Goal: Information Seeking & Learning: Learn about a topic

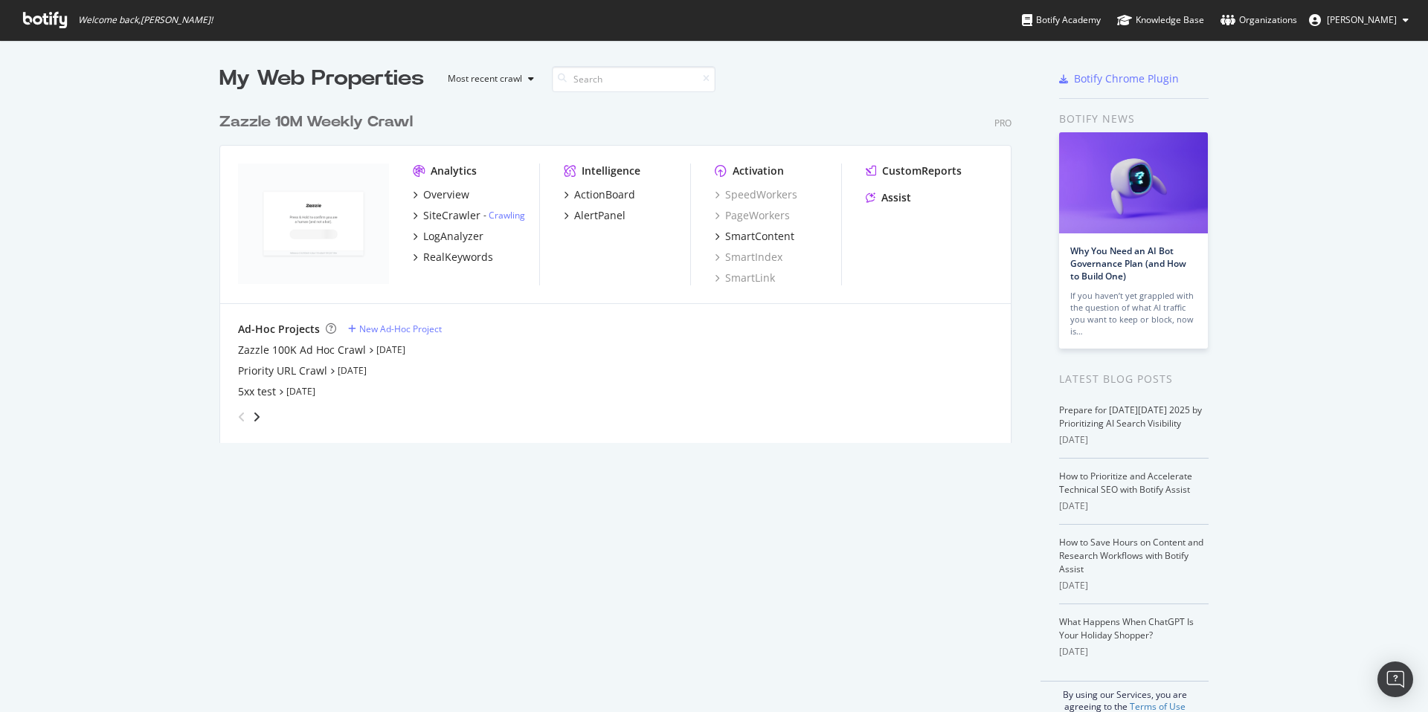
scroll to position [701, 1406]
click at [412, 343] on div "Zazzle 100K Ad Hoc Crawl Oct 3rd 25" at bounding box center [615, 350] width 755 height 15
click at [402, 346] on link "Oct 3rd 25" at bounding box center [390, 350] width 29 height 13
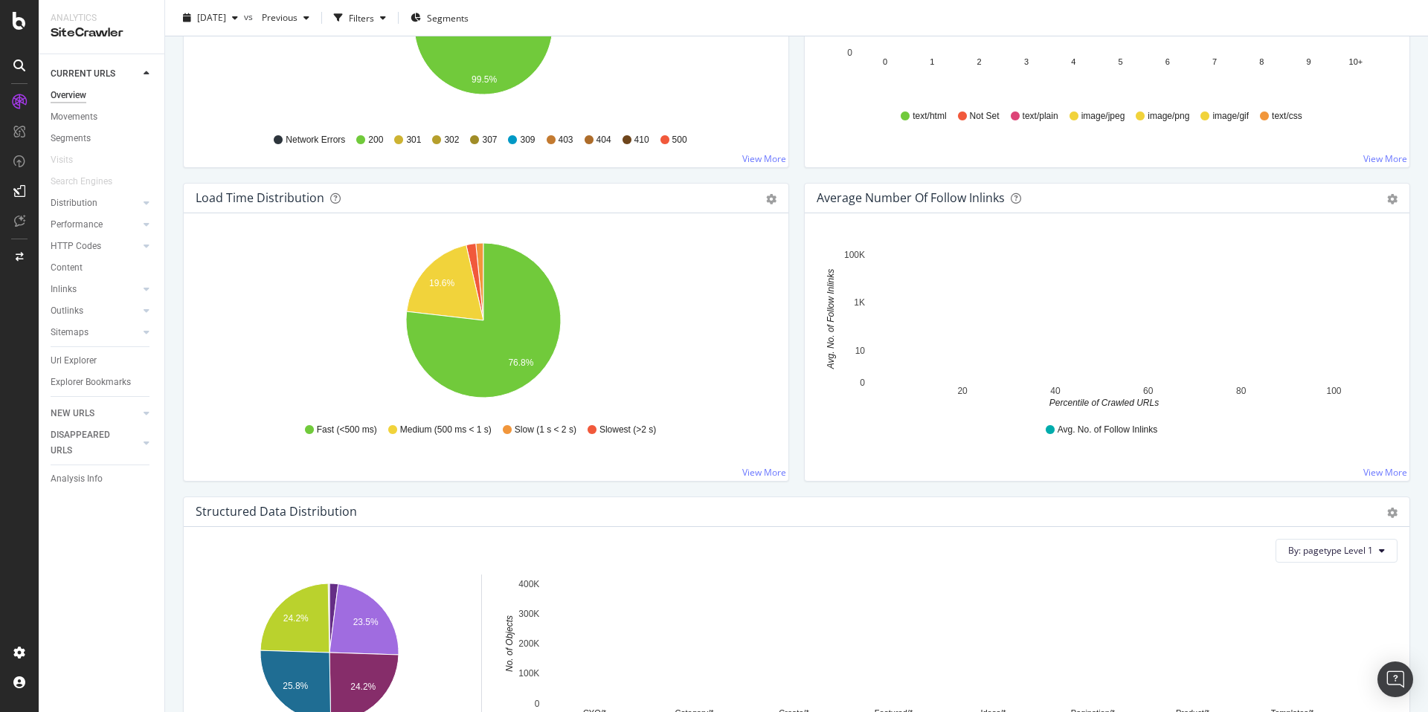
scroll to position [664, 0]
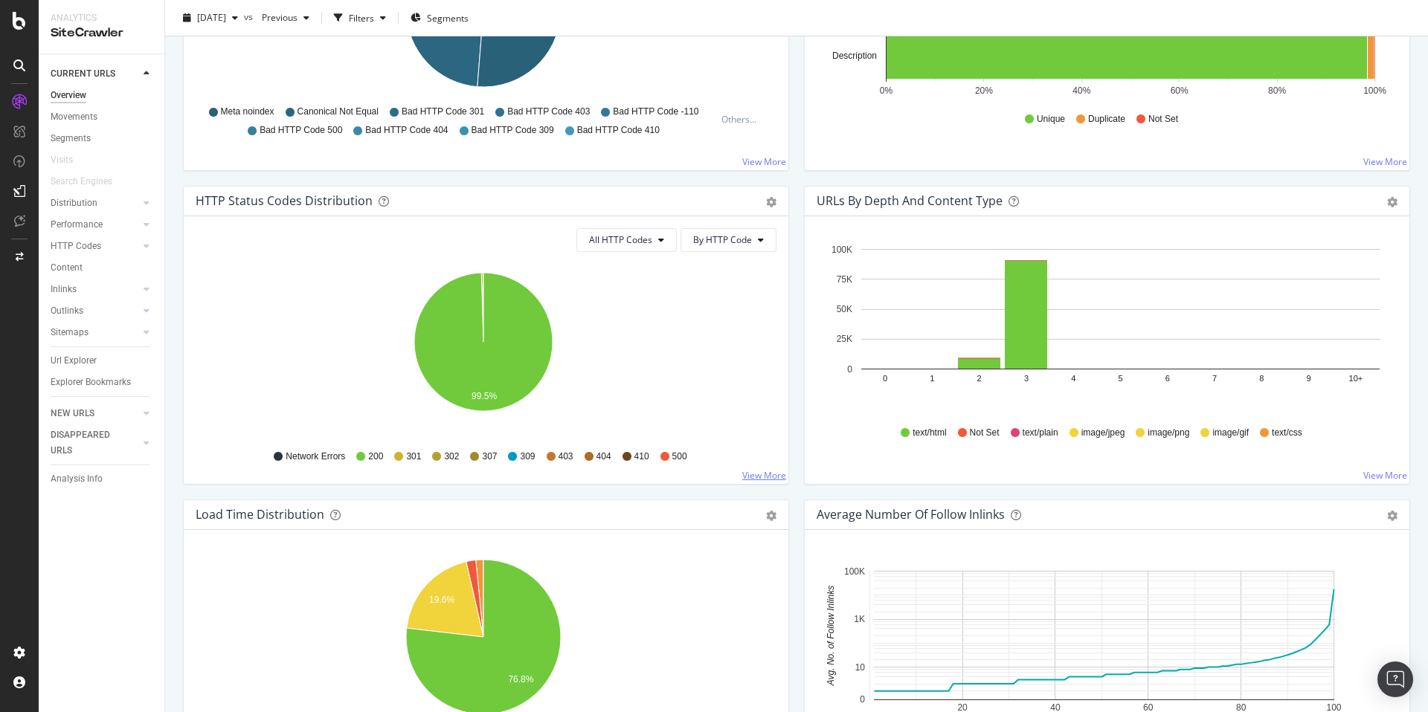
click at [756, 476] on link "View More" at bounding box center [764, 475] width 44 height 13
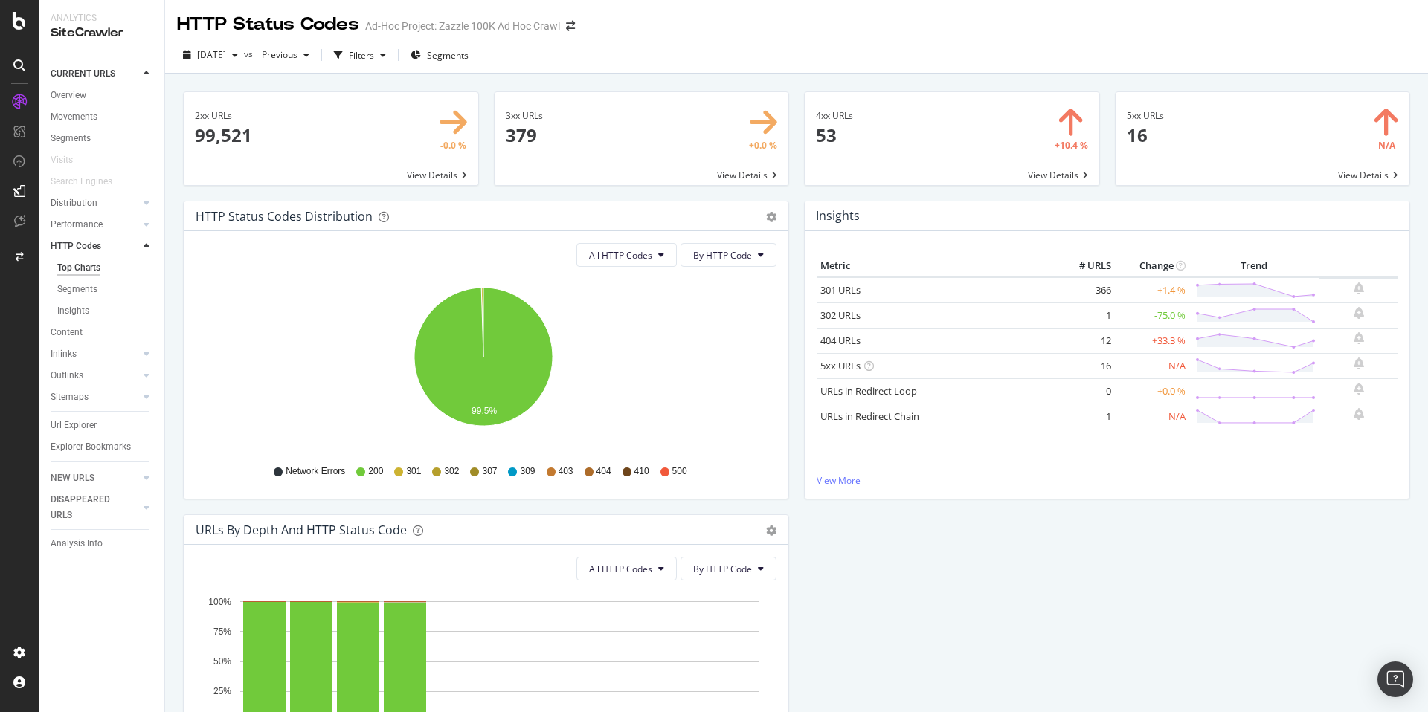
click at [1218, 144] on span at bounding box center [1263, 138] width 295 height 93
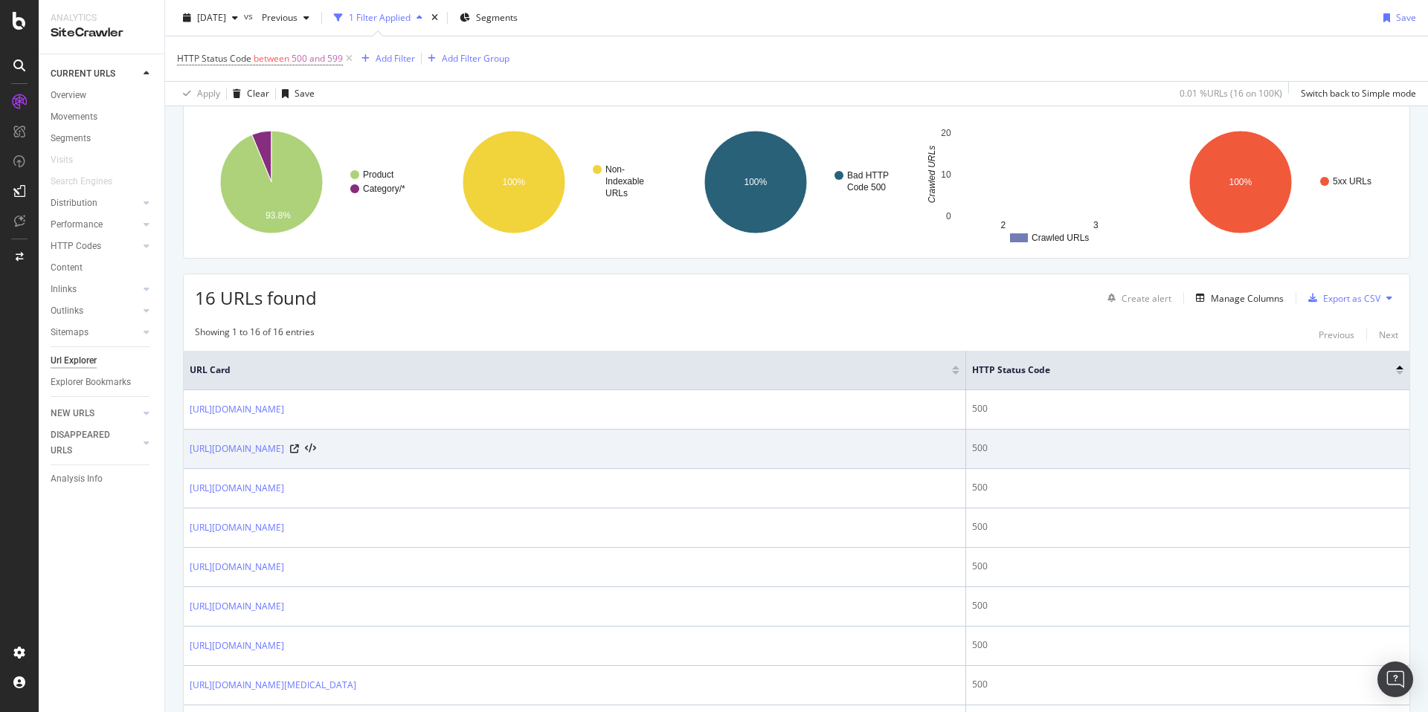
scroll to position [107, 0]
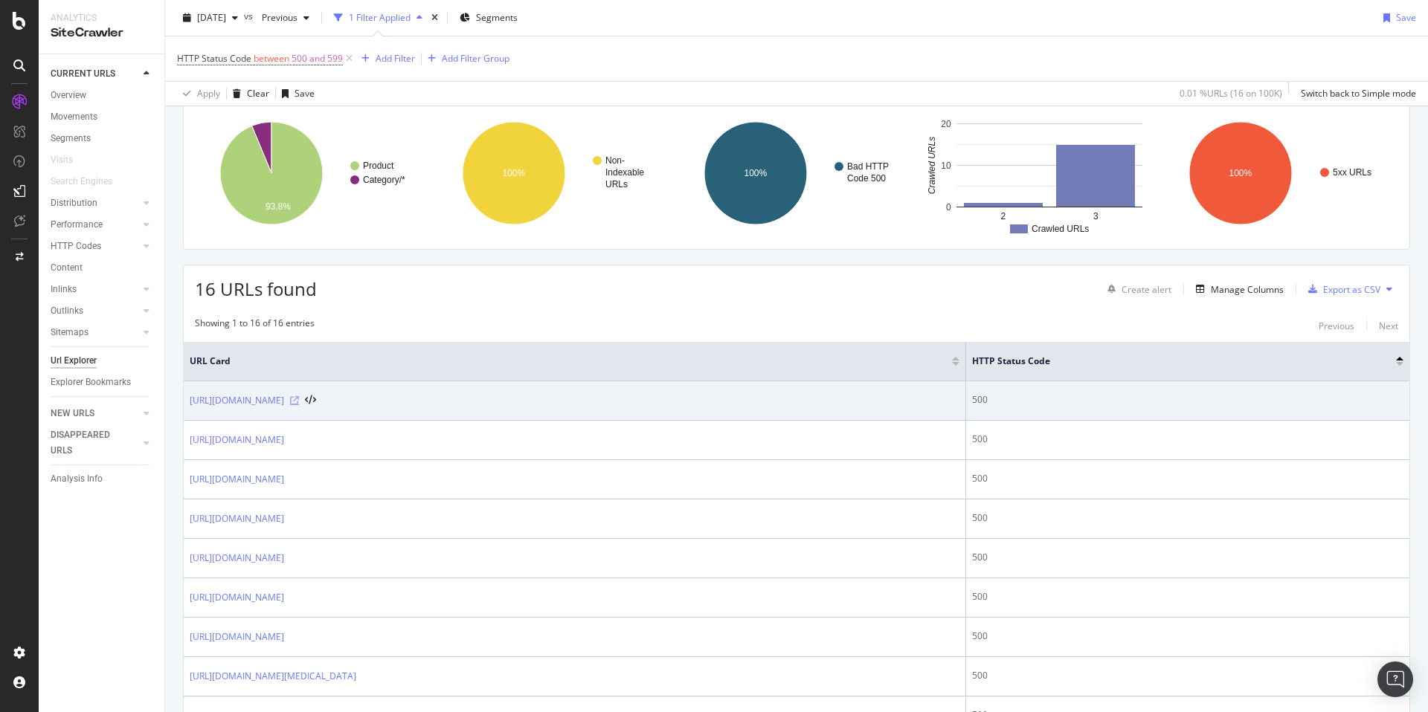
click at [299, 399] on icon at bounding box center [294, 400] width 9 height 9
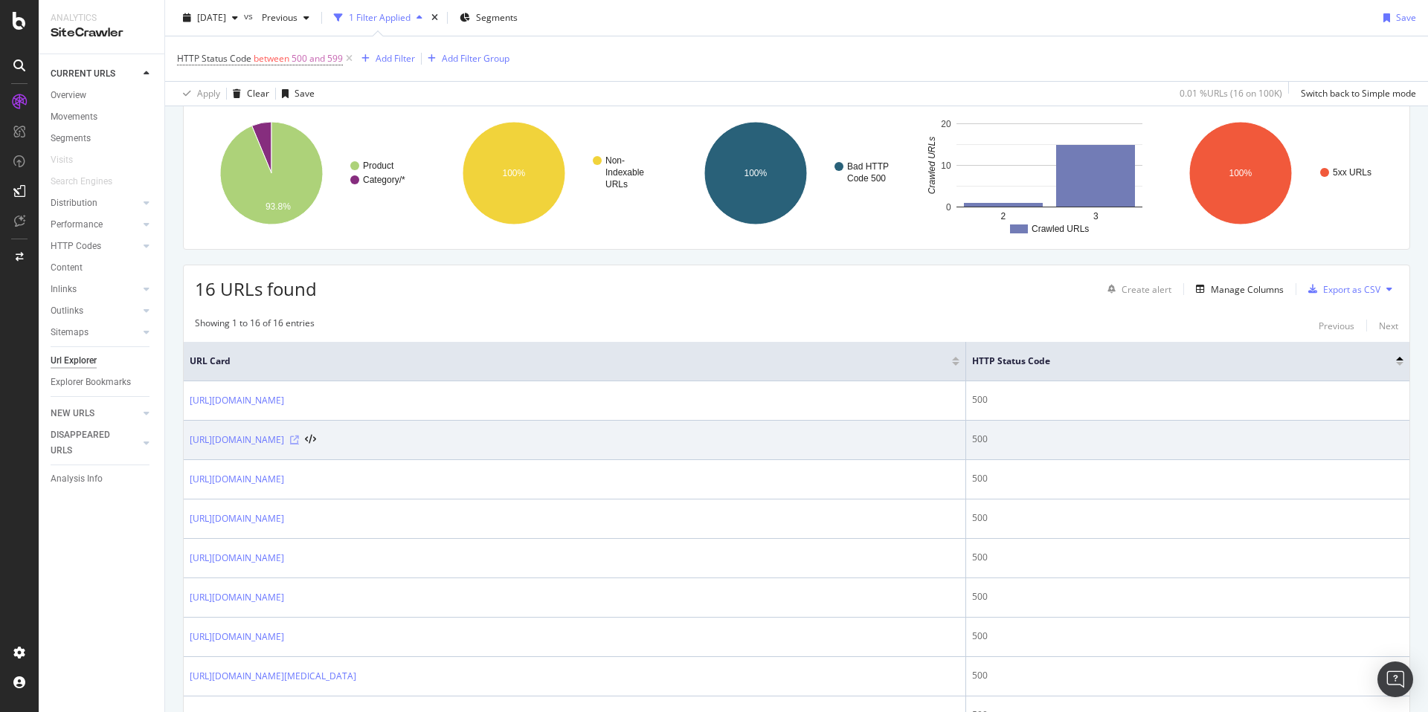
click at [299, 436] on icon at bounding box center [294, 440] width 9 height 9
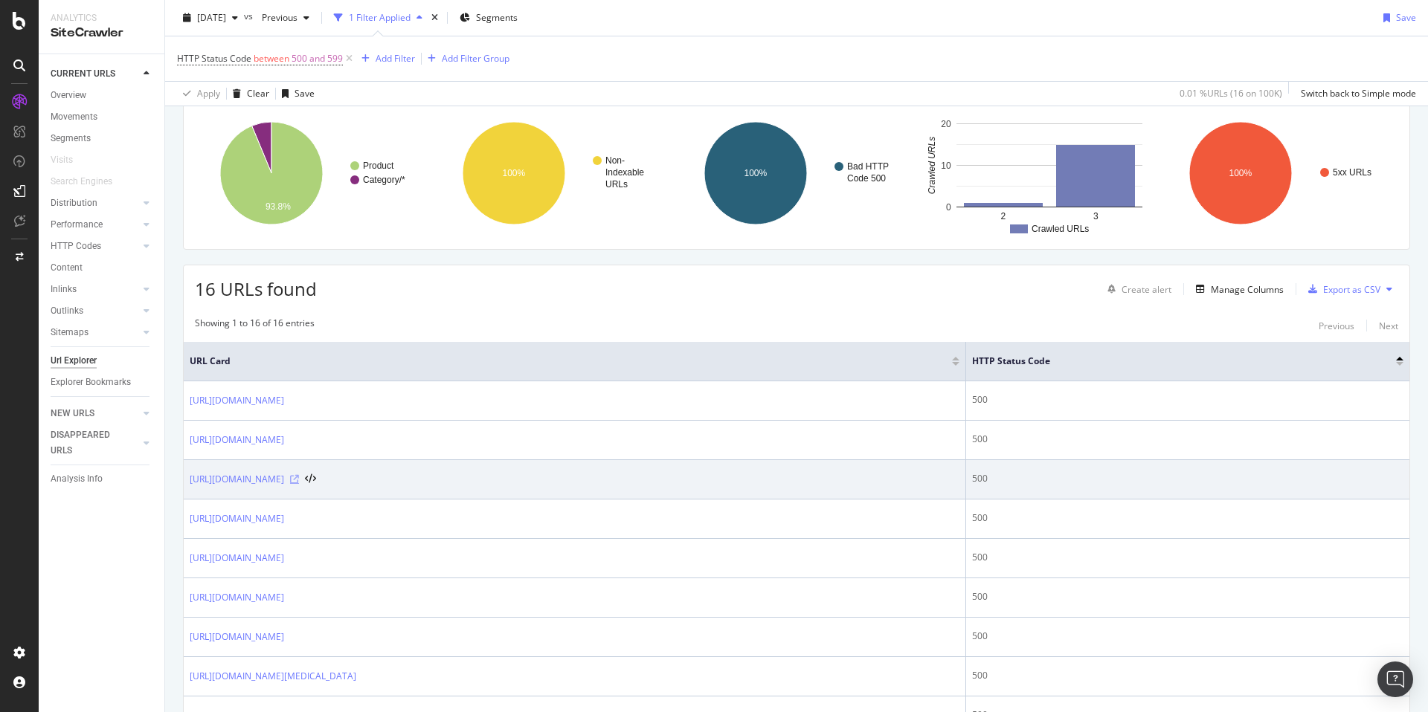
click at [299, 477] on icon at bounding box center [294, 479] width 9 height 9
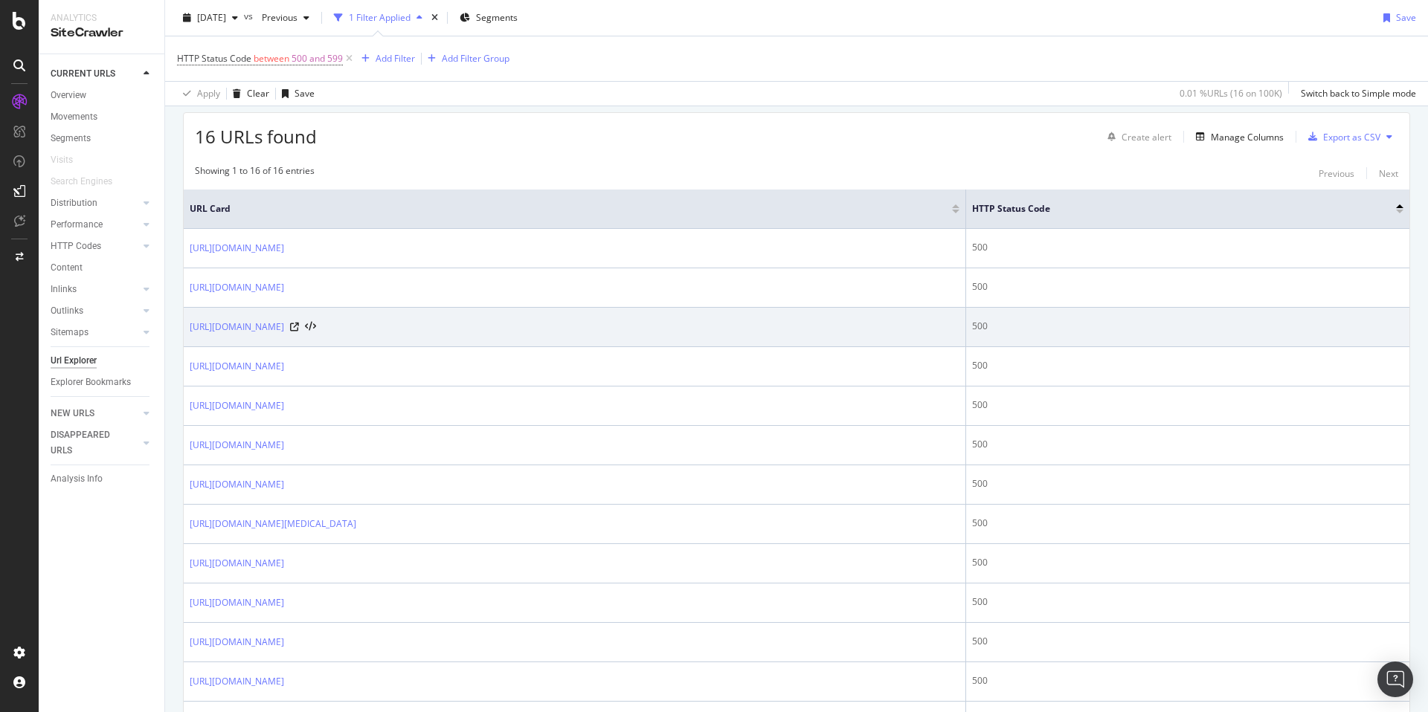
scroll to position [260, 0]
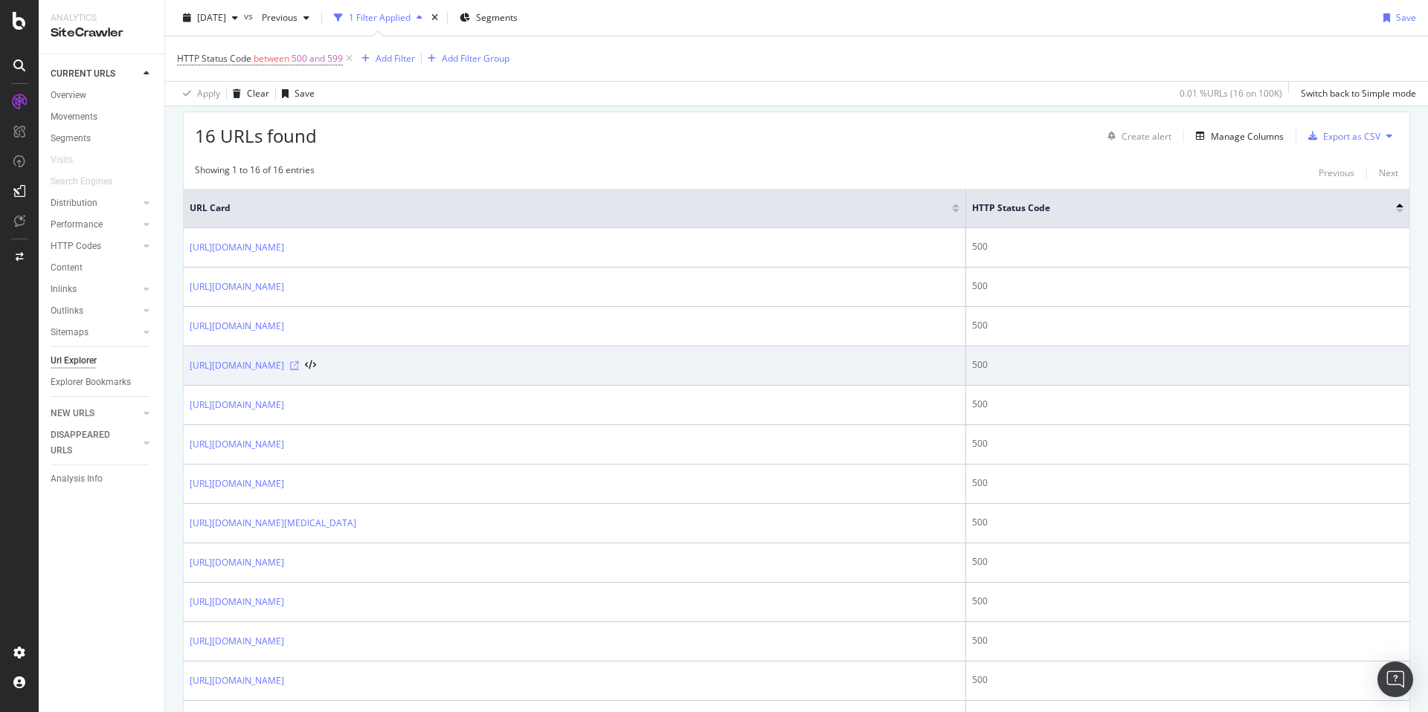
click at [299, 363] on icon at bounding box center [294, 365] width 9 height 9
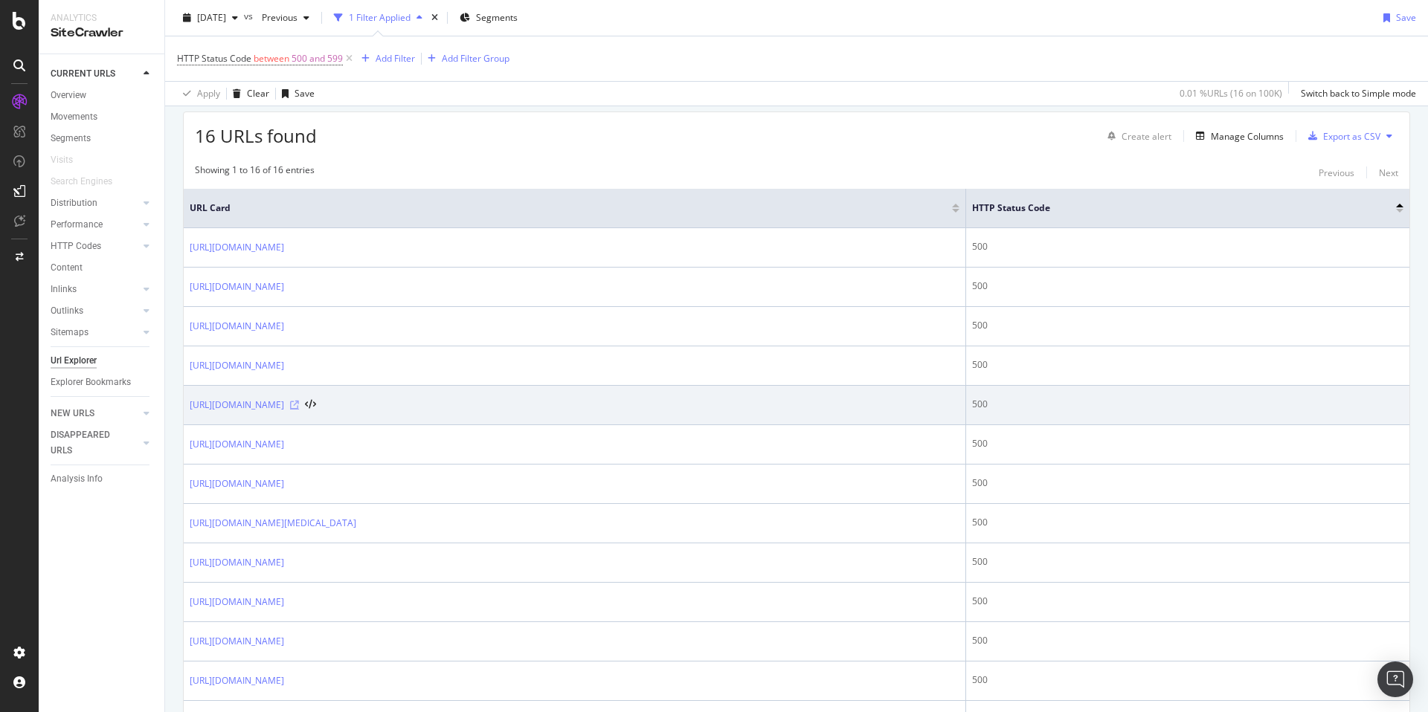
click at [299, 405] on icon at bounding box center [294, 405] width 9 height 9
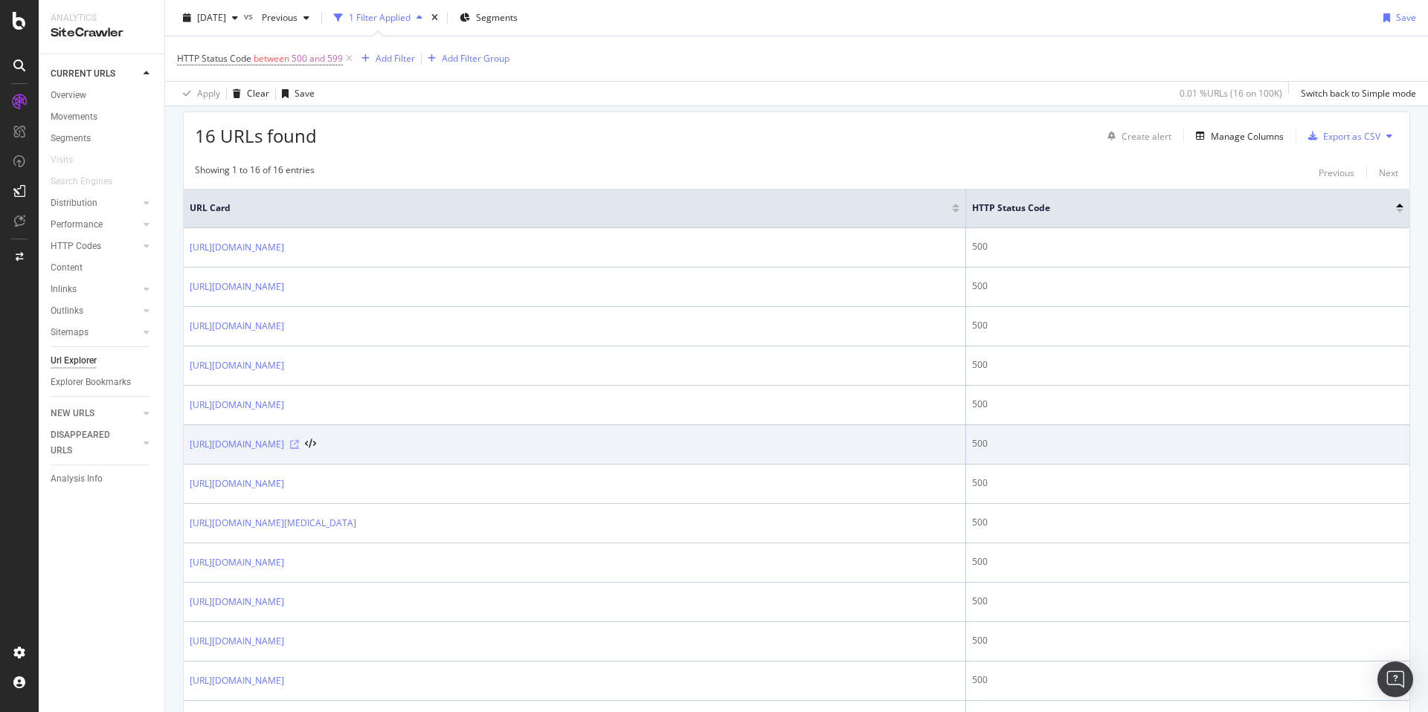
click at [299, 446] on icon at bounding box center [294, 444] width 9 height 9
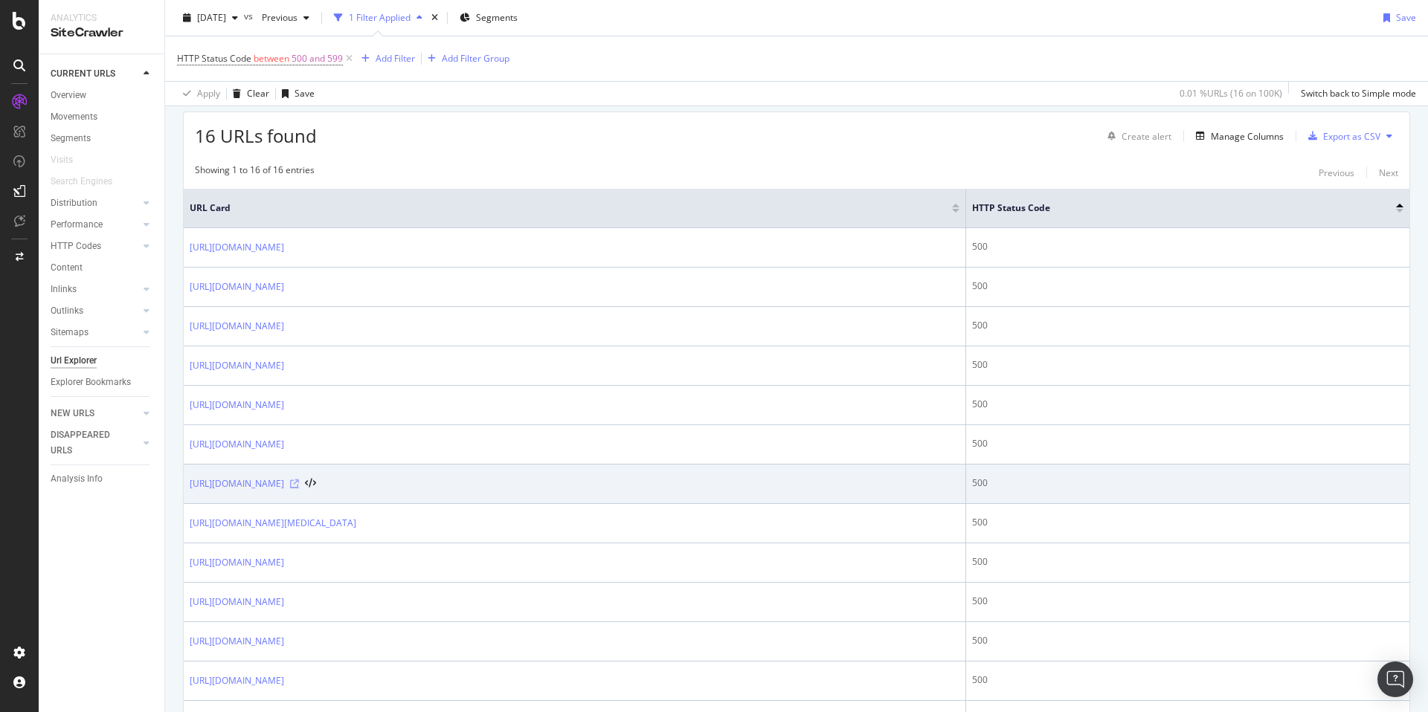
click at [299, 482] on icon at bounding box center [294, 484] width 9 height 9
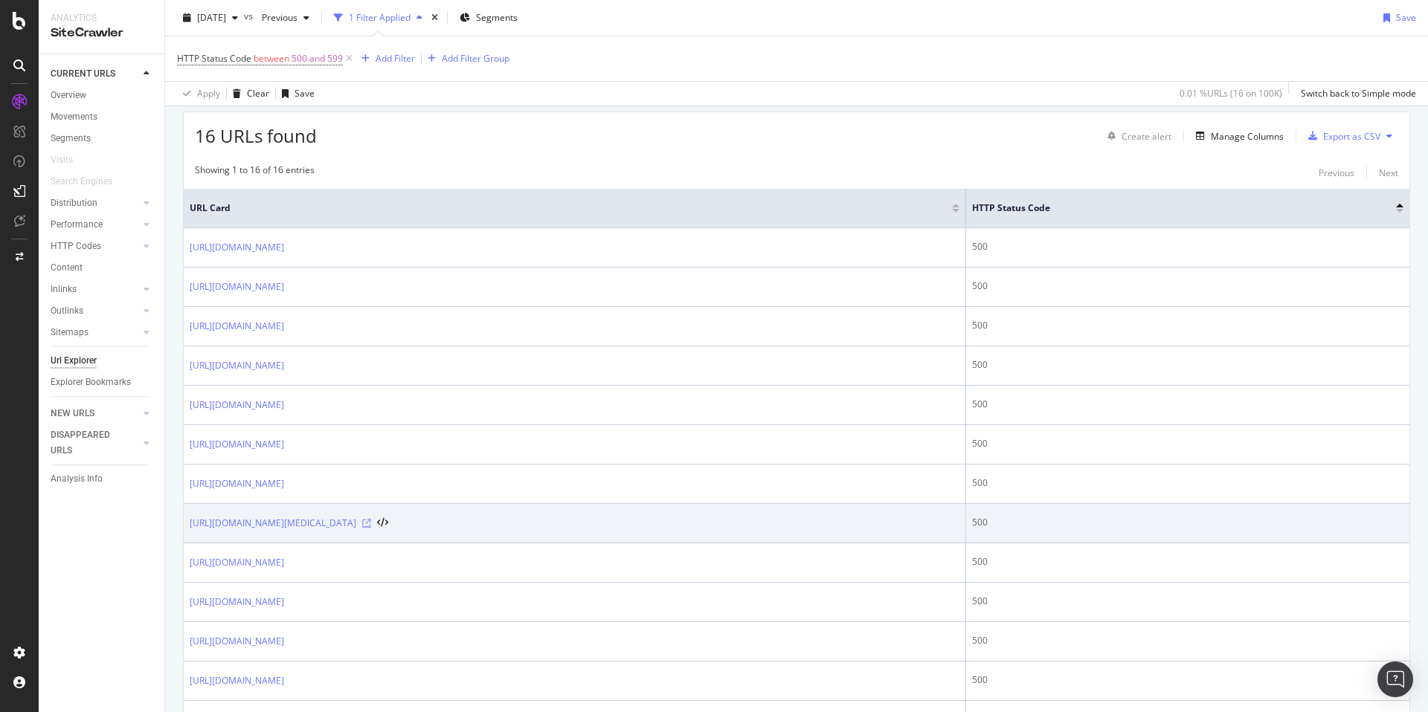
click at [371, 521] on icon at bounding box center [366, 523] width 9 height 9
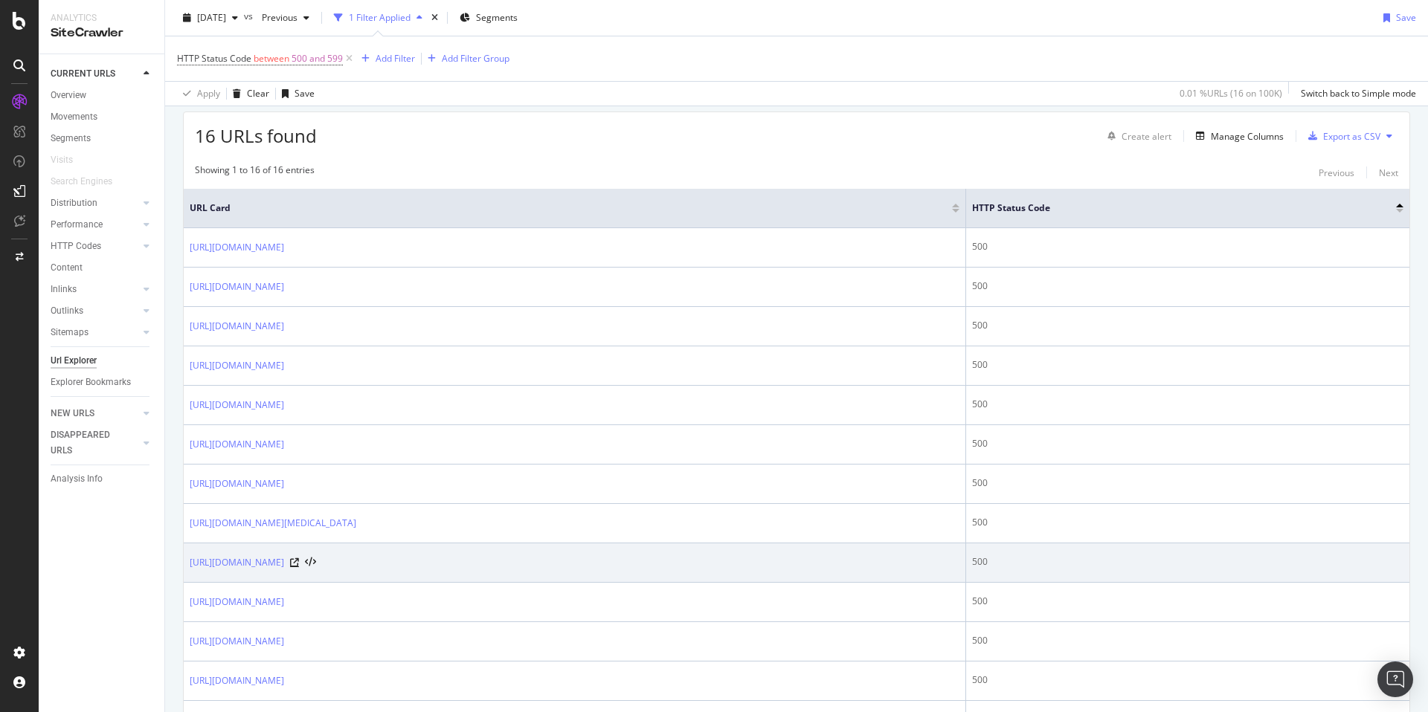
click at [299, 562] on icon at bounding box center [294, 563] width 9 height 9
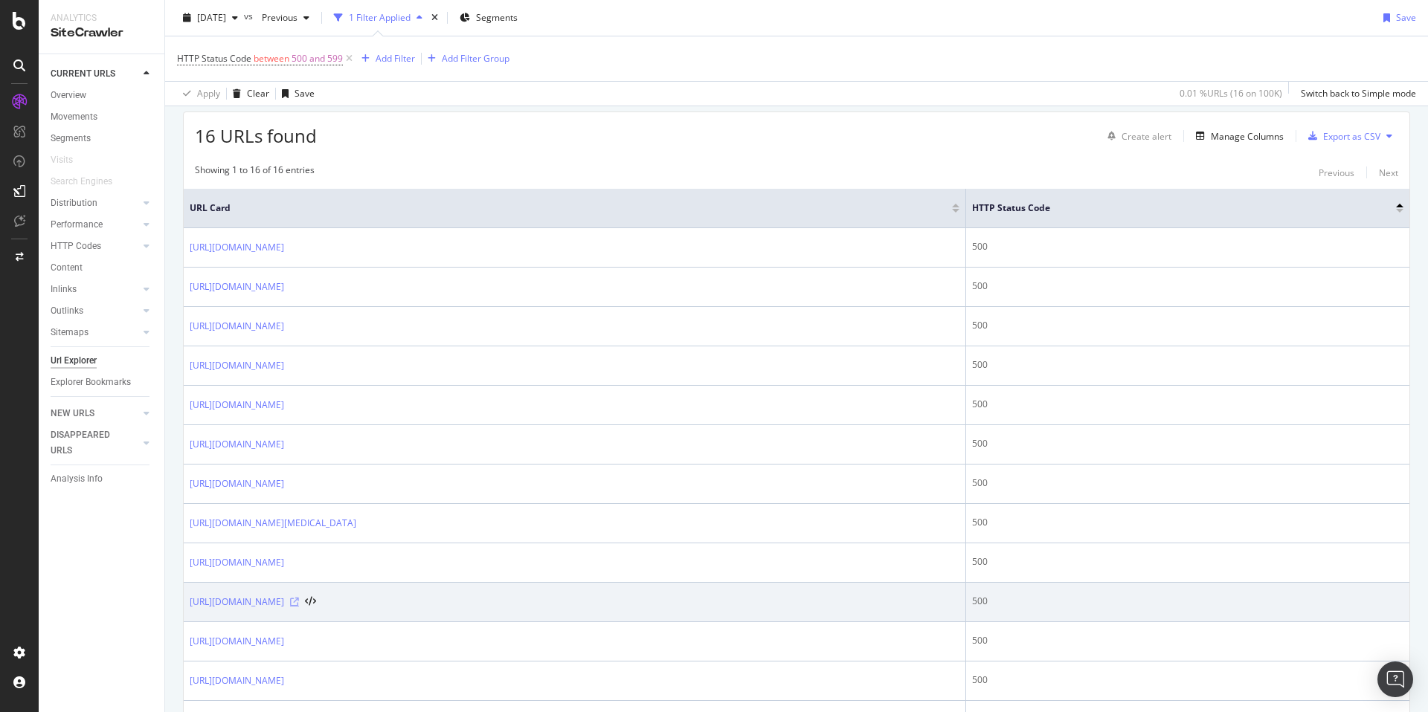
click at [299, 600] on icon at bounding box center [294, 602] width 9 height 9
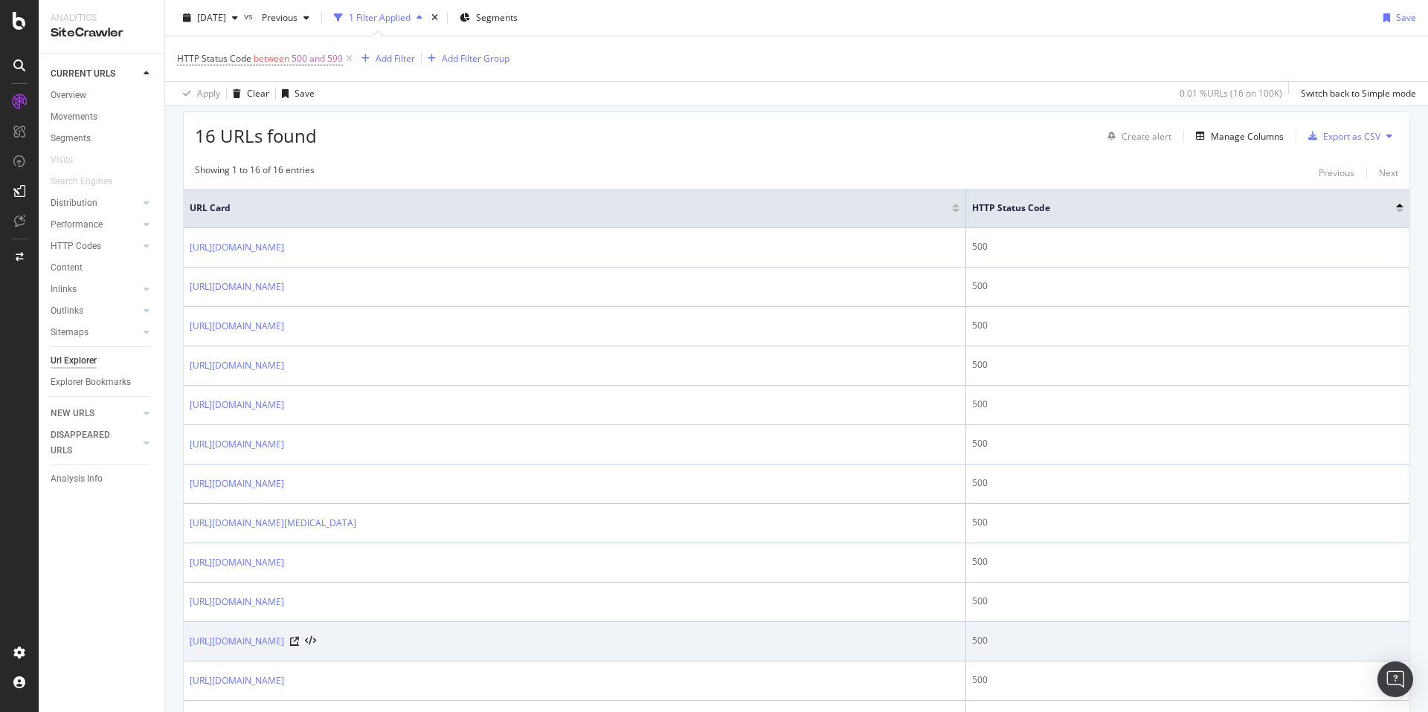
drag, startPoint x: 632, startPoint y: 642, endPoint x: 657, endPoint y: 638, distance: 25.6
click at [299, 642] on icon at bounding box center [294, 641] width 9 height 9
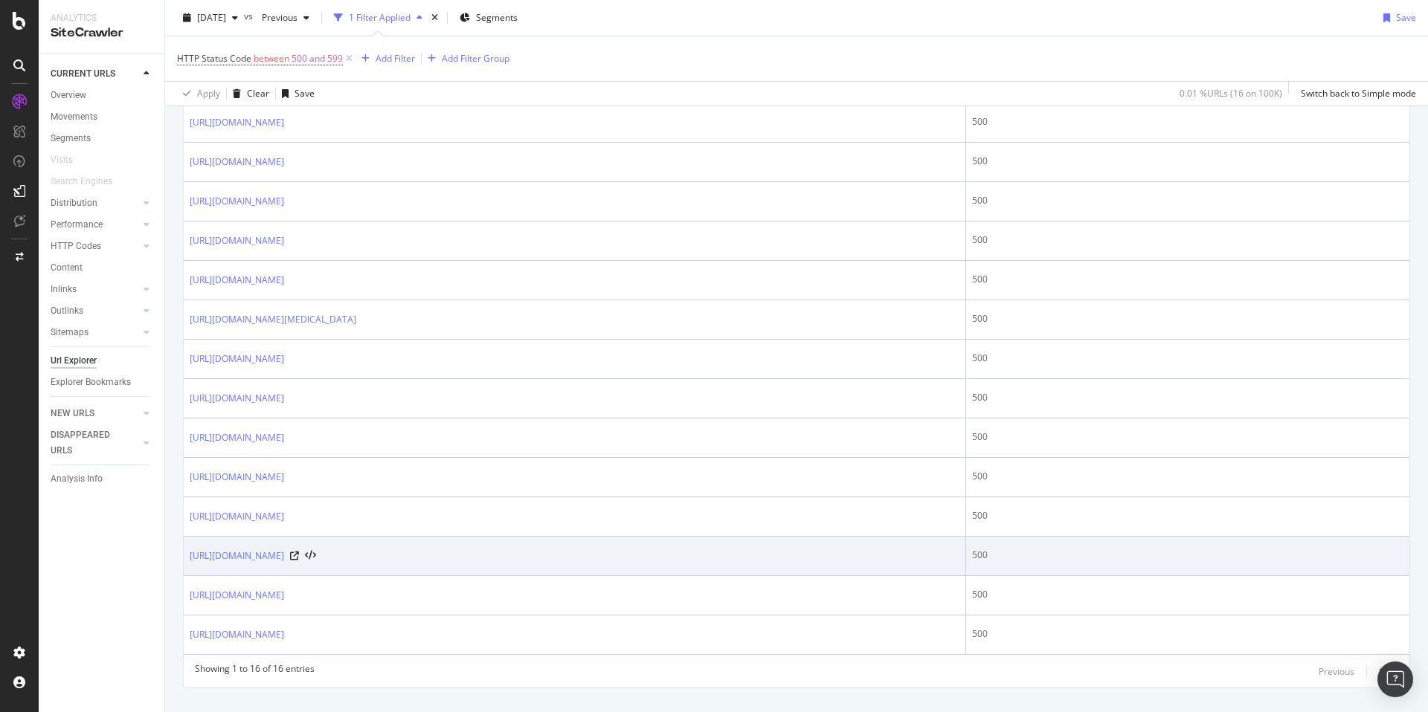
scroll to position [467, 0]
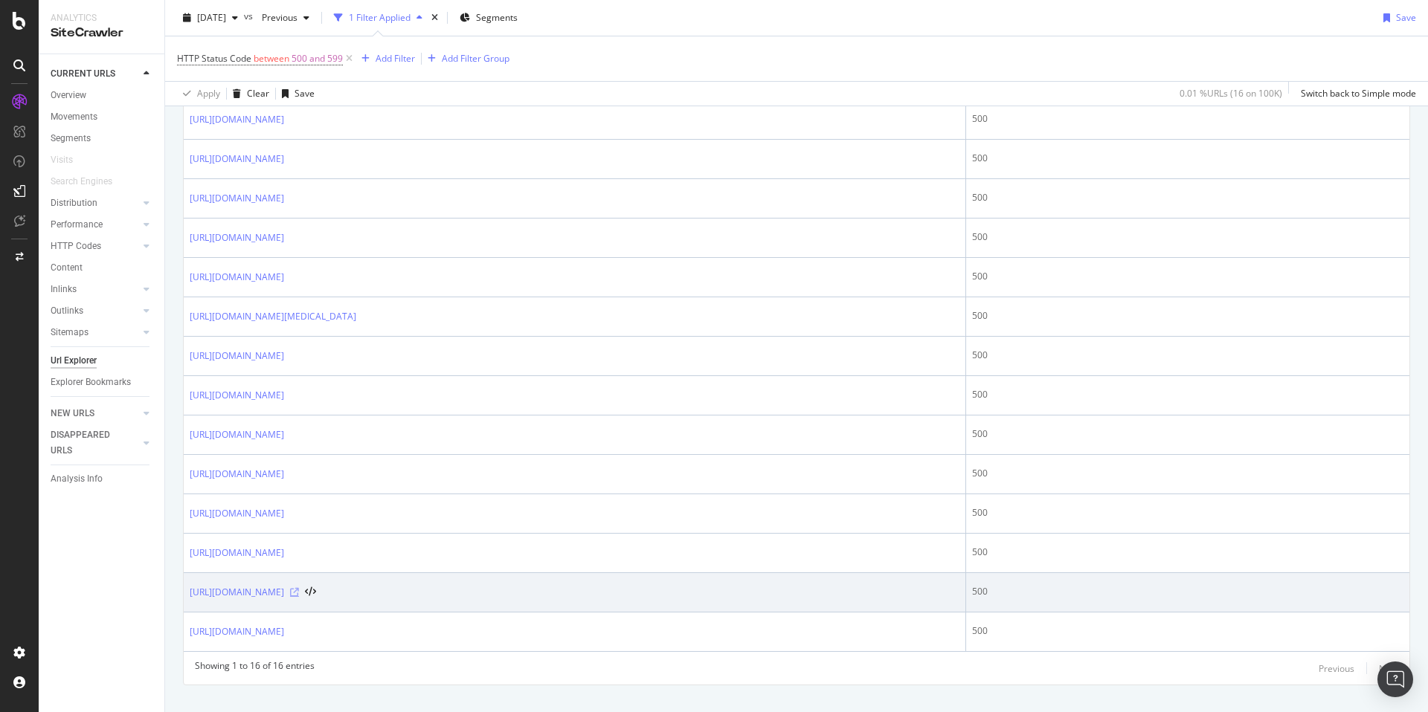
click at [299, 594] on icon at bounding box center [294, 592] width 9 height 9
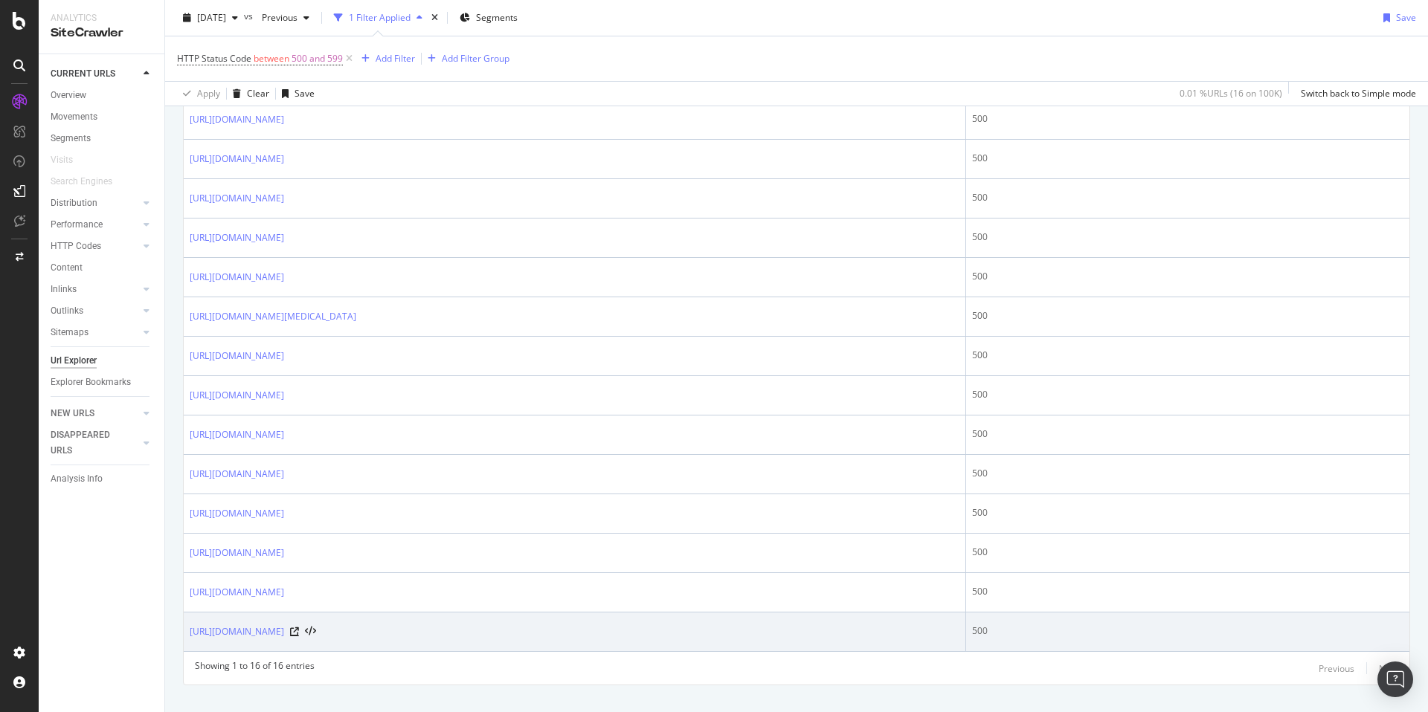
click at [299, 633] on icon at bounding box center [294, 632] width 9 height 9
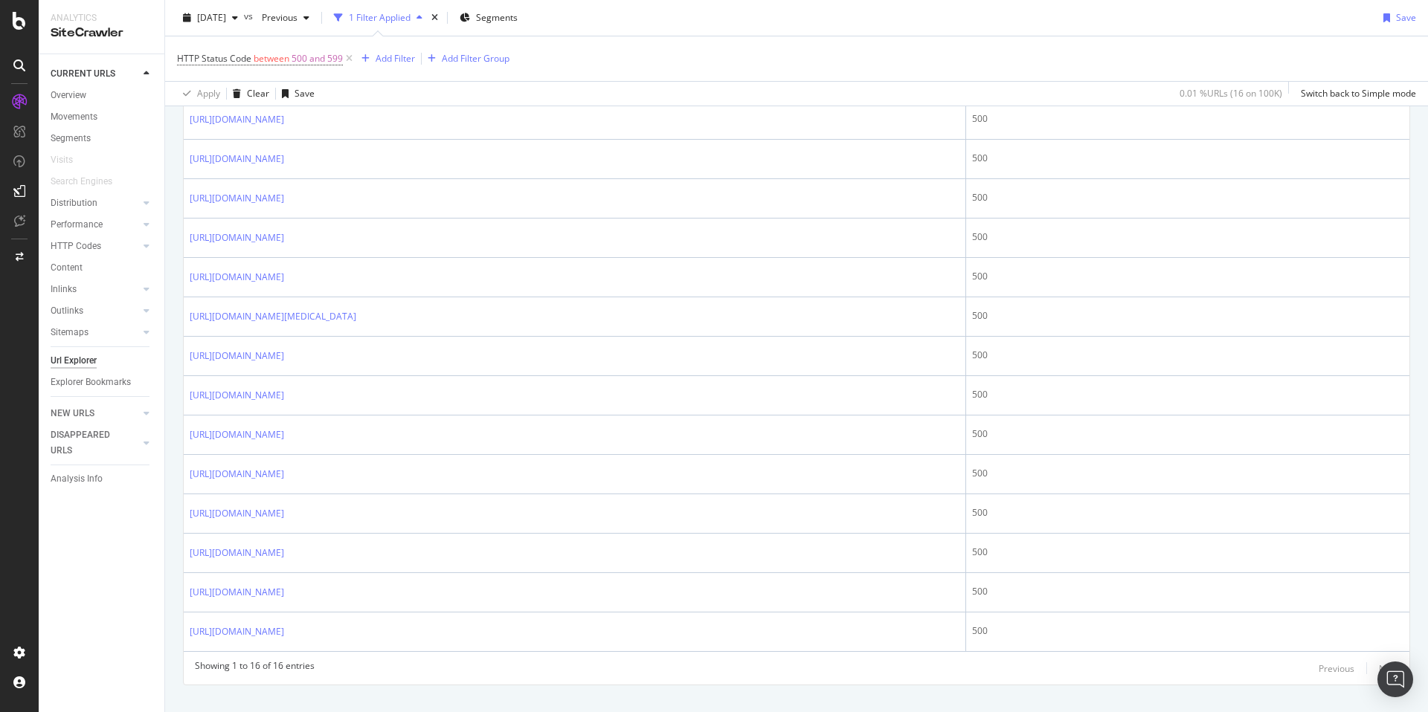
click at [1186, 57] on div "HTTP Status Code between 500 and 599 Add Filter Add Filter Group" at bounding box center [796, 58] width 1239 height 45
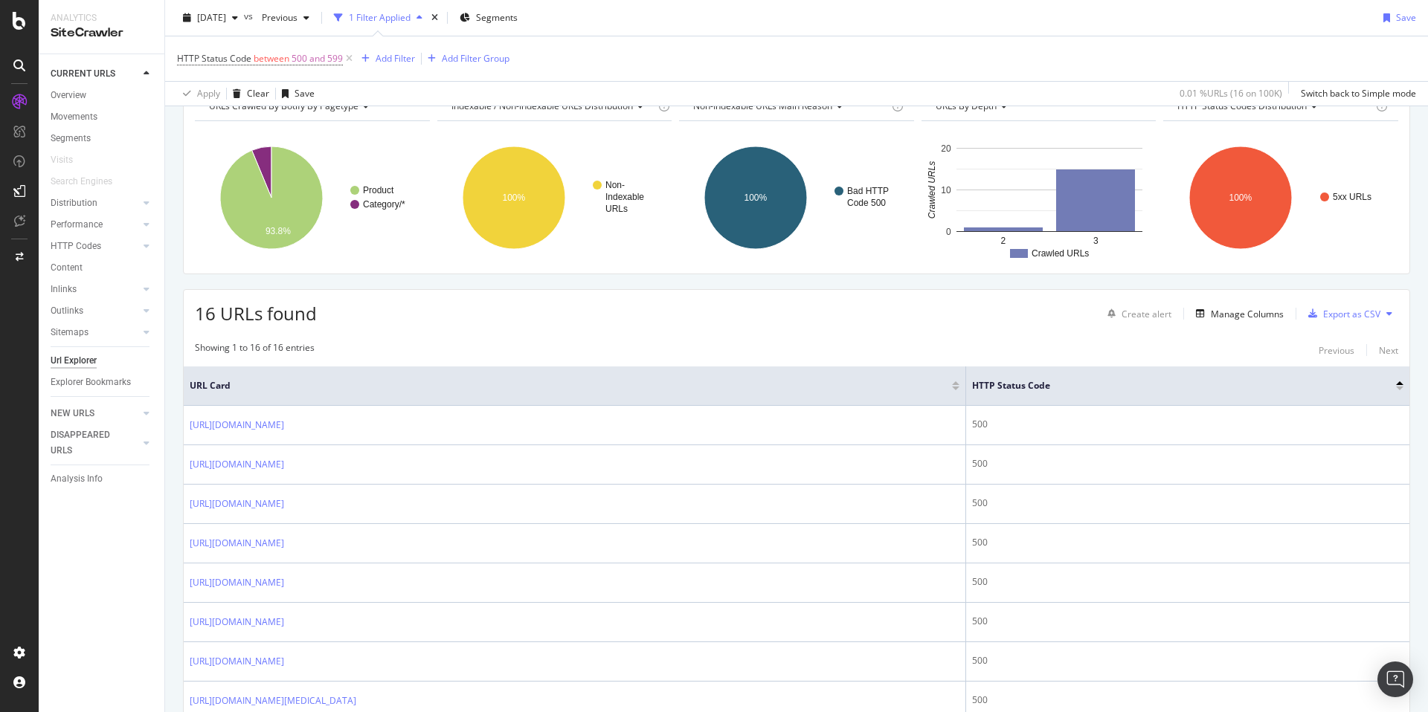
scroll to position [0, 0]
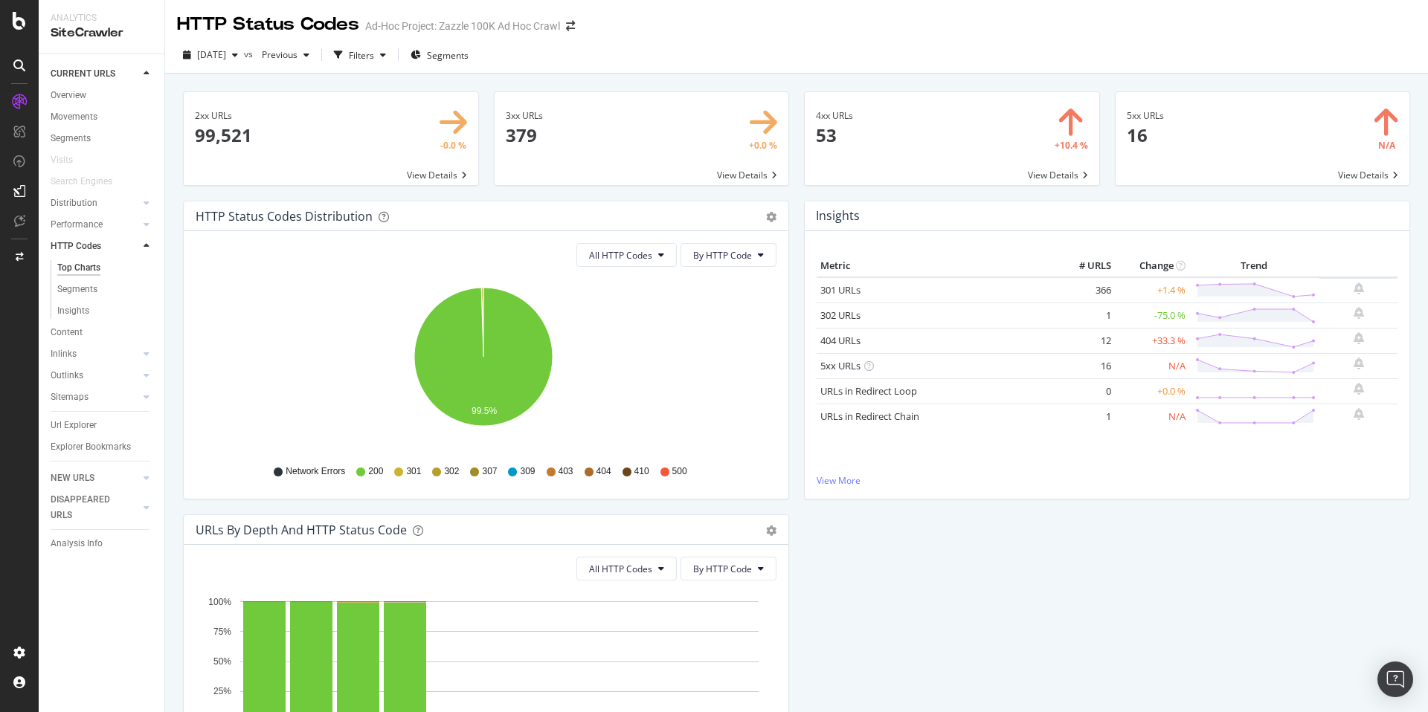
click at [896, 146] on span at bounding box center [952, 138] width 295 height 93
click at [71, 223] on div "CustomReports" at bounding box center [91, 226] width 73 height 15
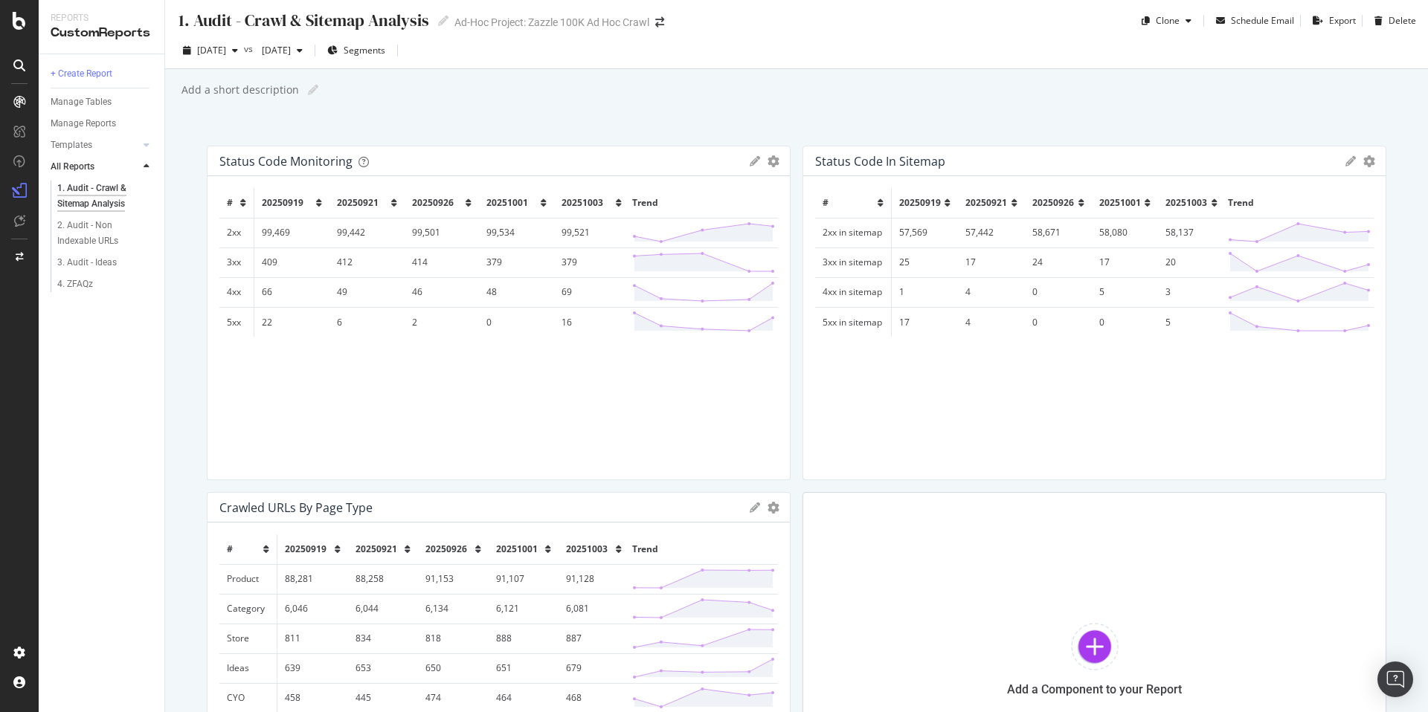
click at [1145, 429] on div "# 20250919 20250921 20250926 20251001 20251003 Trend 2xx in sitemap 57,569 57,4…" at bounding box center [1094, 328] width 559 height 280
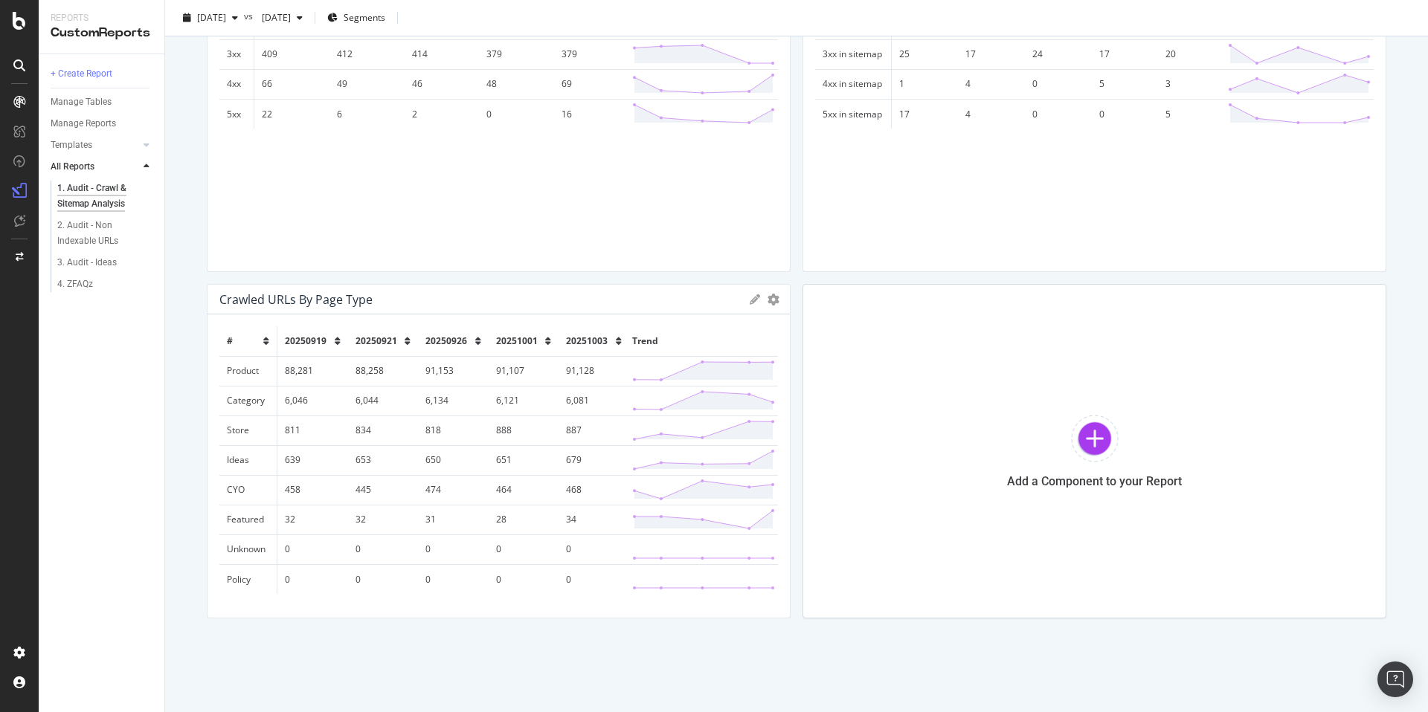
scroll to position [96, 0]
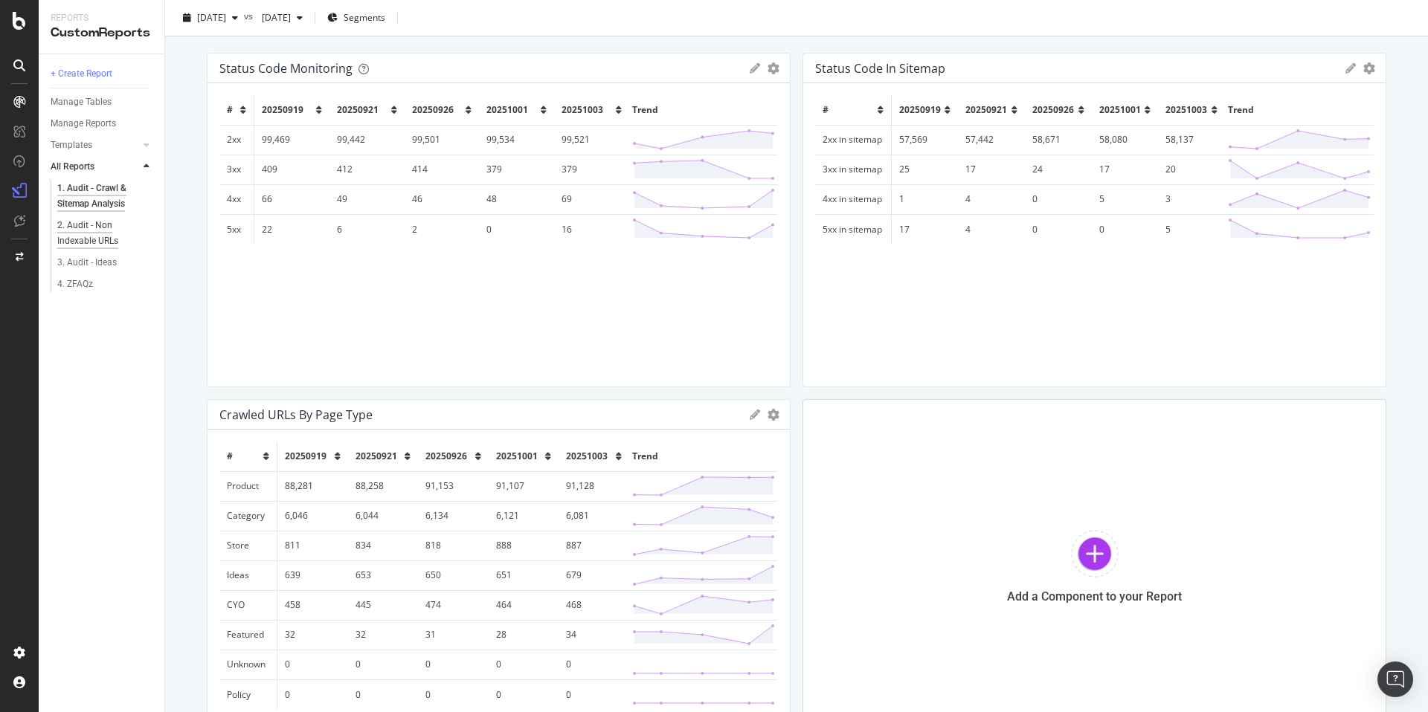
click at [112, 233] on div "2. Audit - Non Indexable URLs" at bounding box center [100, 233] width 86 height 31
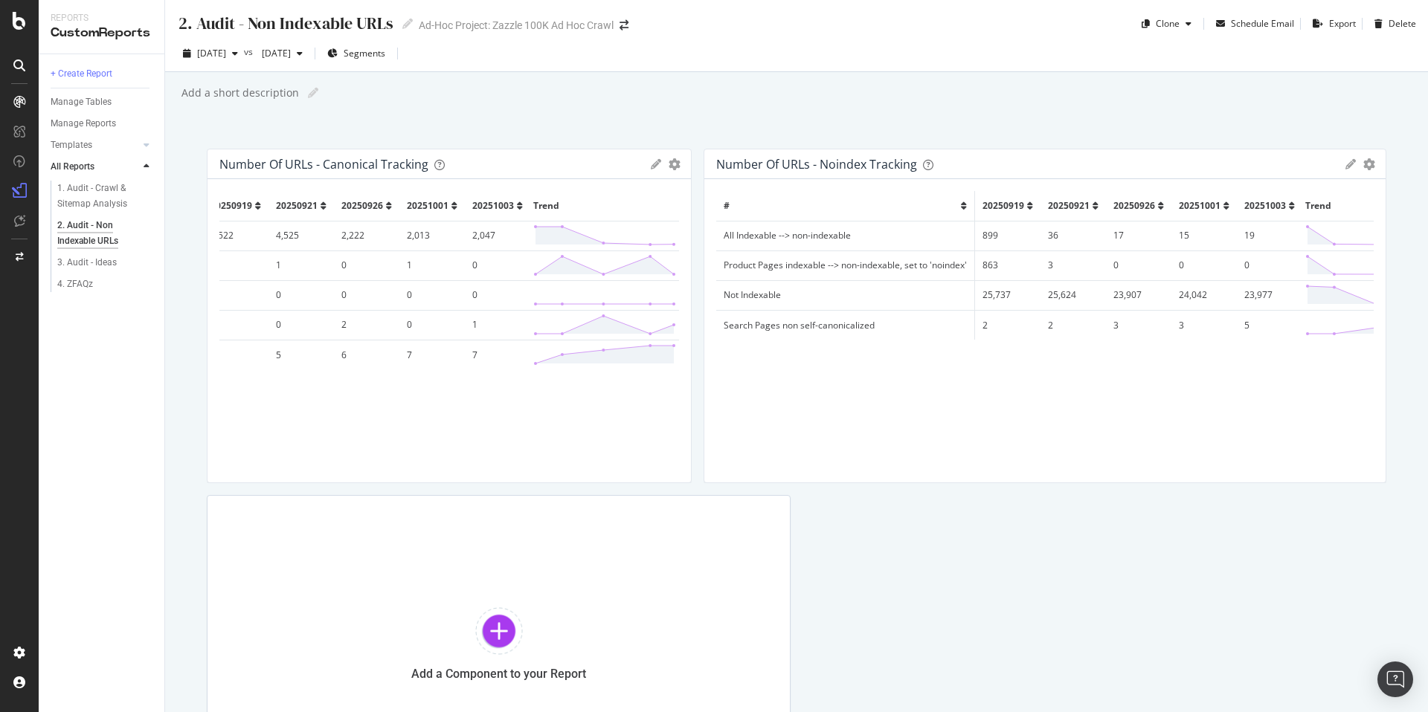
click at [806, 326] on td "Search Pages non self-canonicalized" at bounding box center [845, 325] width 259 height 30
copy td "Search Pages non self-canonicalized"
click at [83, 283] on div "4. ZFAQz" at bounding box center [75, 285] width 36 height 16
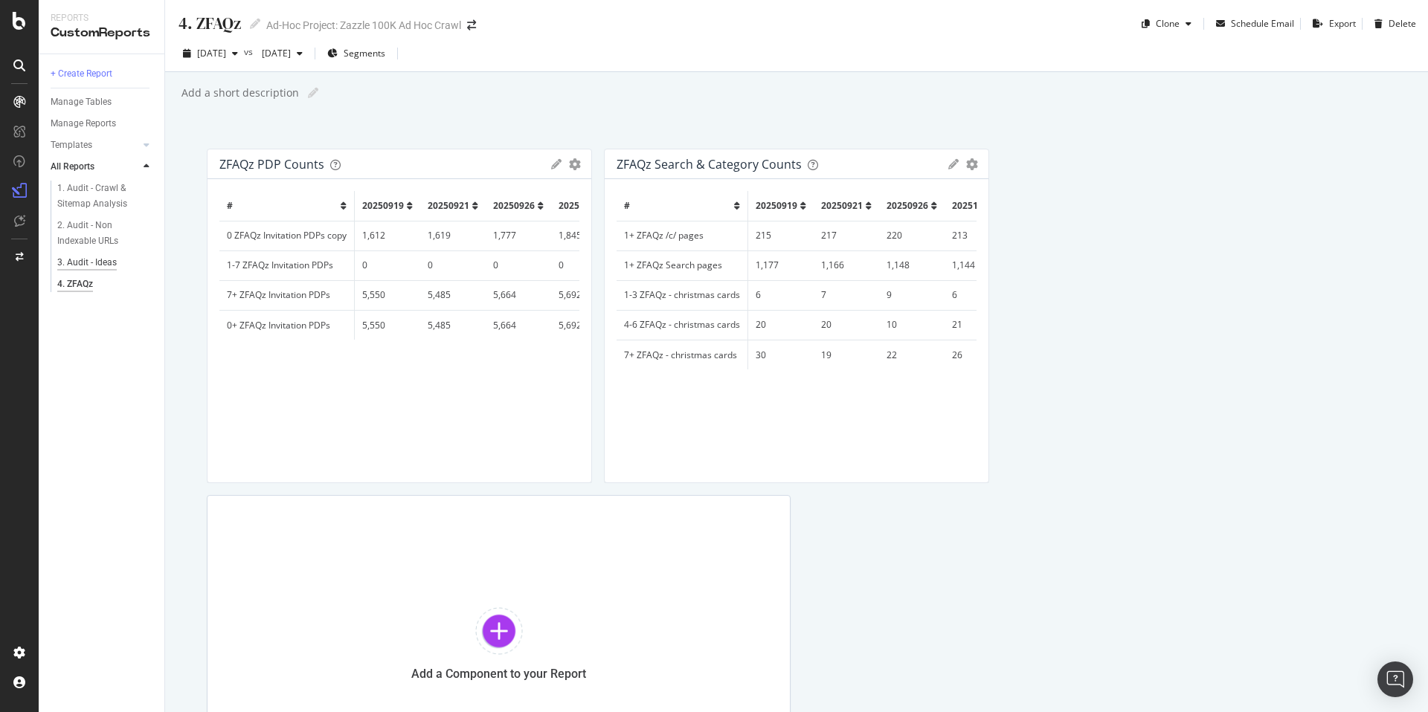
click at [86, 263] on div "3. Audit - Ideas" at bounding box center [86, 263] width 59 height 16
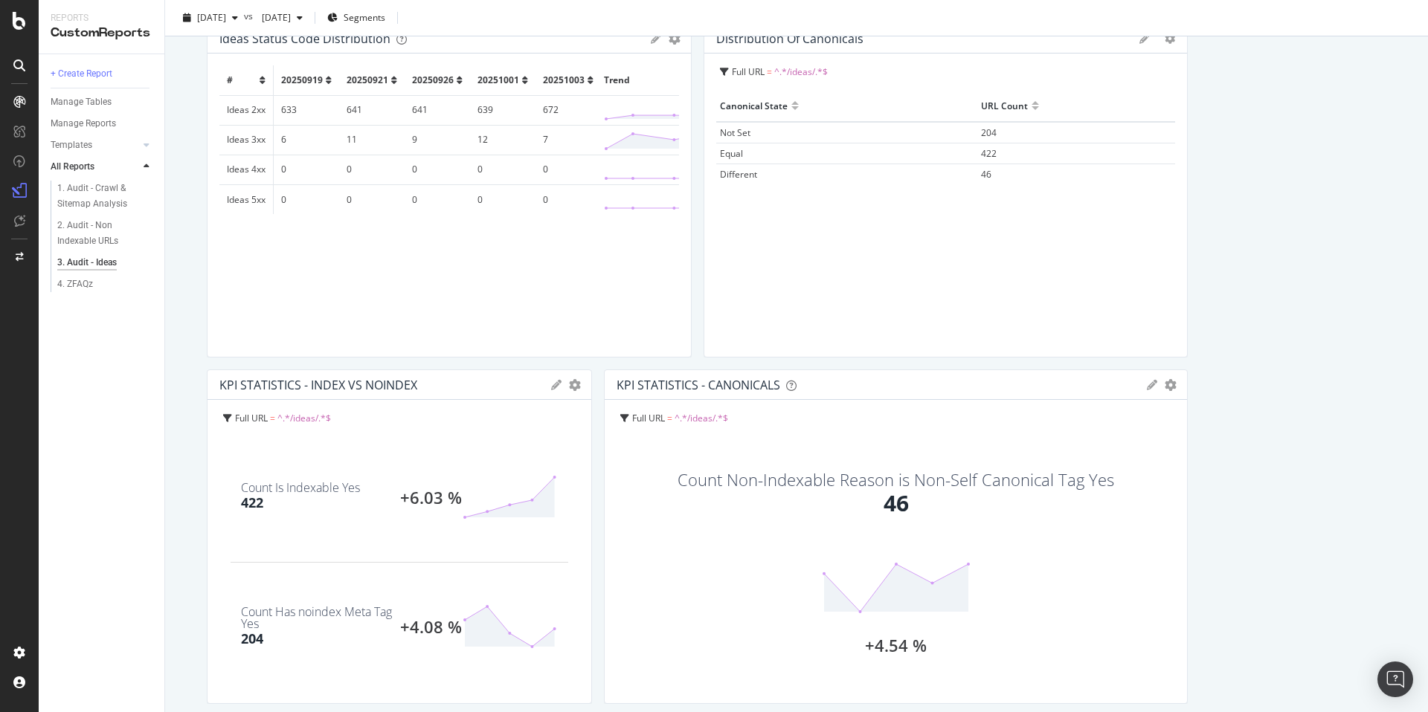
scroll to position [280, 0]
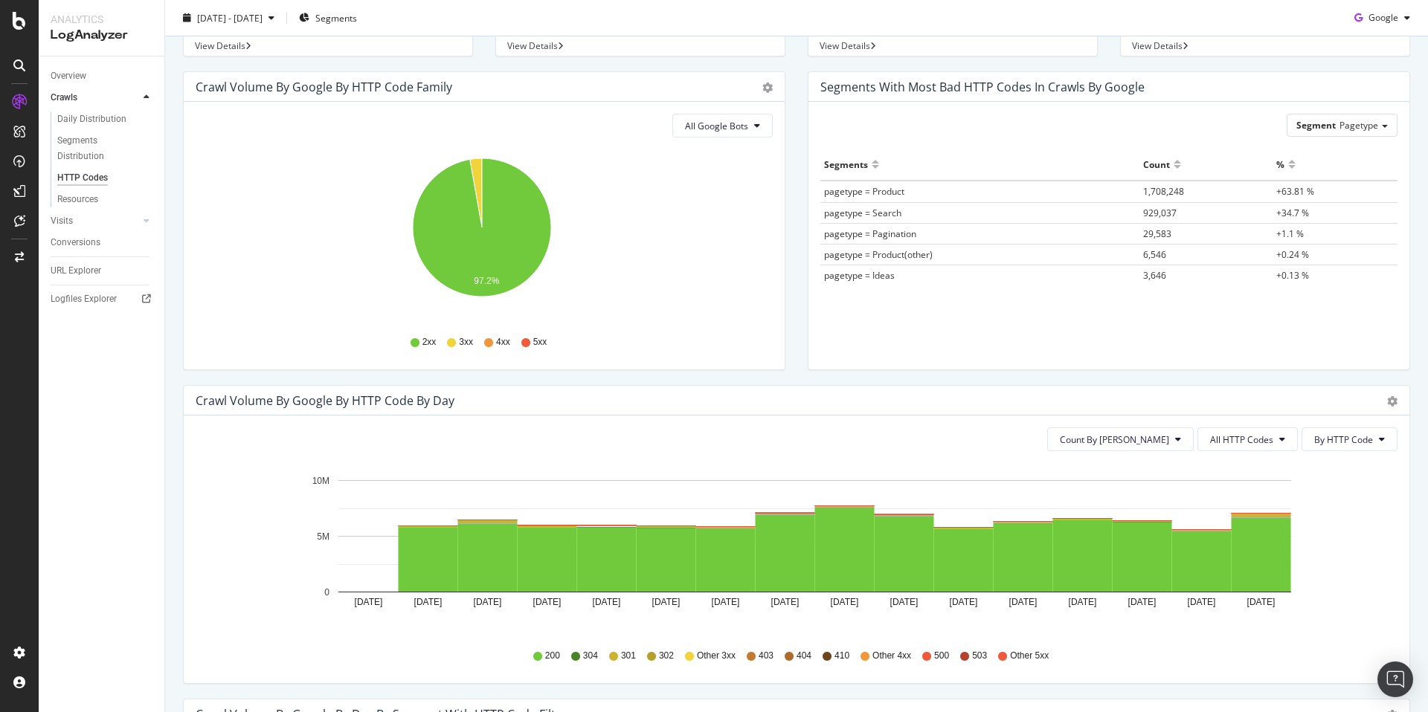
scroll to position [131, 0]
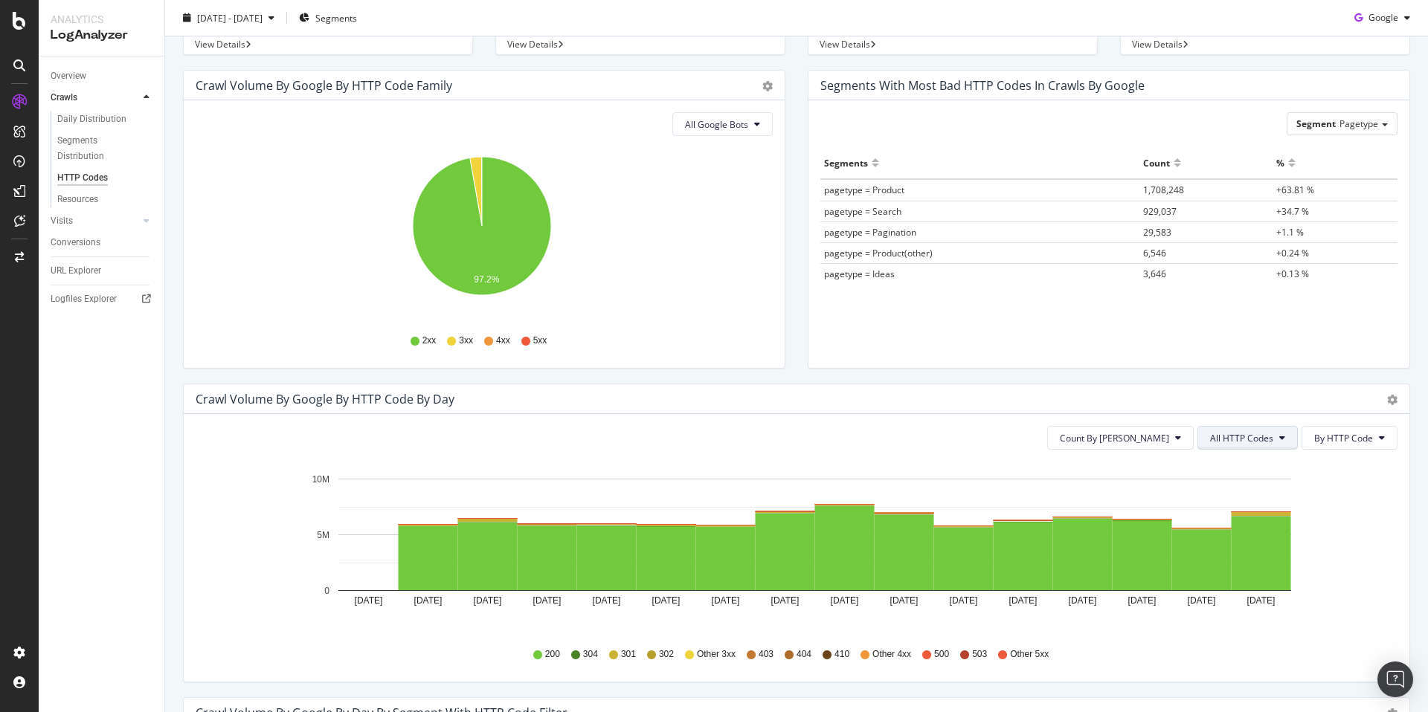
click at [1258, 435] on span "All HTTP Codes" at bounding box center [1241, 438] width 63 height 13
click at [1270, 550] on span "3xx family" at bounding box center [1238, 550] width 75 height 13
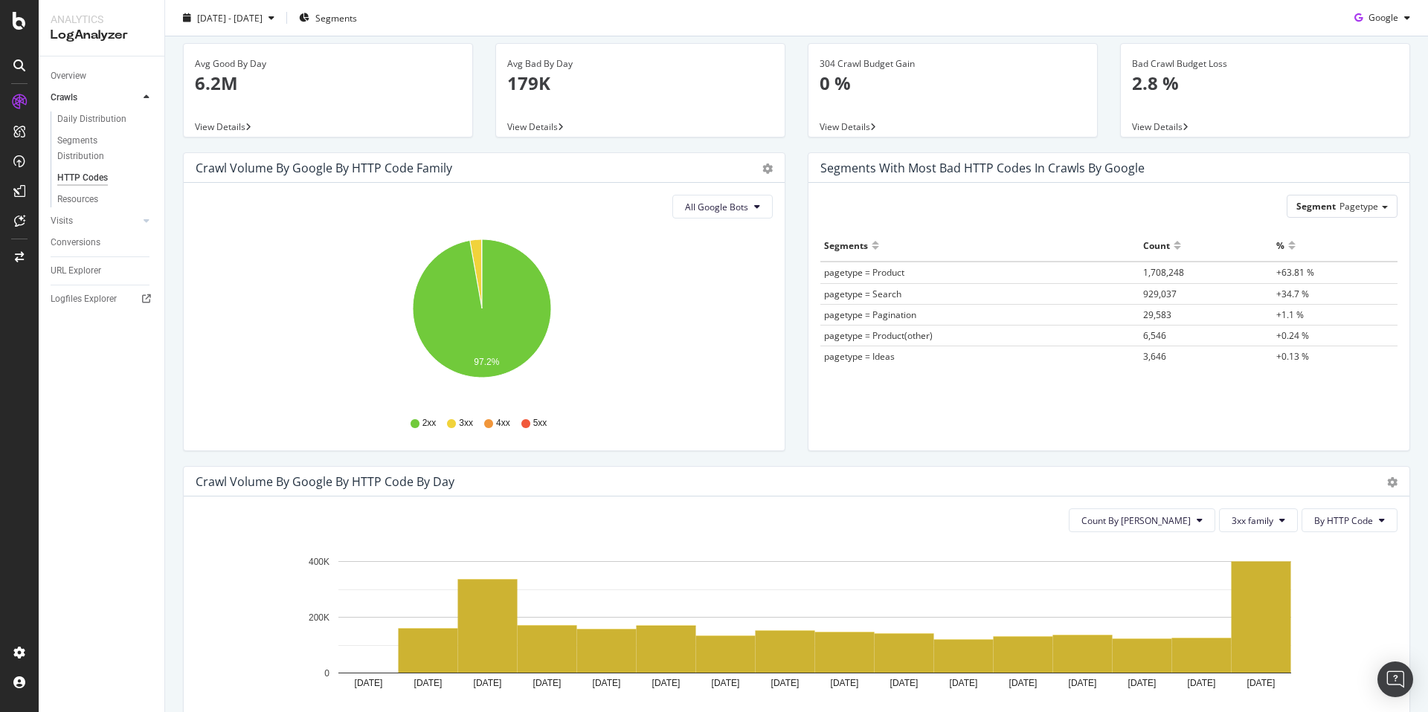
scroll to position [0, 0]
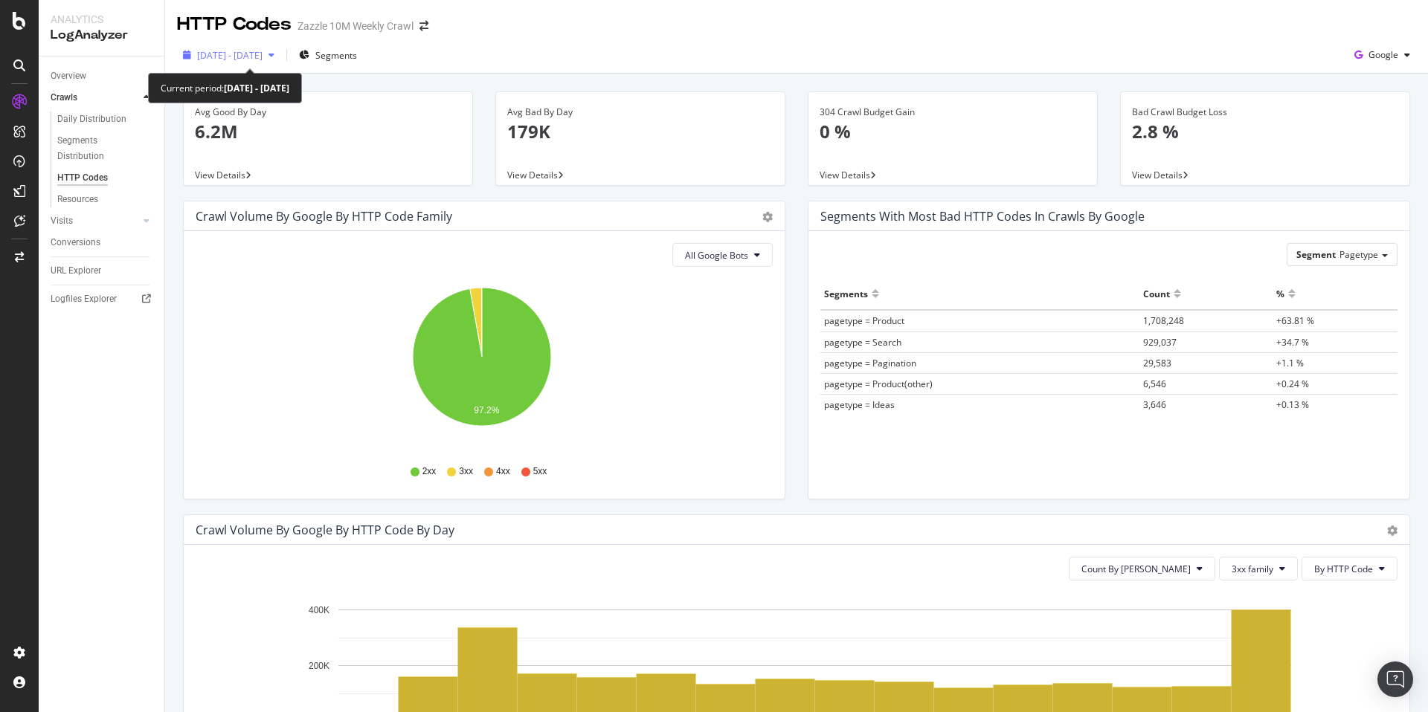
click at [263, 52] on span "[DATE] - [DATE]" at bounding box center [229, 55] width 65 height 13
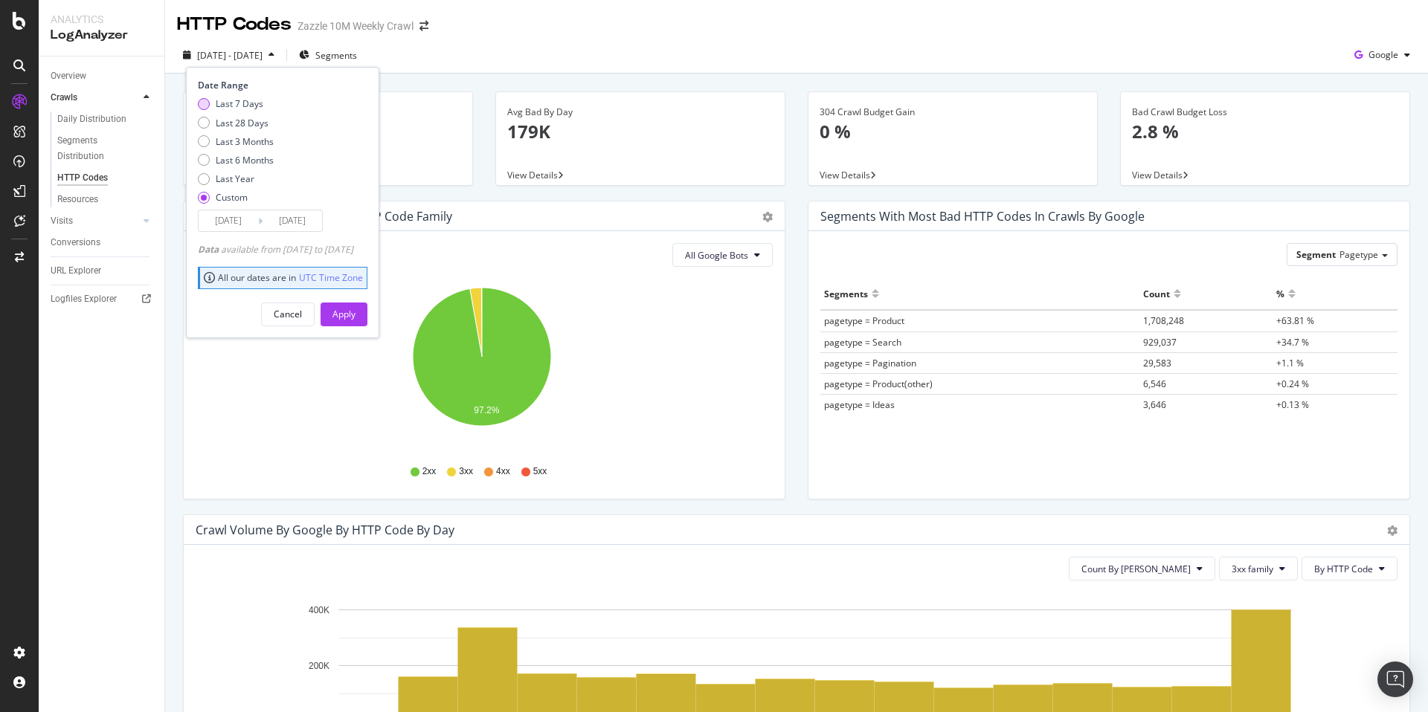
click at [243, 105] on div "Last 7 Days" at bounding box center [240, 103] width 48 height 13
type input "[DATE]"
click at [347, 312] on button "Apply" at bounding box center [344, 315] width 47 height 24
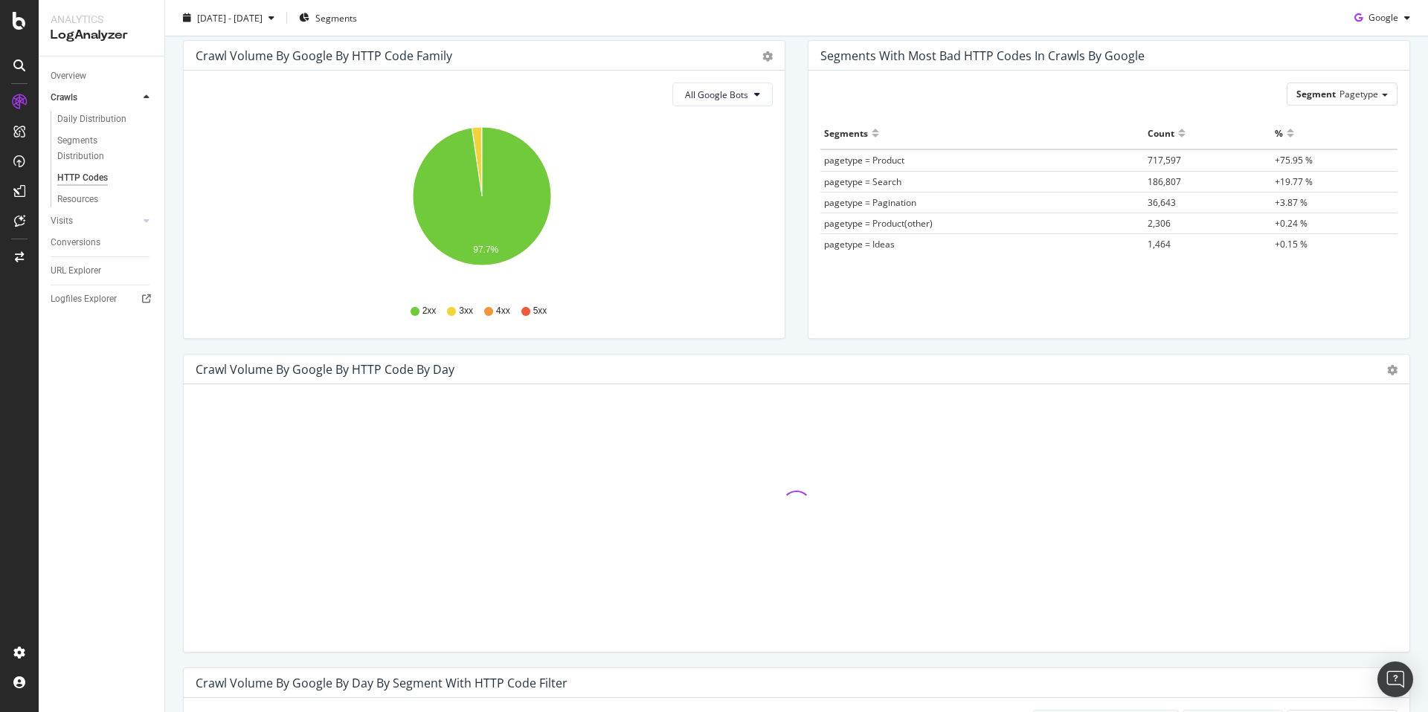
scroll to position [276, 0]
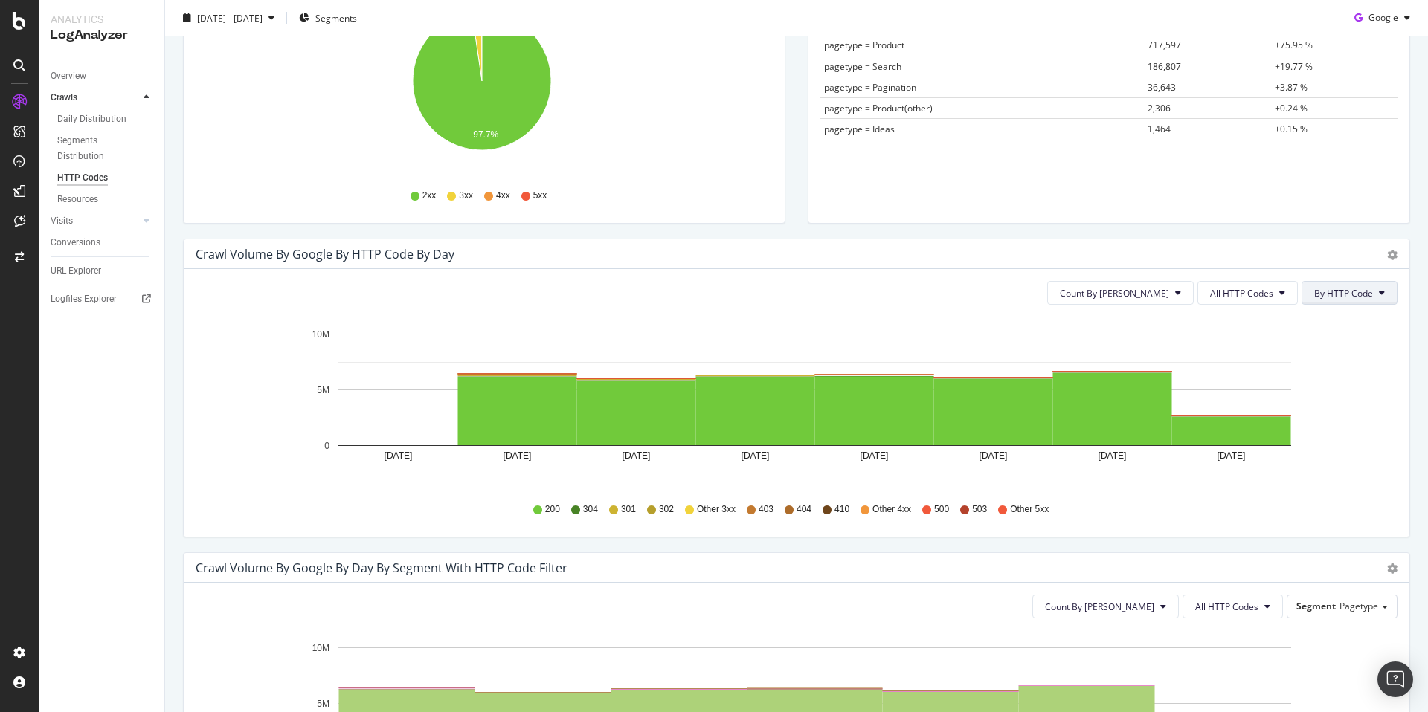
click at [1342, 296] on span "By HTTP Code" at bounding box center [1343, 293] width 59 height 13
click at [1259, 301] on button "All HTTP Codes" at bounding box center [1247, 293] width 100 height 24
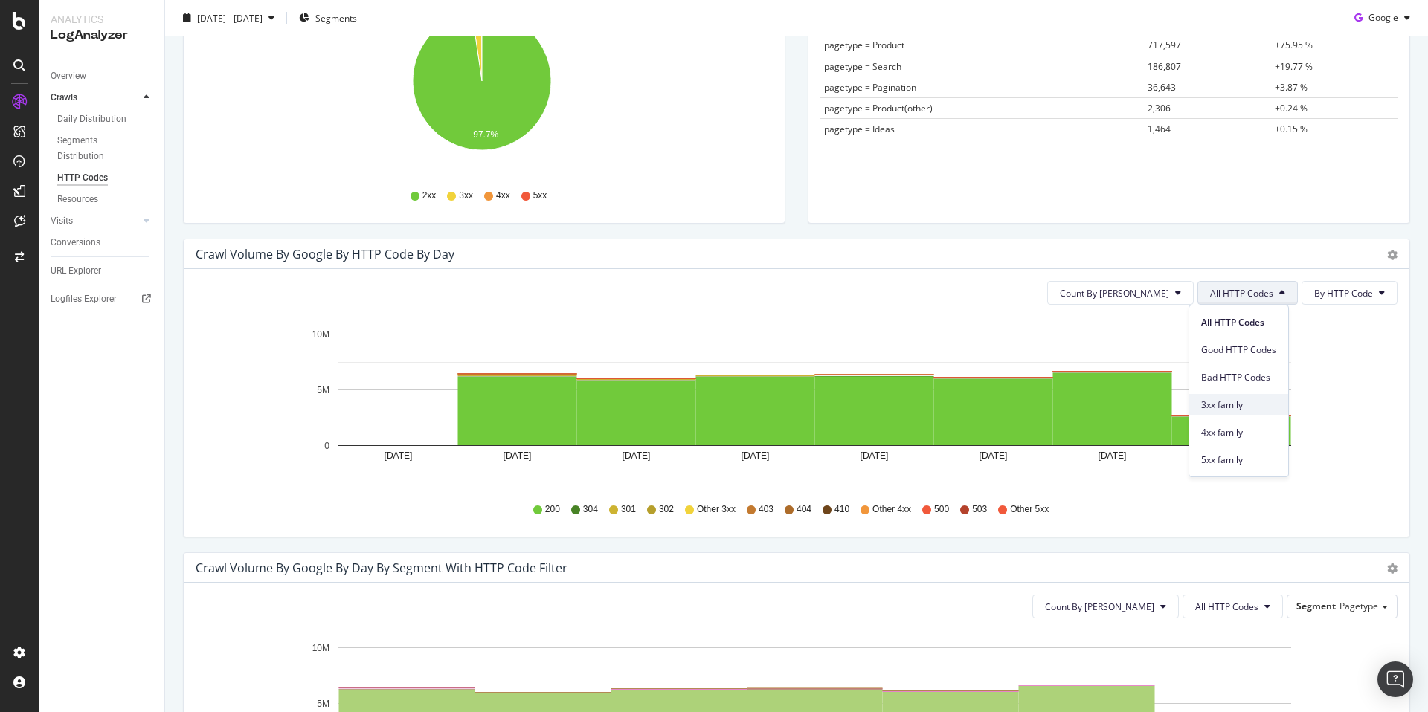
click at [1255, 394] on div "3xx family" at bounding box center [1238, 405] width 99 height 22
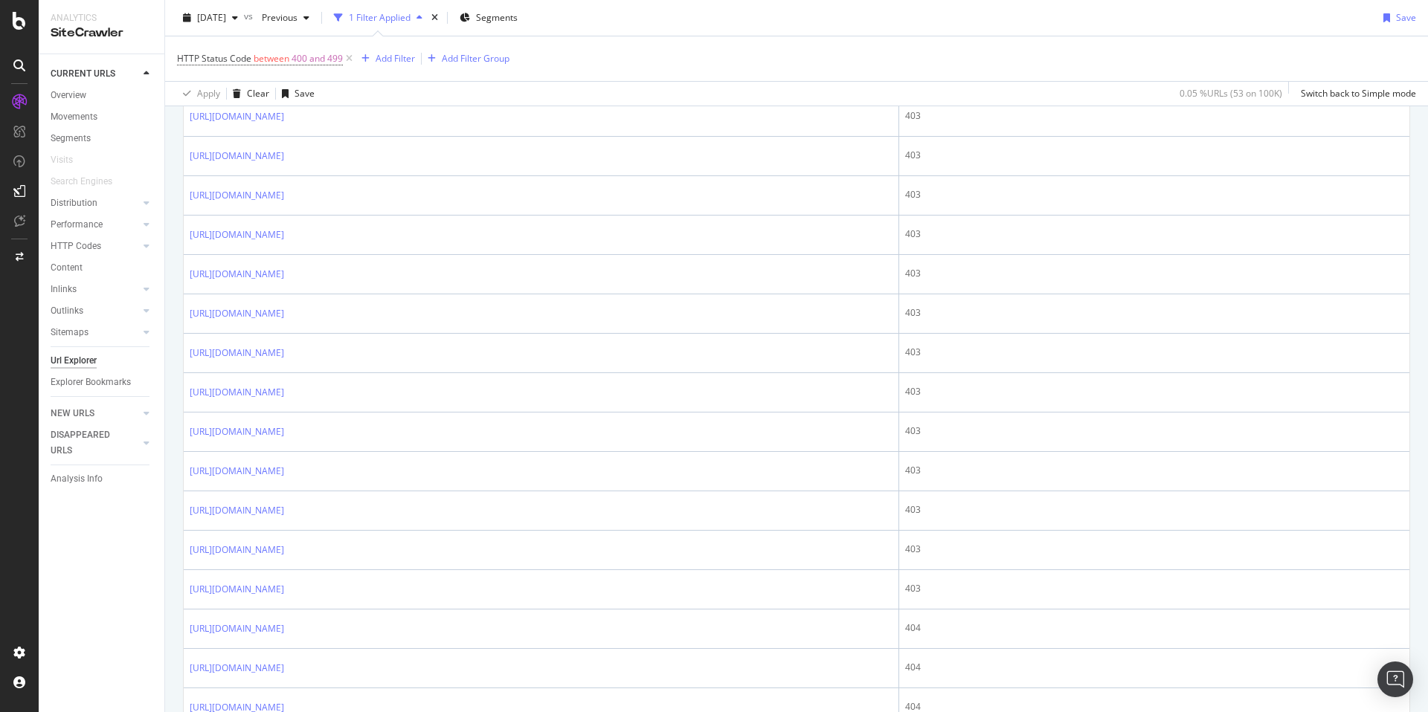
scroll to position [1809, 0]
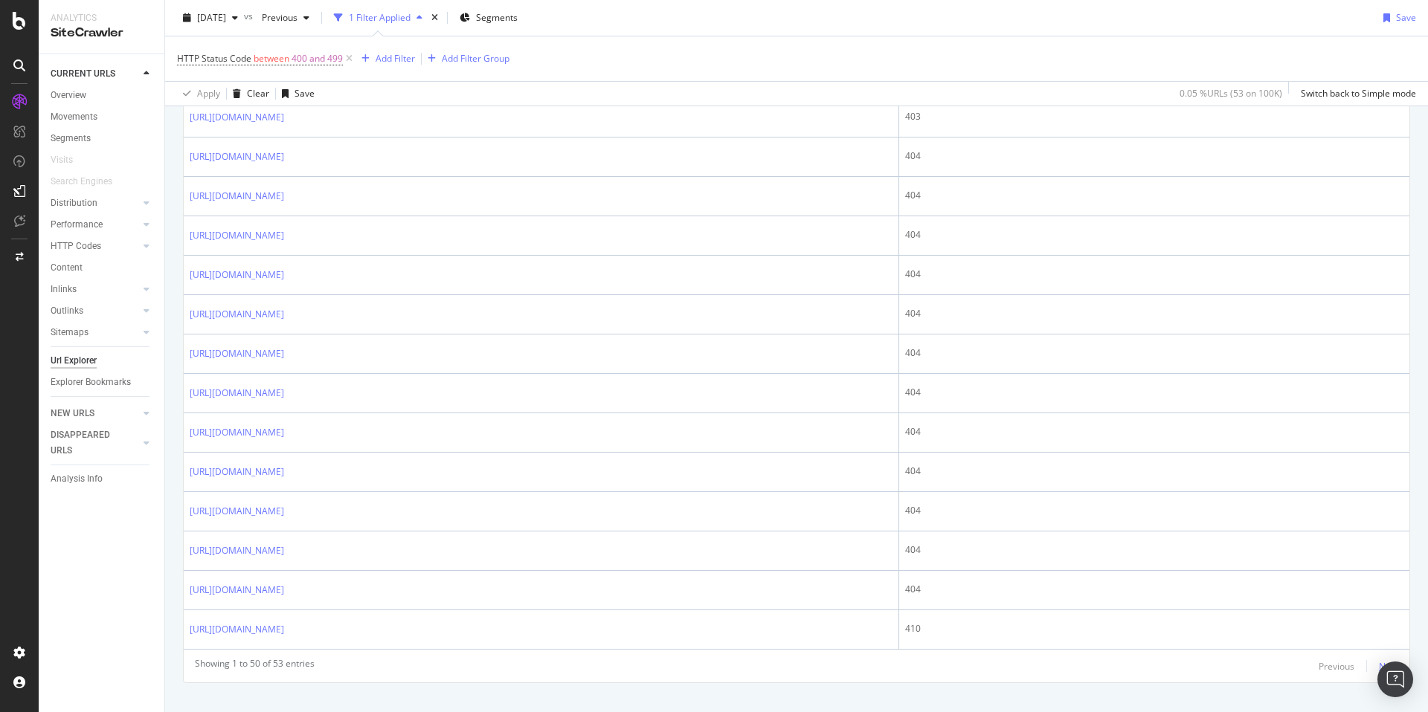
click at [1379, 664] on div "Next" at bounding box center [1388, 666] width 19 height 13
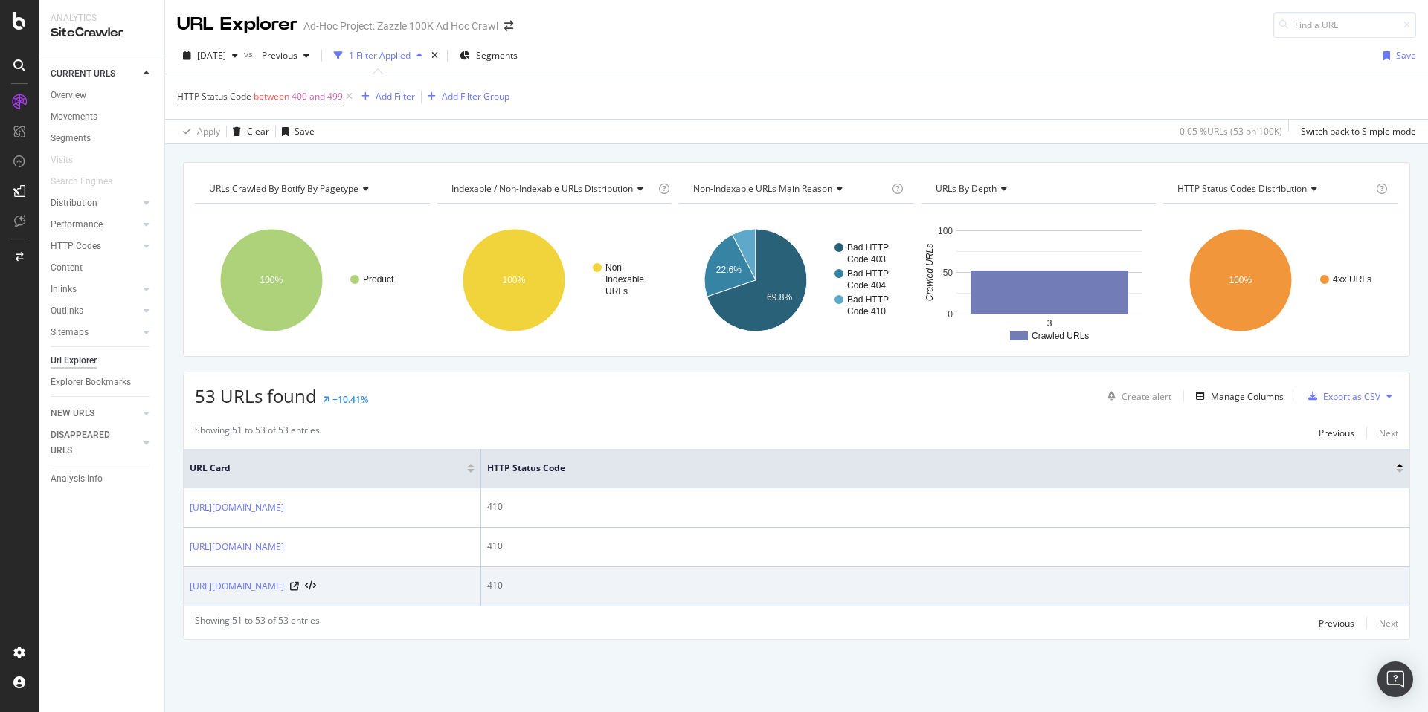
scroll to position [10, 0]
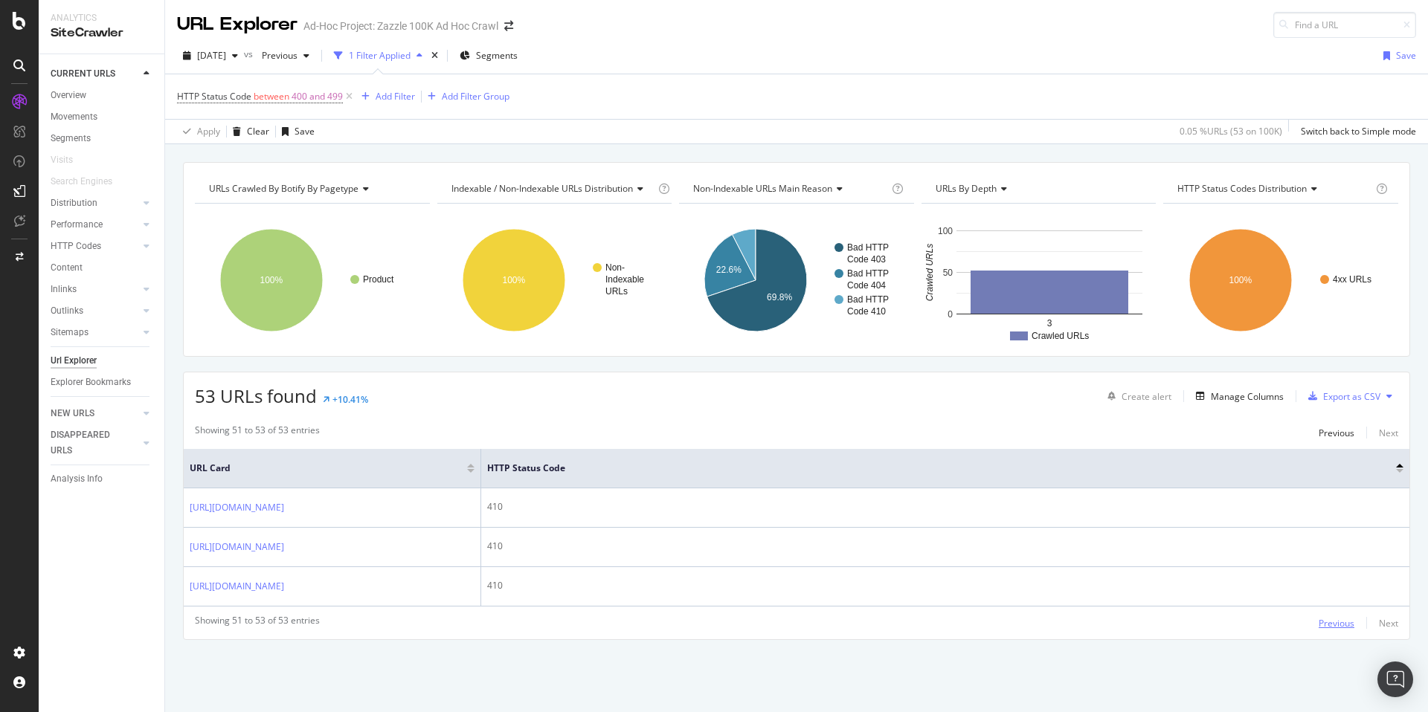
click at [1326, 630] on div "Previous" at bounding box center [1337, 623] width 36 height 13
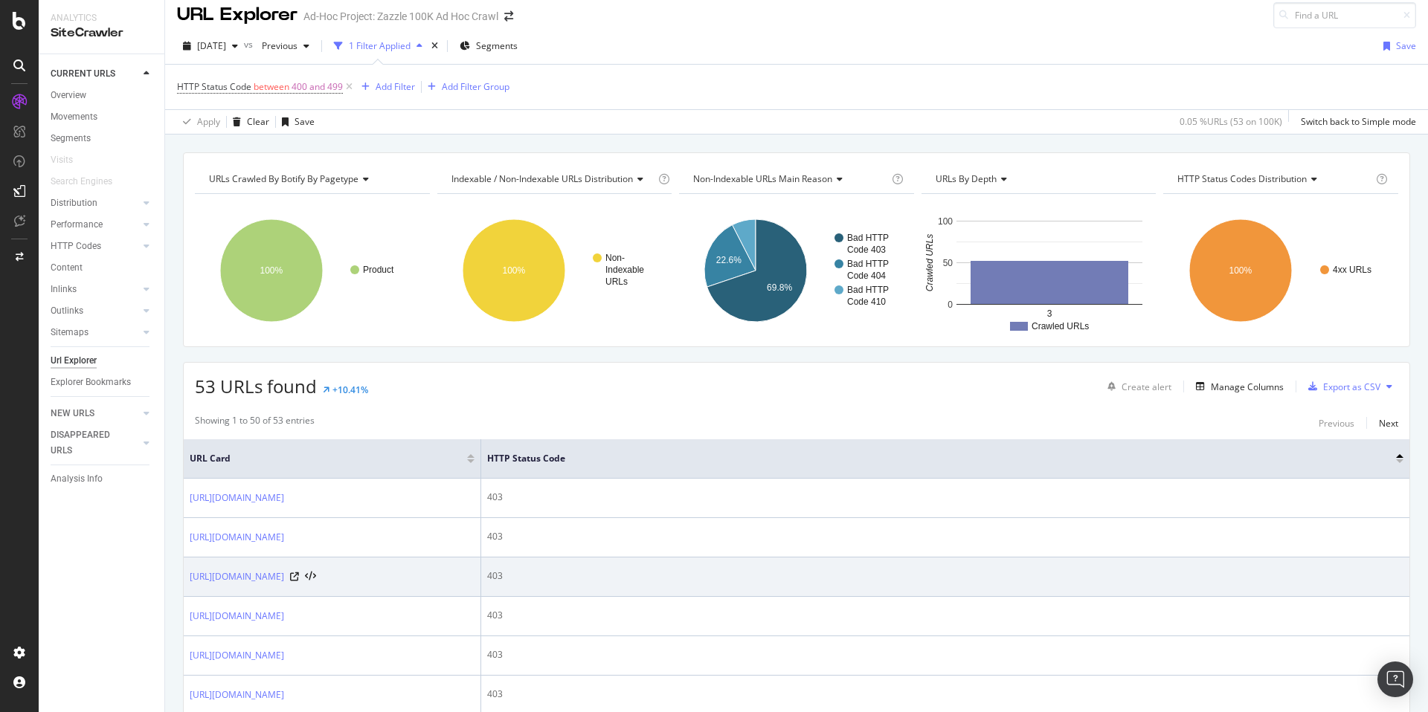
scroll to position [0, 0]
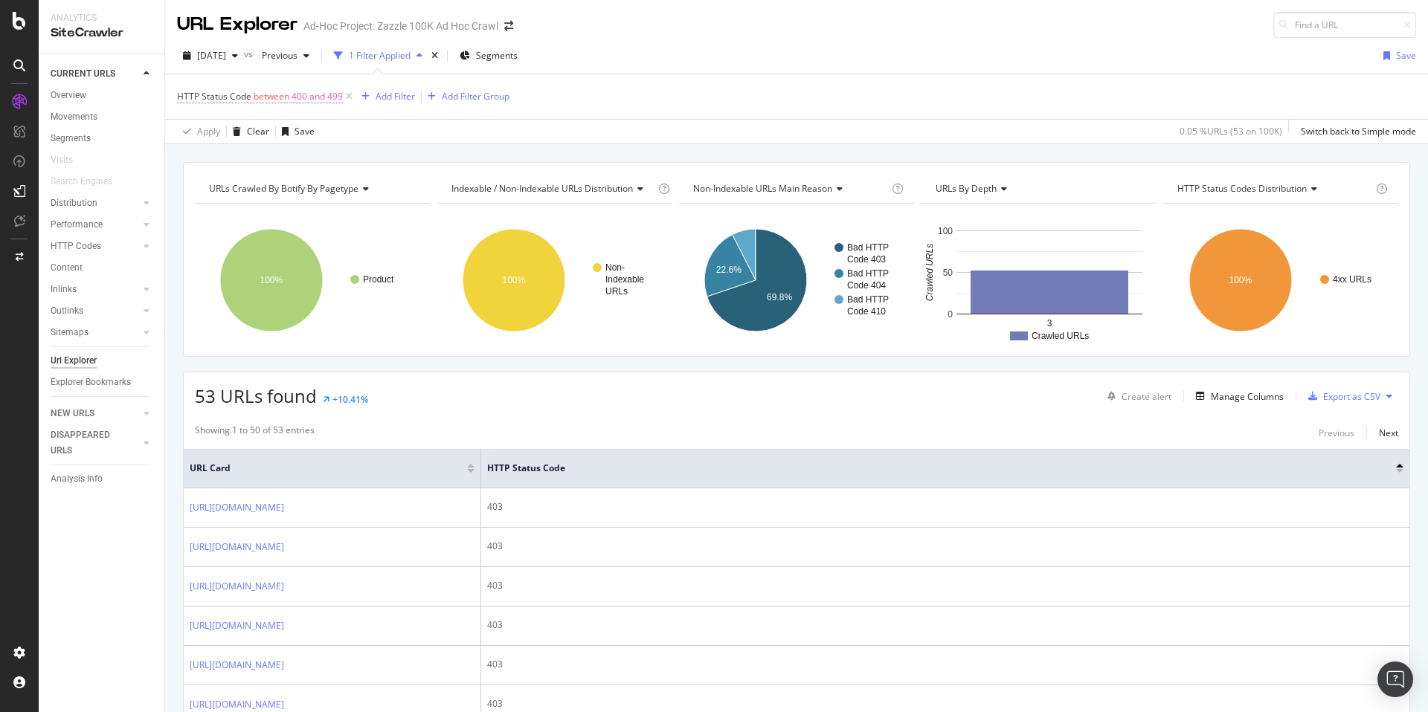
click at [317, 100] on span "400 and 499" at bounding box center [317, 96] width 51 height 21
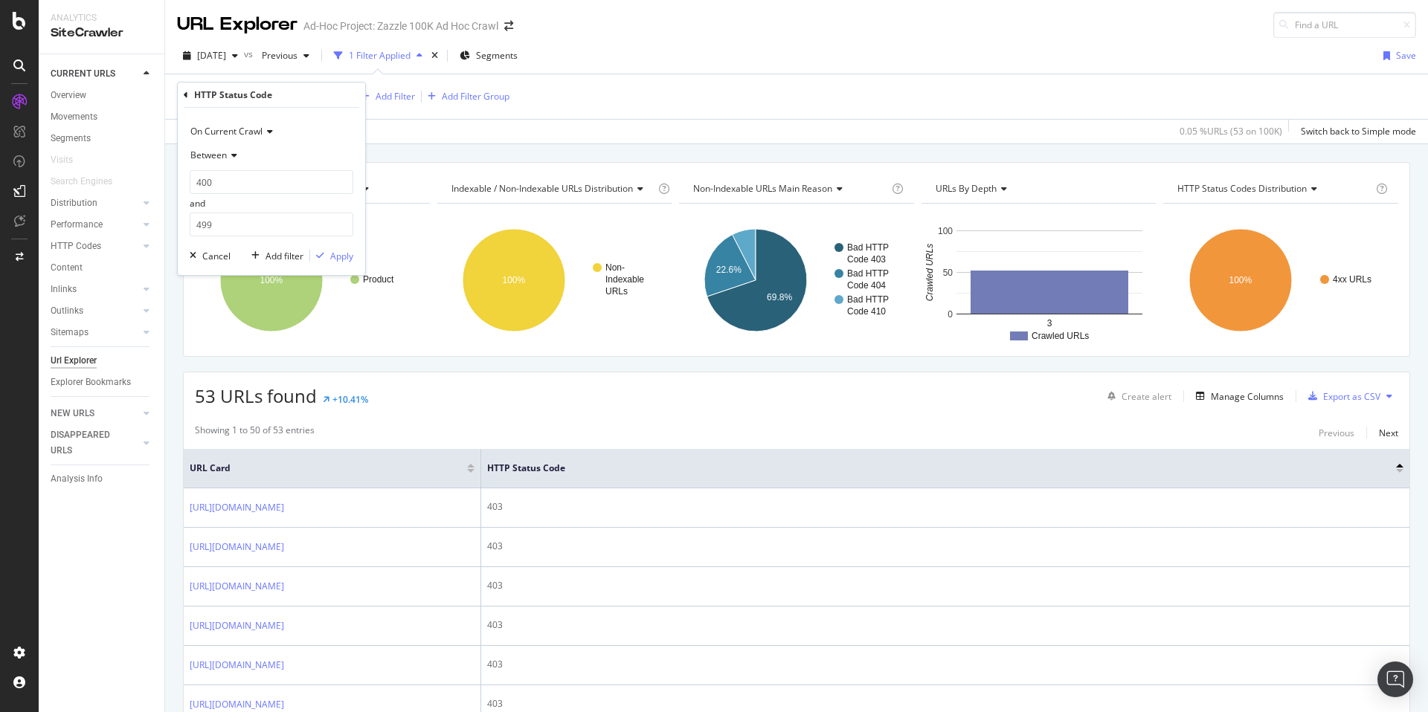
click at [181, 89] on div "HTTP Status Code On Current Crawl Between 400 and 499 Cancel Add filter Apply" at bounding box center [271, 179] width 187 height 193
click at [185, 92] on icon at bounding box center [186, 95] width 4 height 9
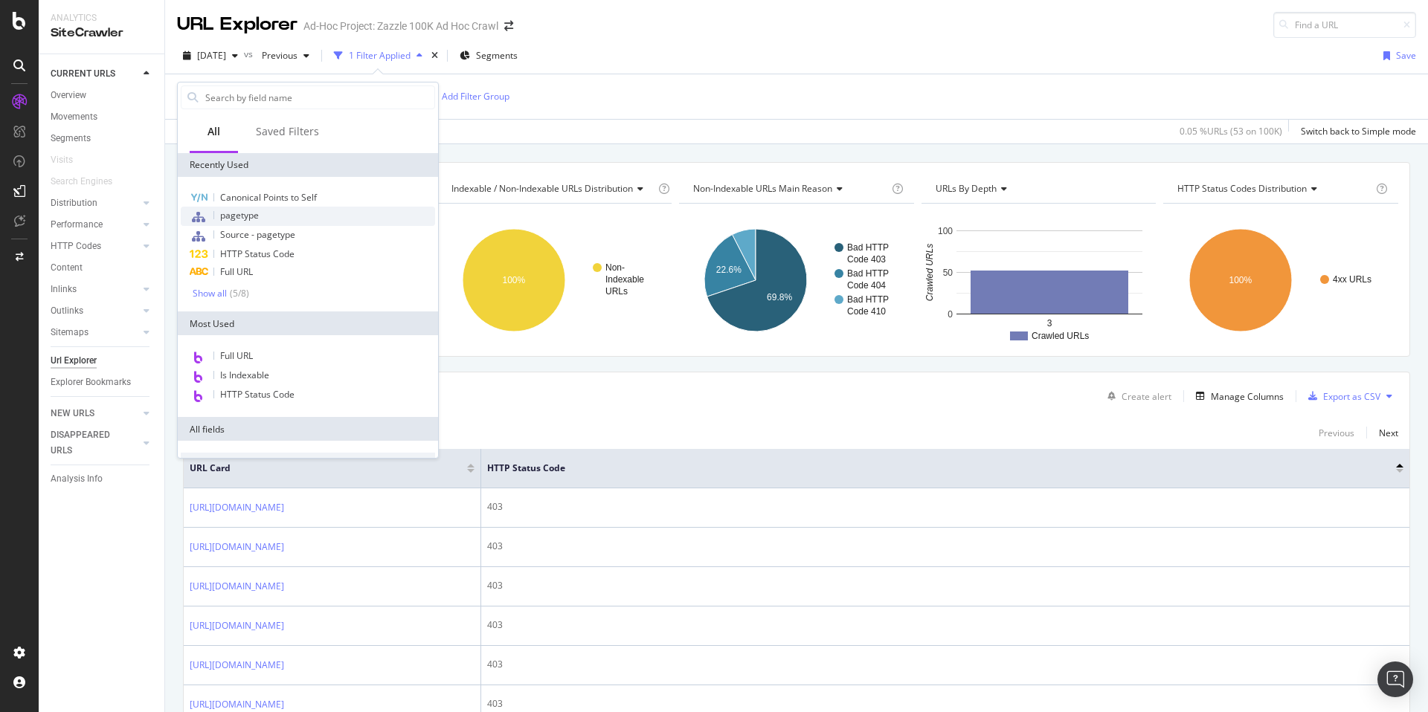
click at [274, 211] on div "pagetype" at bounding box center [308, 216] width 254 height 19
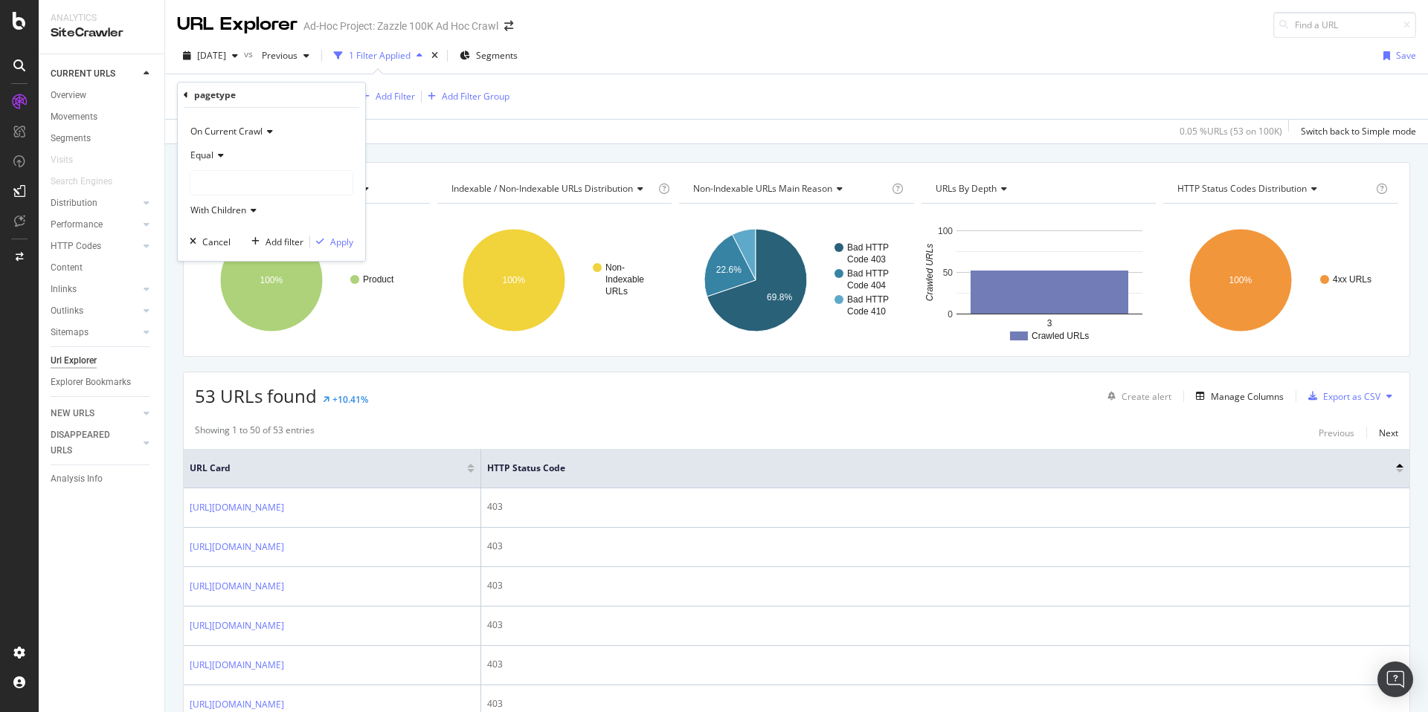
click at [274, 177] on div at bounding box center [271, 183] width 162 height 24
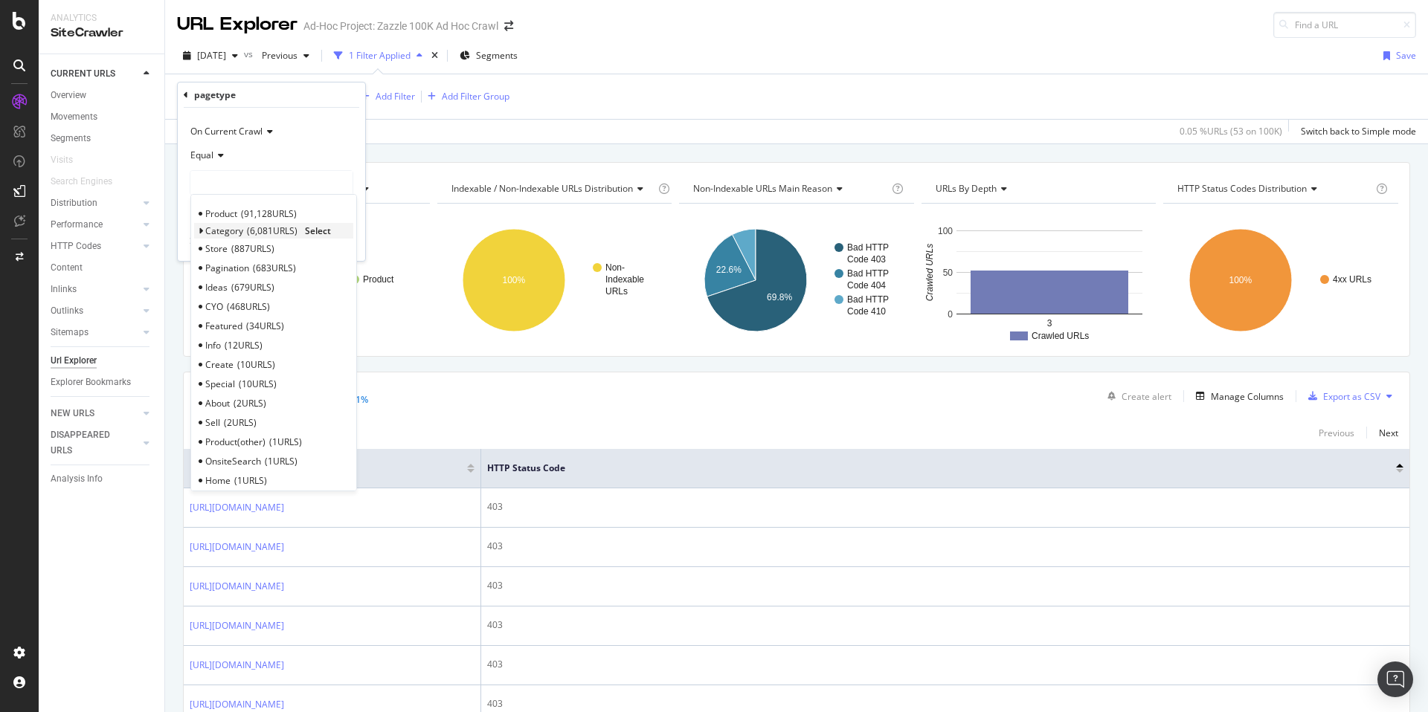
click at [289, 232] on span "6,081 URLS" at bounding box center [272, 231] width 51 height 13
click at [237, 228] on span "Category" at bounding box center [224, 231] width 38 height 13
click at [312, 229] on span "Select" at bounding box center [318, 231] width 26 height 13
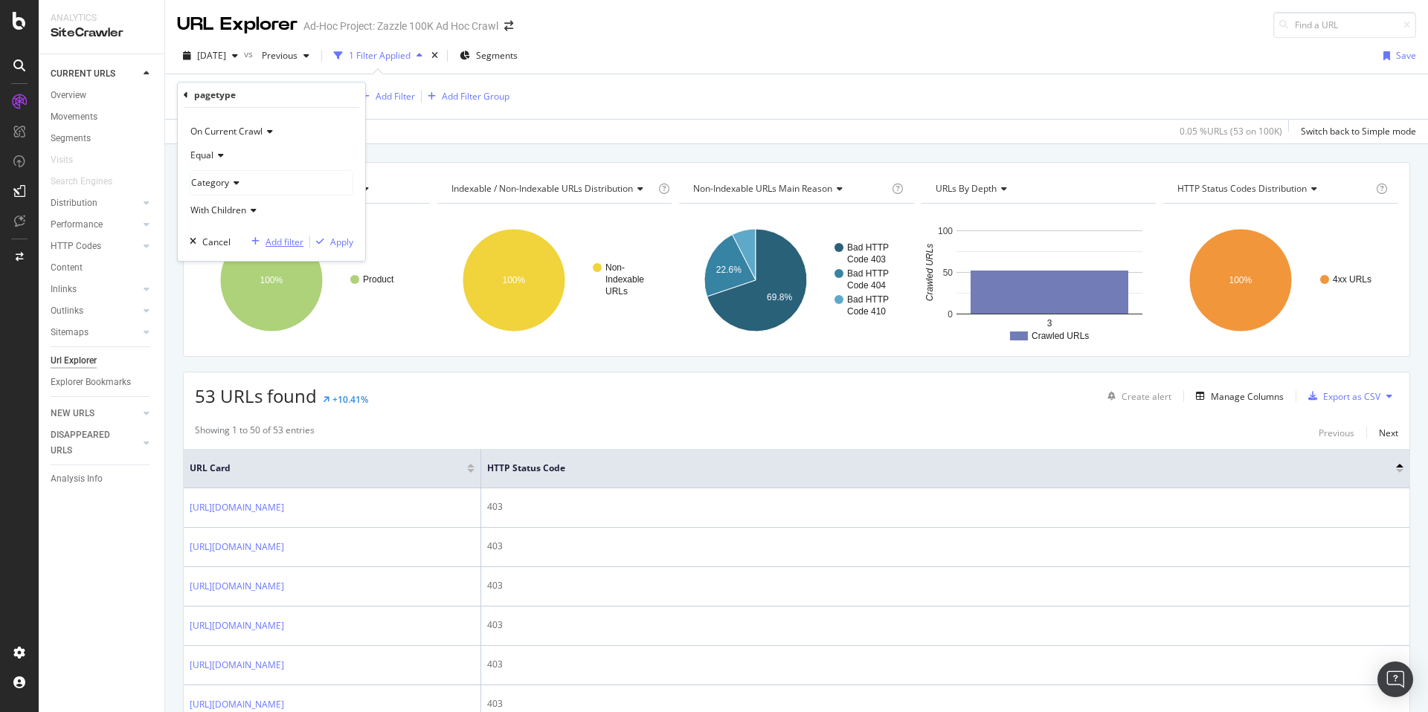
click at [286, 239] on div "Add filter" at bounding box center [285, 242] width 38 height 13
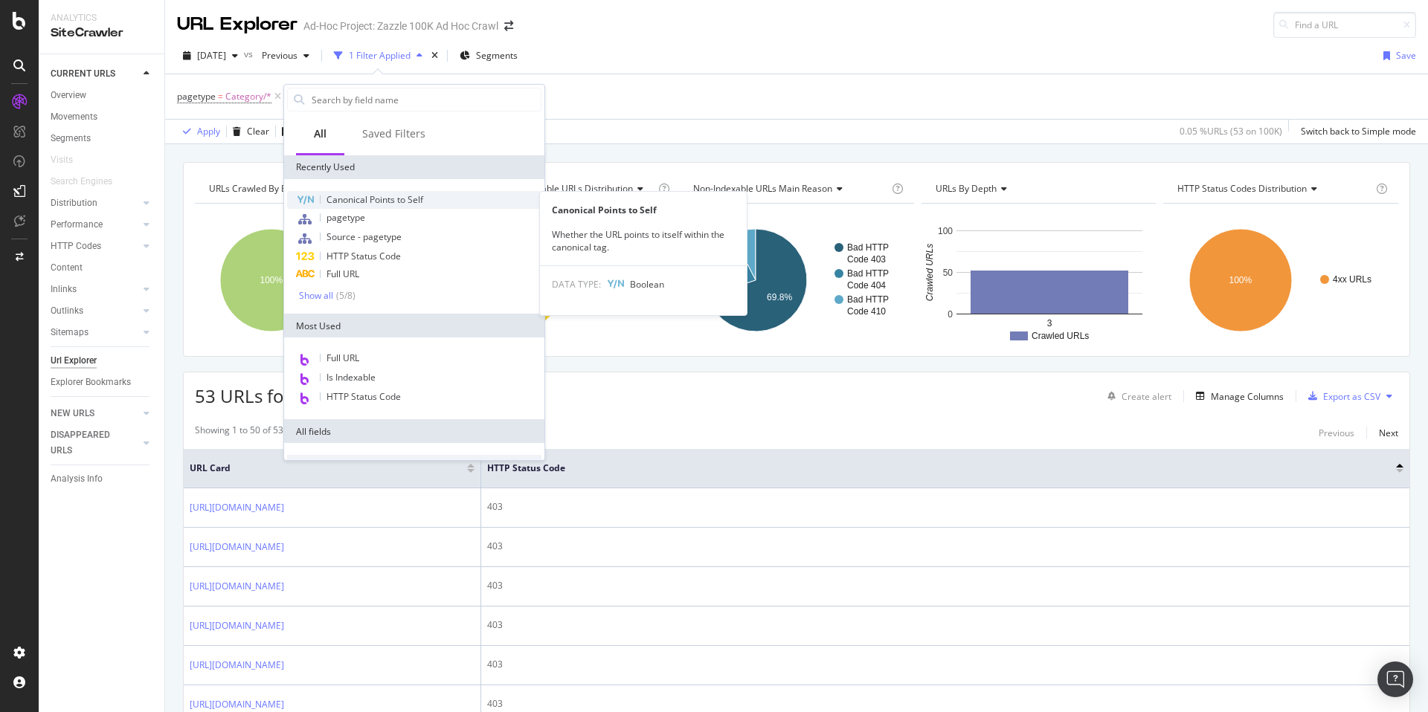
click at [390, 195] on span "Canonical Points to Self" at bounding box center [374, 199] width 97 height 13
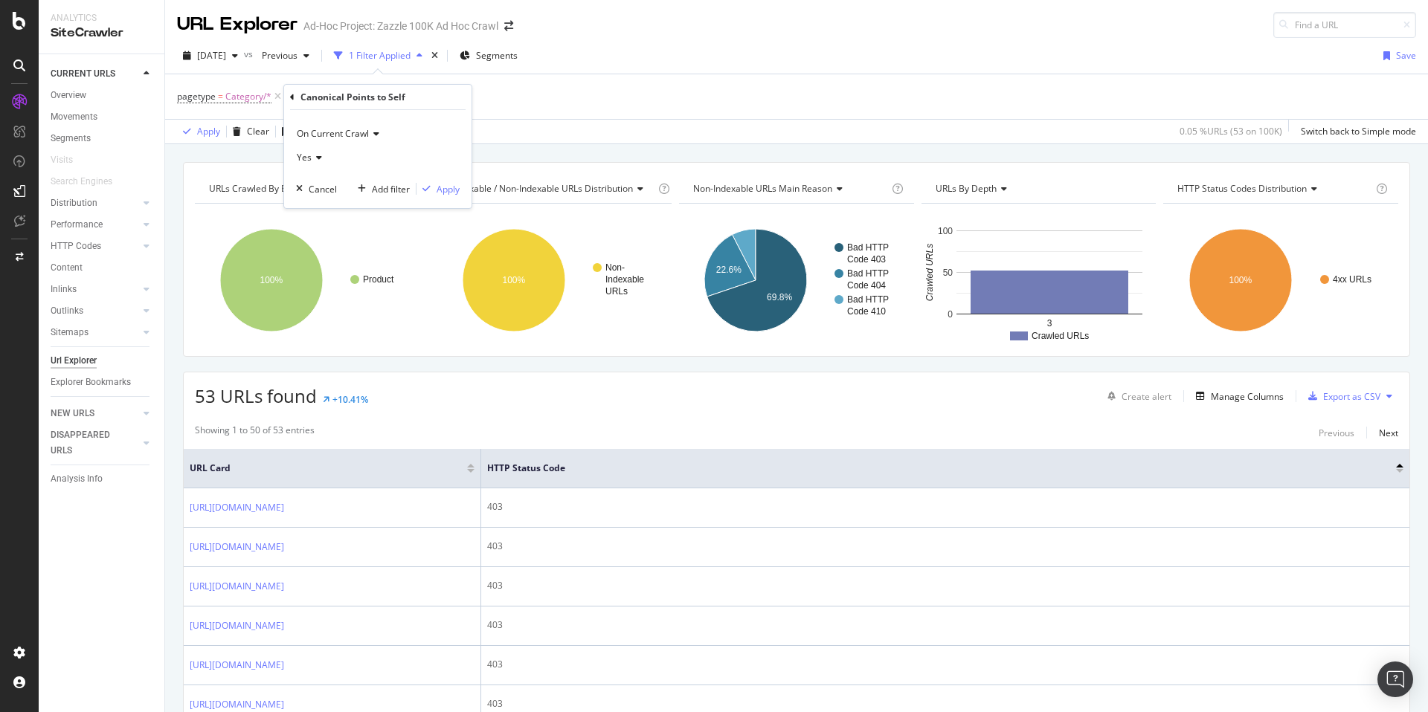
click at [315, 155] on icon at bounding box center [317, 157] width 10 height 9
click at [321, 205] on div "No" at bounding box center [379, 207] width 159 height 19
click at [396, 190] on div "Add filter" at bounding box center [391, 189] width 38 height 13
click at [396, 190] on div "URLs Crawled By Botify By pagetype" at bounding box center [311, 189] width 210 height 24
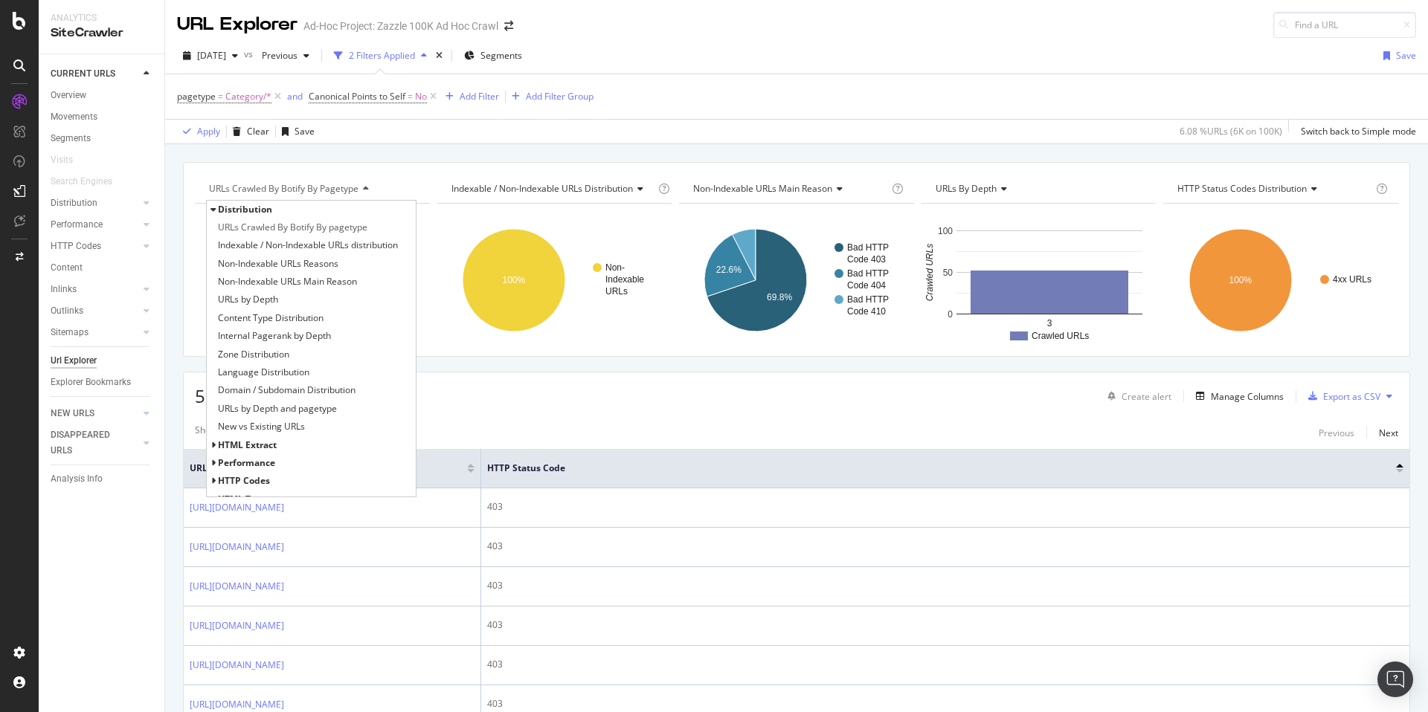
click at [517, 136] on div "Apply Clear Save 6.08 % URLs ( 6K on 100K ) Switch back to Simple mode" at bounding box center [796, 131] width 1263 height 25
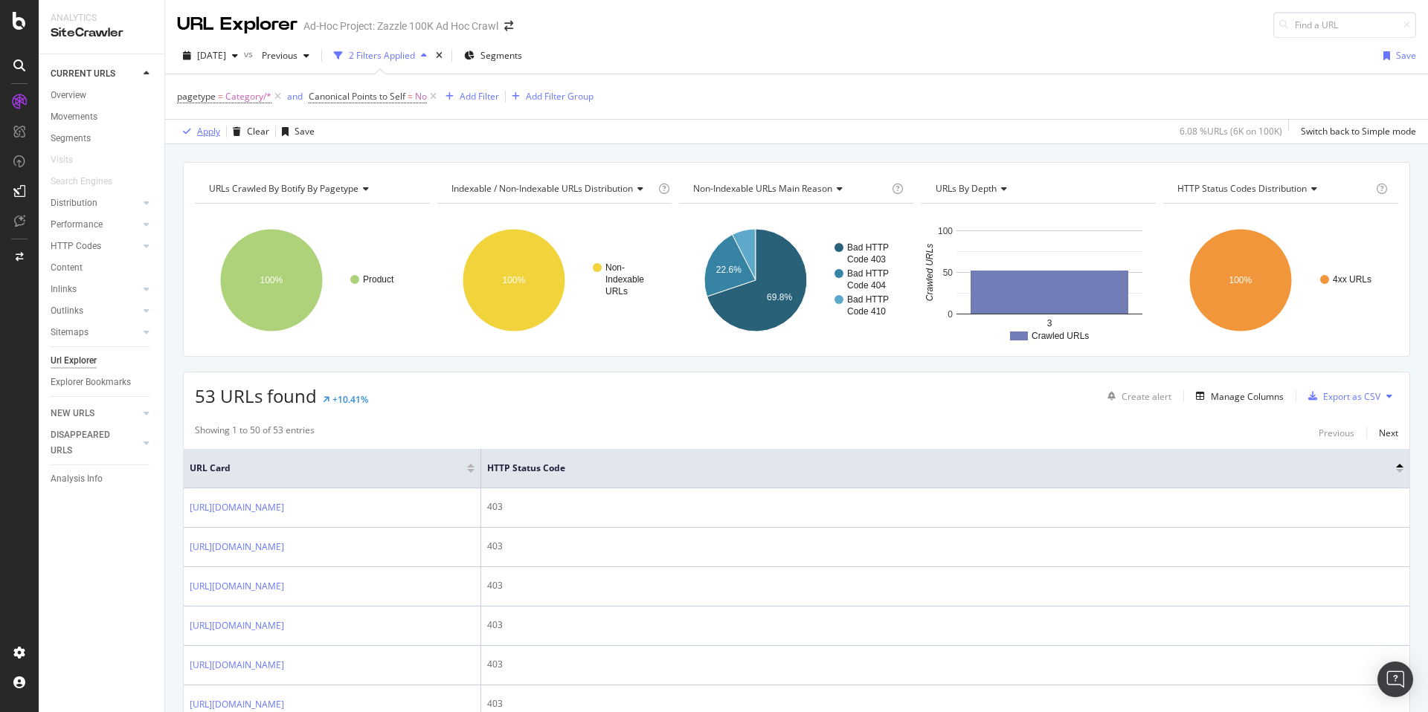
click at [210, 132] on div "Apply" at bounding box center [208, 131] width 23 height 13
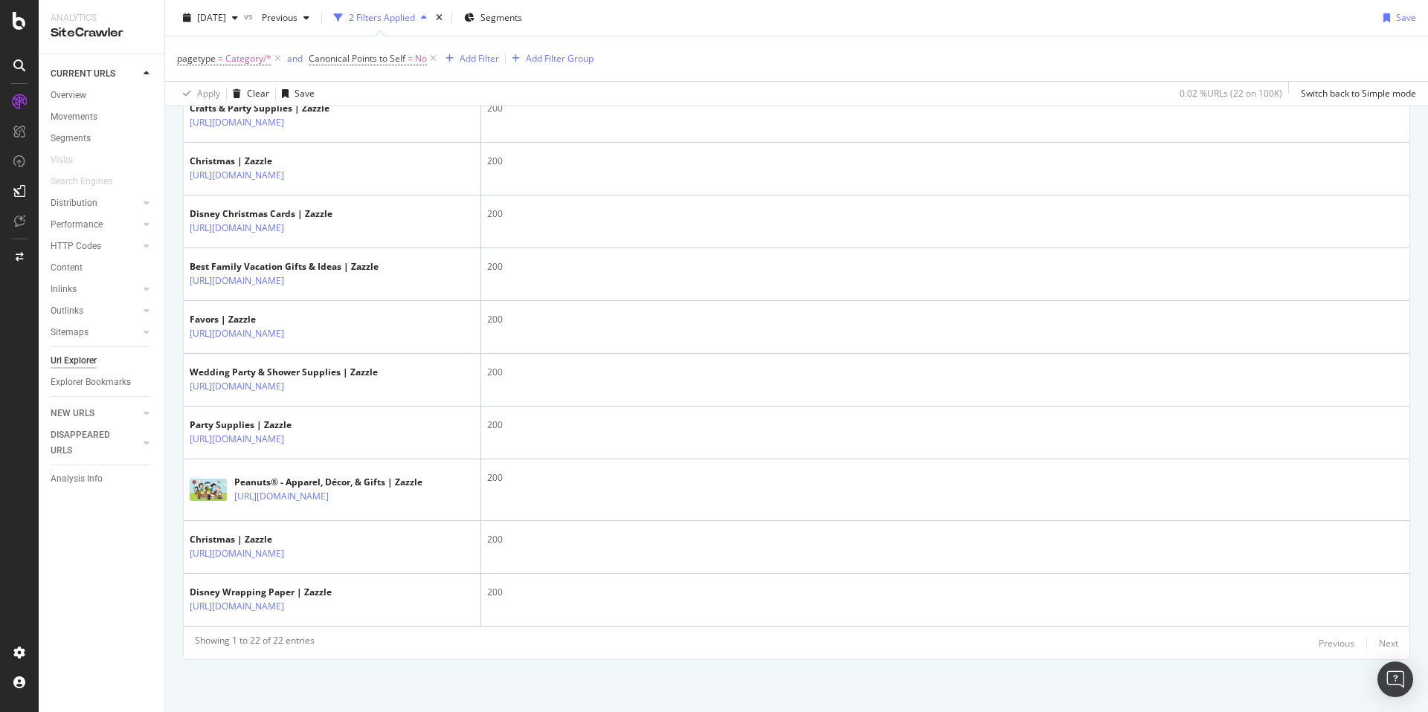
scroll to position [1320, 0]
click at [242, 55] on span "Category/*" at bounding box center [248, 58] width 46 height 21
click at [237, 138] on div "Category" at bounding box center [271, 145] width 162 height 24
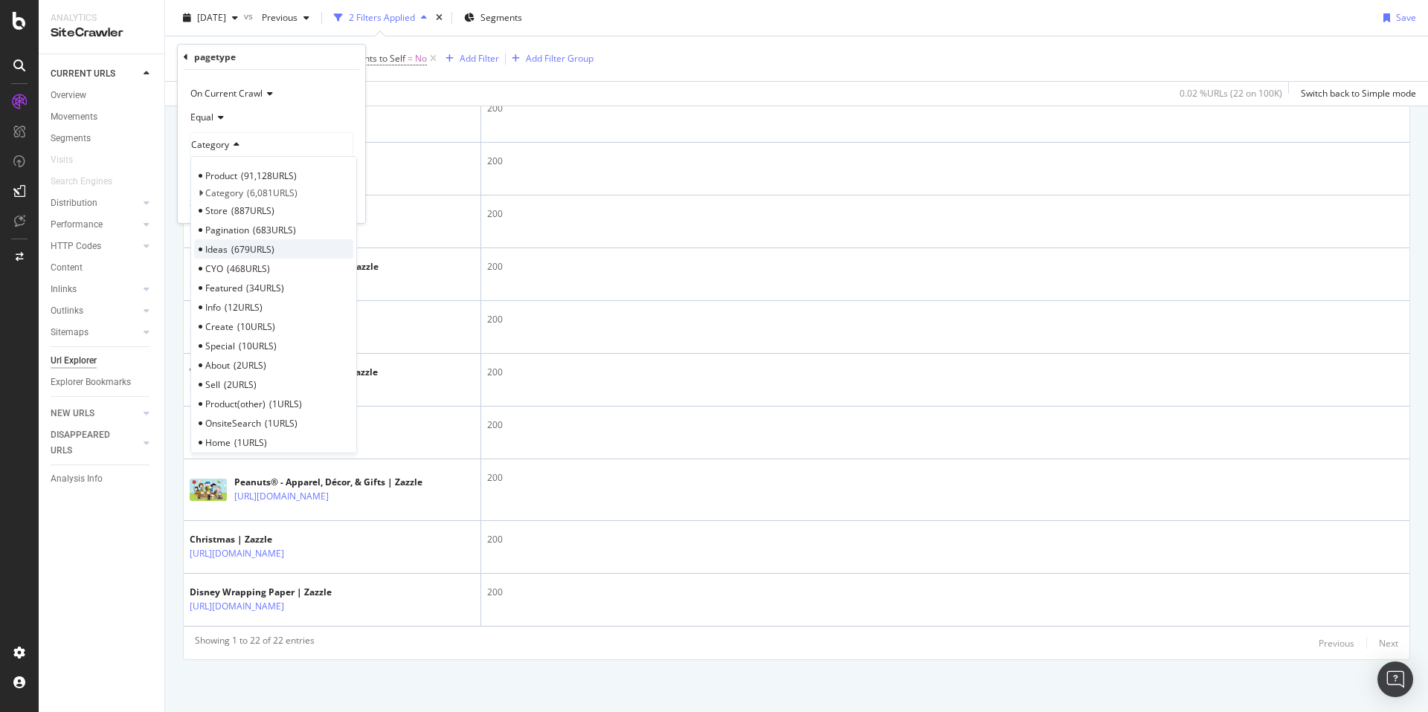
click at [259, 248] on span "679 URLS" at bounding box center [252, 249] width 43 height 13
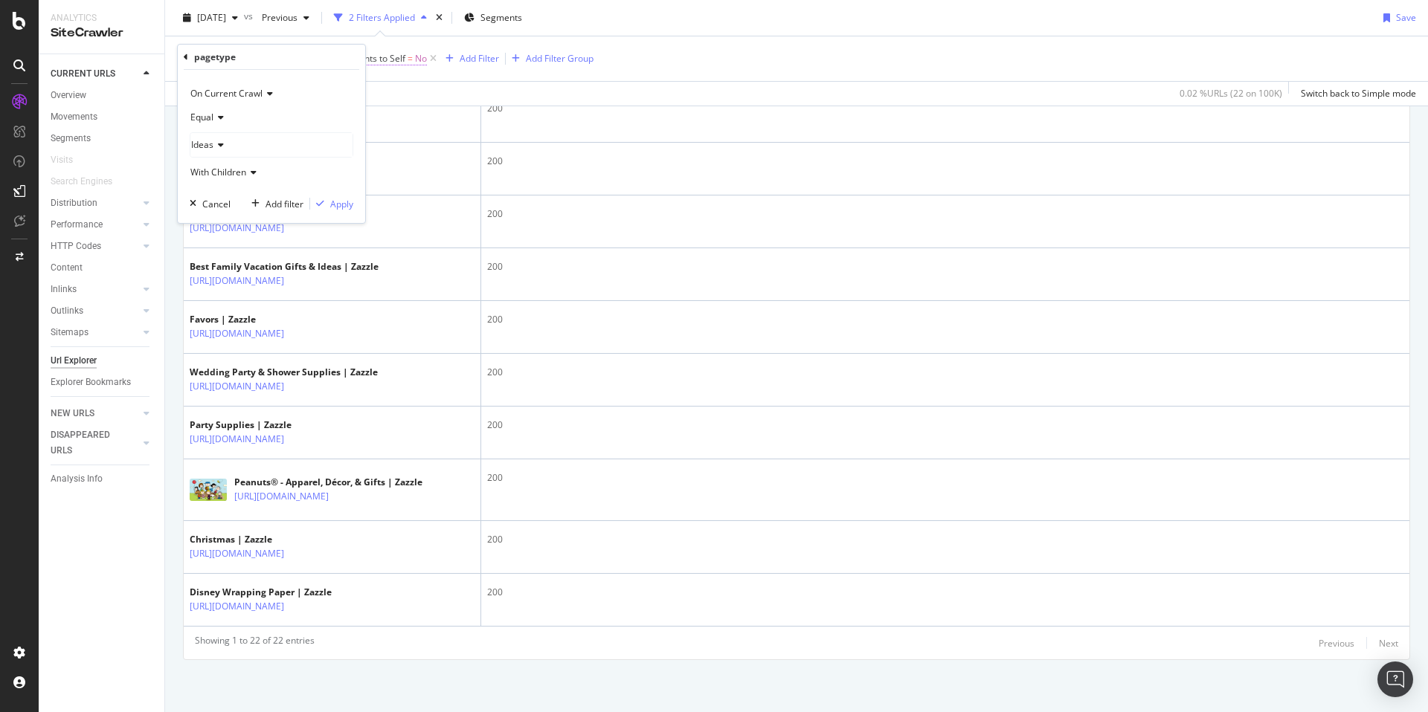
click at [400, 59] on span "Canonical Points to Self" at bounding box center [357, 58] width 97 height 13
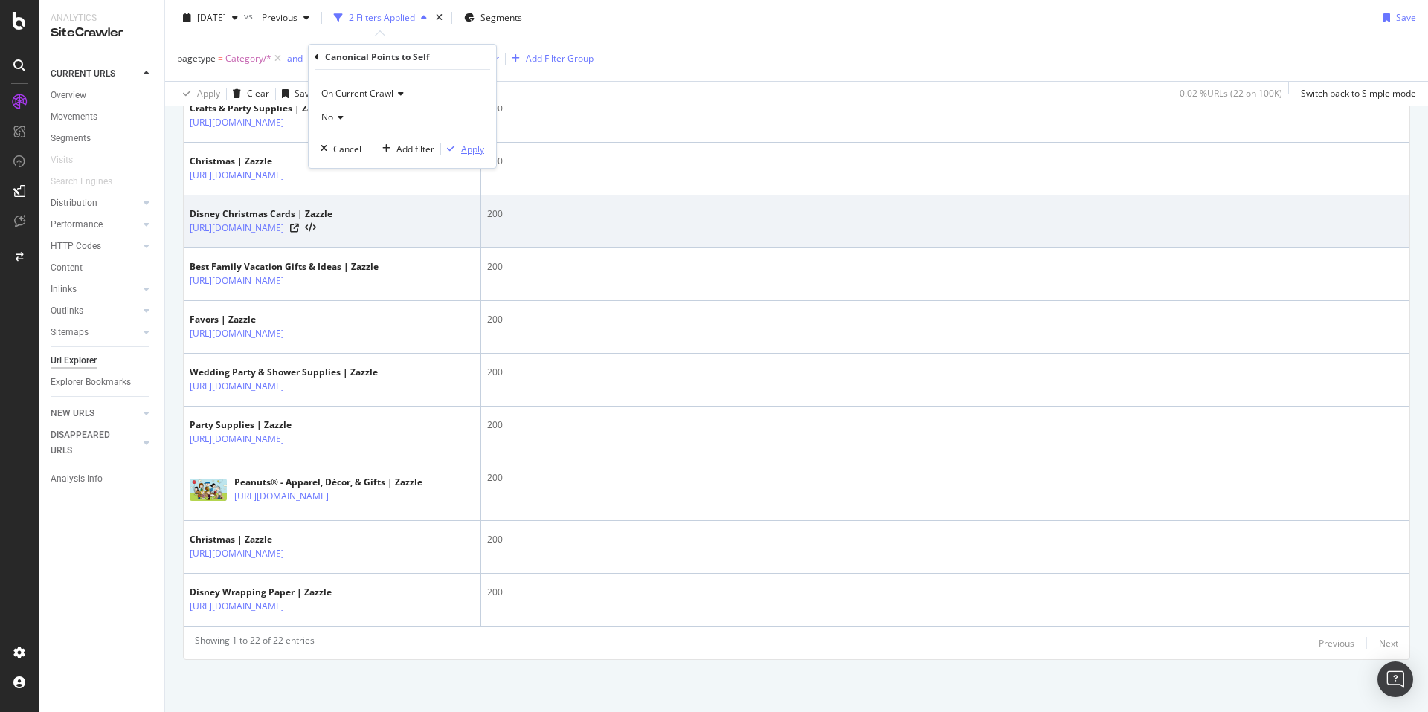
click at [465, 144] on div "Apply" at bounding box center [472, 149] width 23 height 13
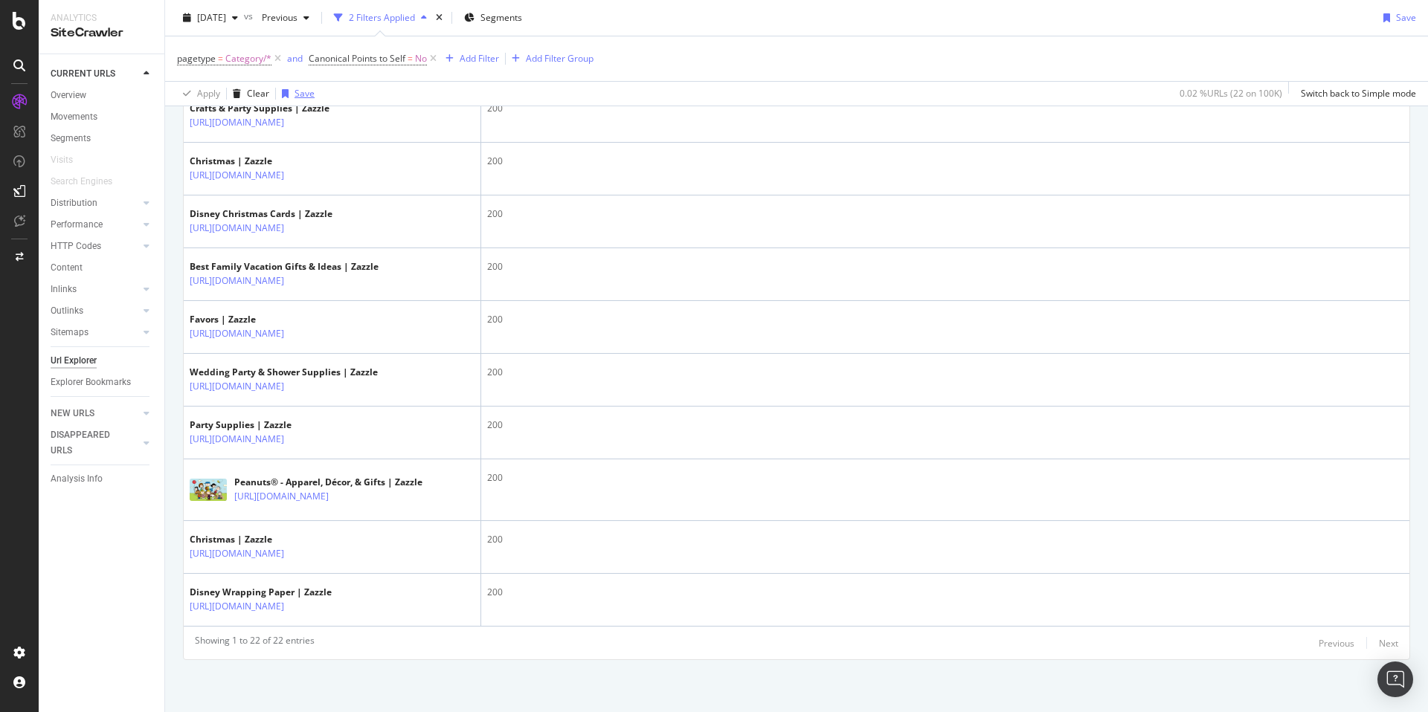
click at [308, 91] on div "Save" at bounding box center [305, 93] width 20 height 13
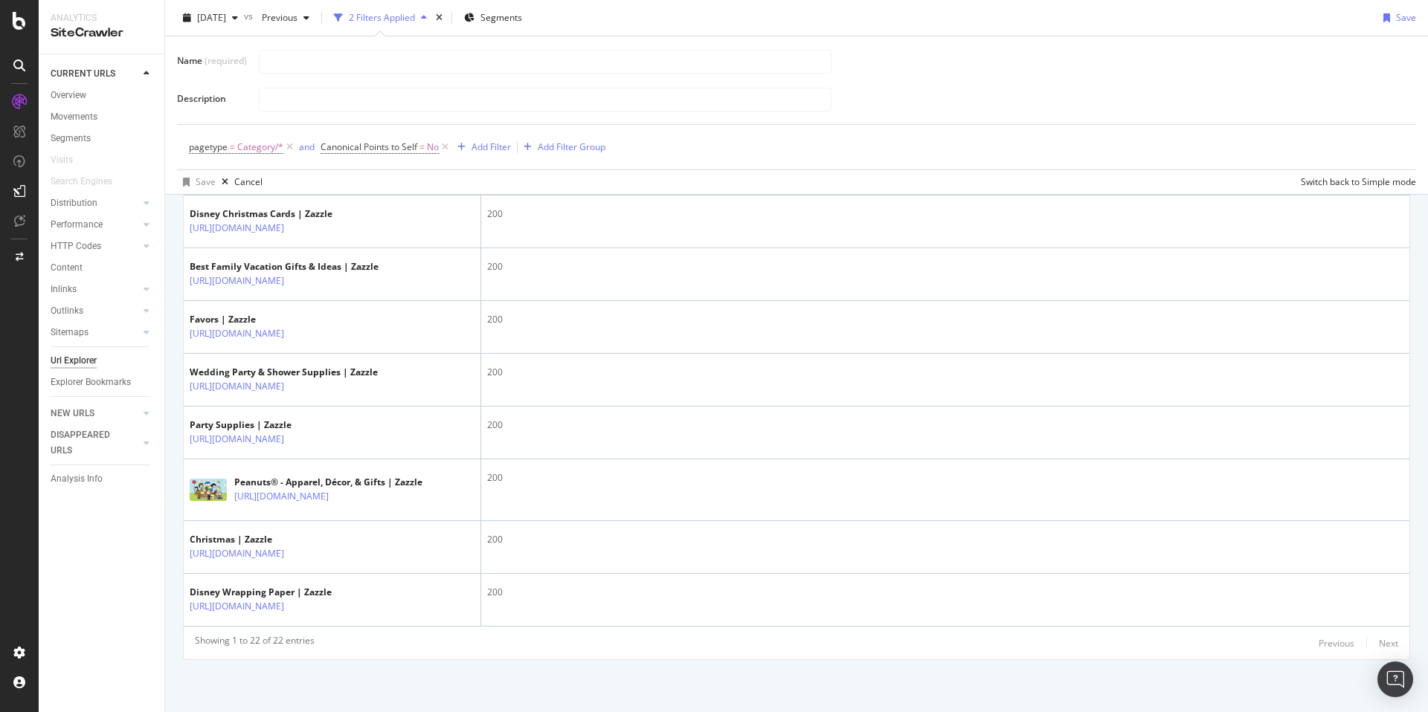
scroll to position [1409, 0]
click at [1024, 105] on div at bounding box center [831, 99] width 1145 height 26
click at [239, 180] on div "Cancel" at bounding box center [248, 182] width 28 height 13
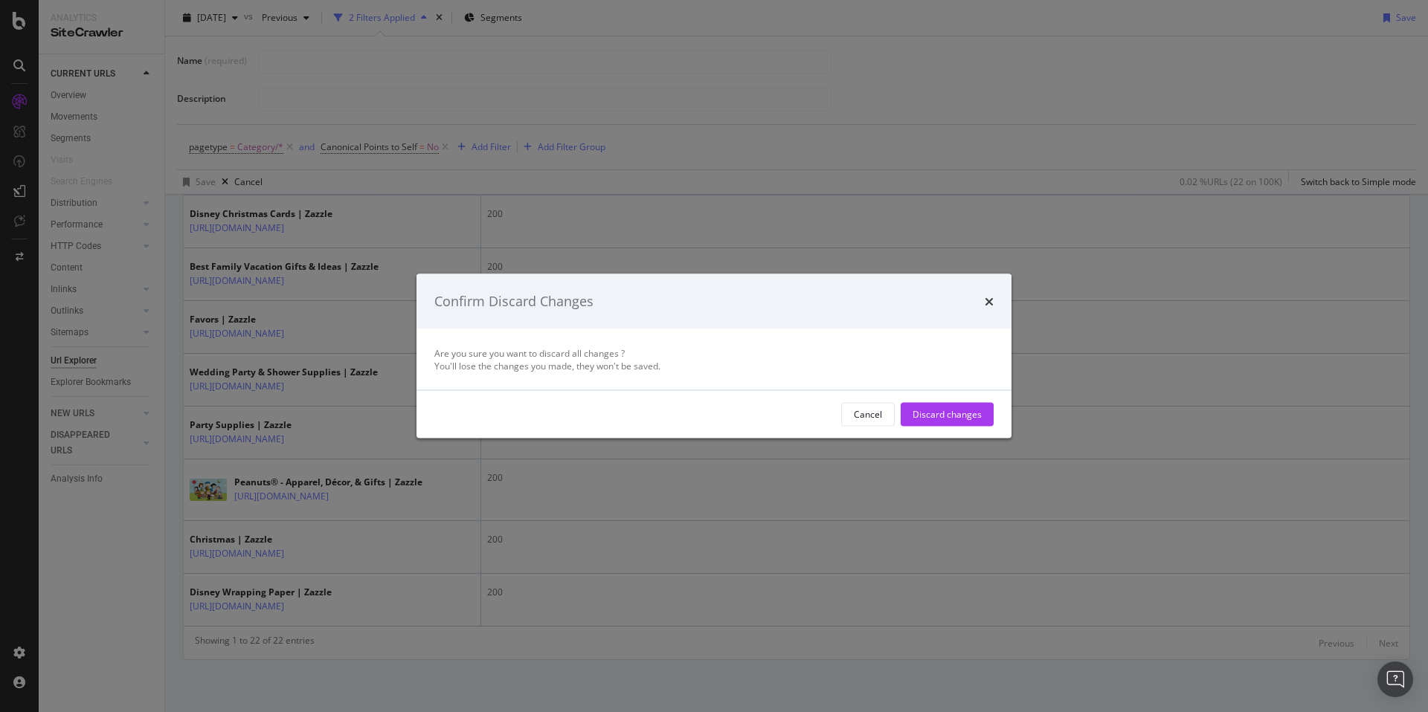
click at [993, 293] on div "Confirm Discard Changes" at bounding box center [713, 301] width 595 height 55
click at [991, 295] on div "times" at bounding box center [989, 301] width 9 height 19
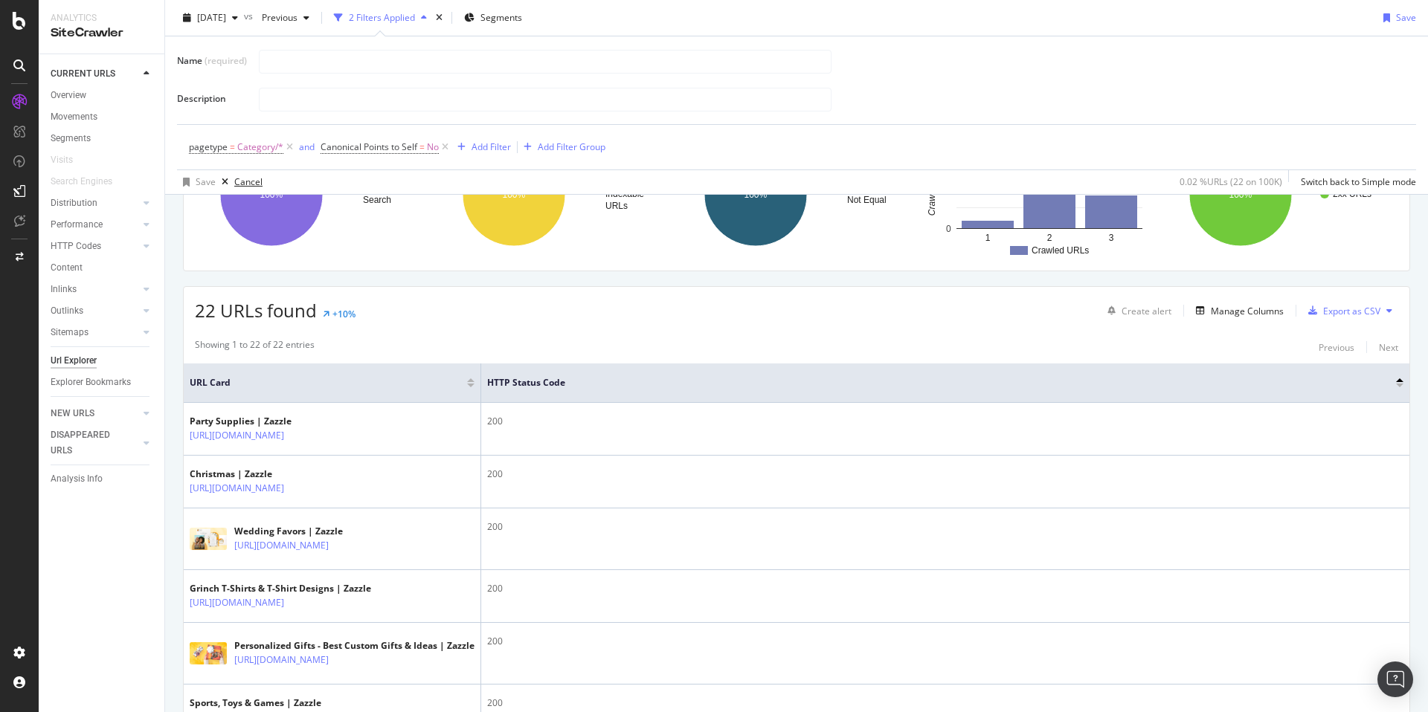
scroll to position [0, 0]
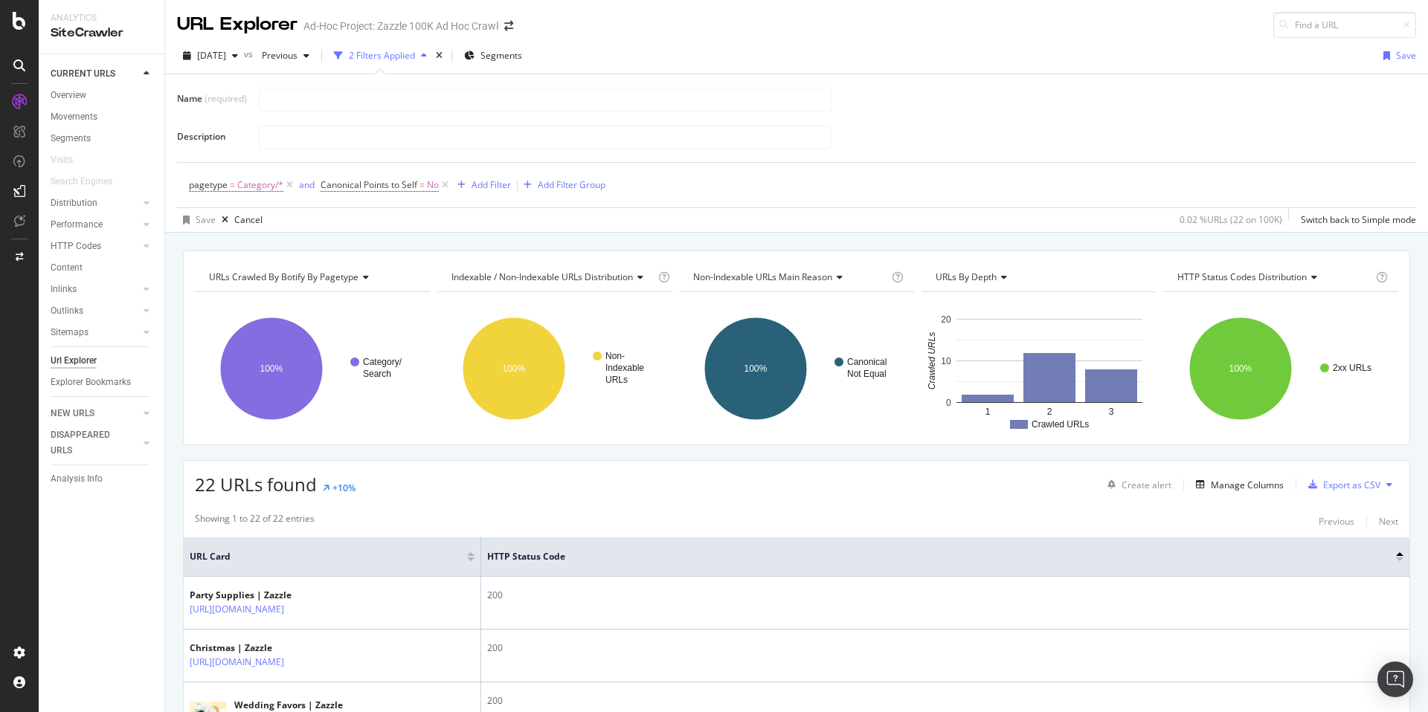
click at [916, 192] on div "pagetype = Category/* and Canonical Points to Self = No Add Filter Add Filter G…" at bounding box center [796, 185] width 1215 height 45
click at [261, 181] on span "Category/*" at bounding box center [260, 185] width 46 height 21
click at [252, 271] on div "Category" at bounding box center [283, 272] width 162 height 24
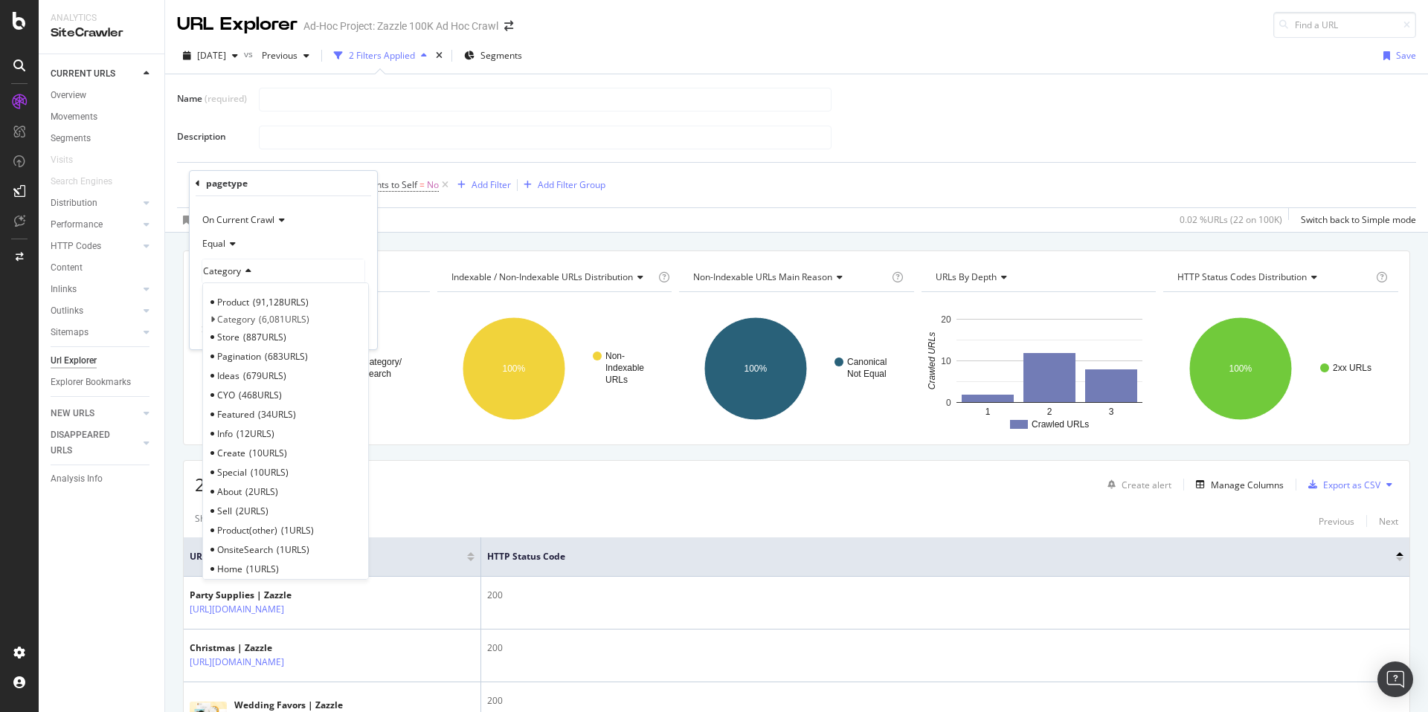
click at [295, 377] on div "Ideas 679 URLS" at bounding box center [285, 375] width 159 height 19
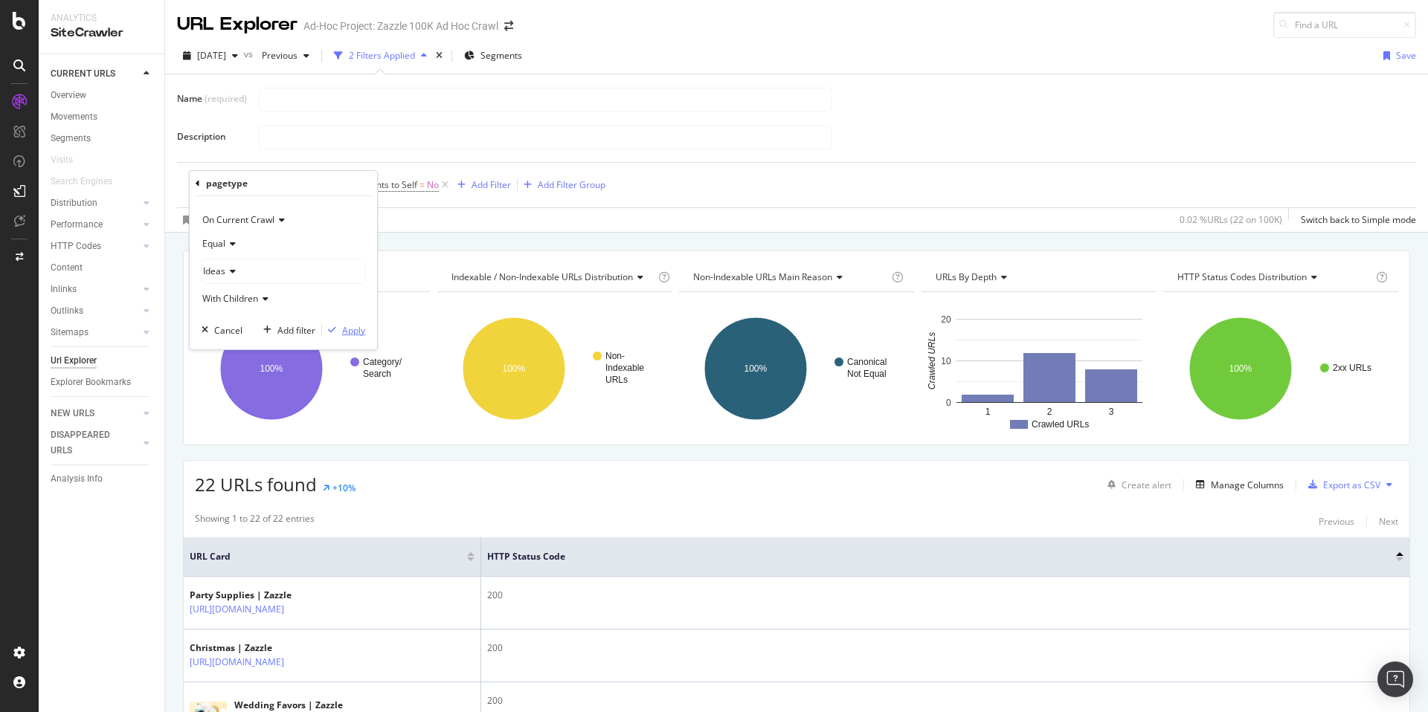
click at [356, 329] on div "Apply" at bounding box center [353, 330] width 23 height 13
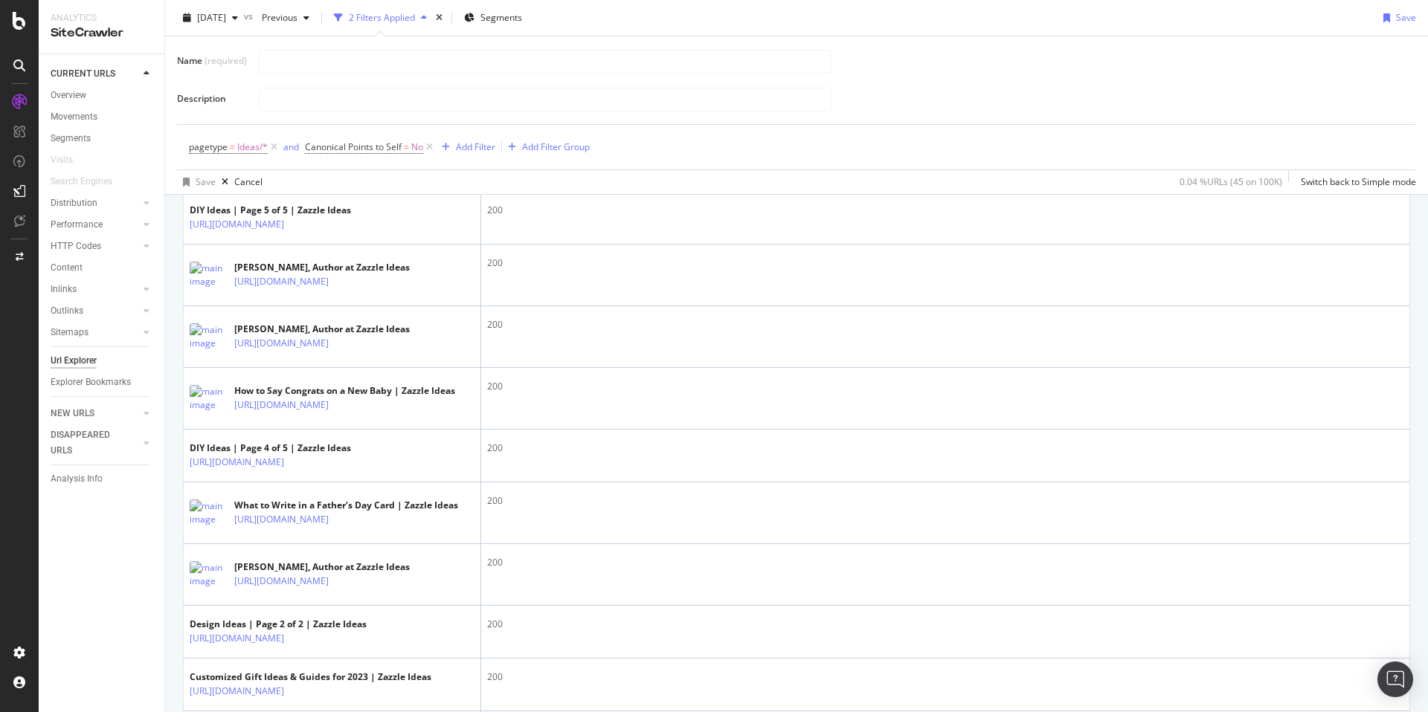
scroll to position [830, 0]
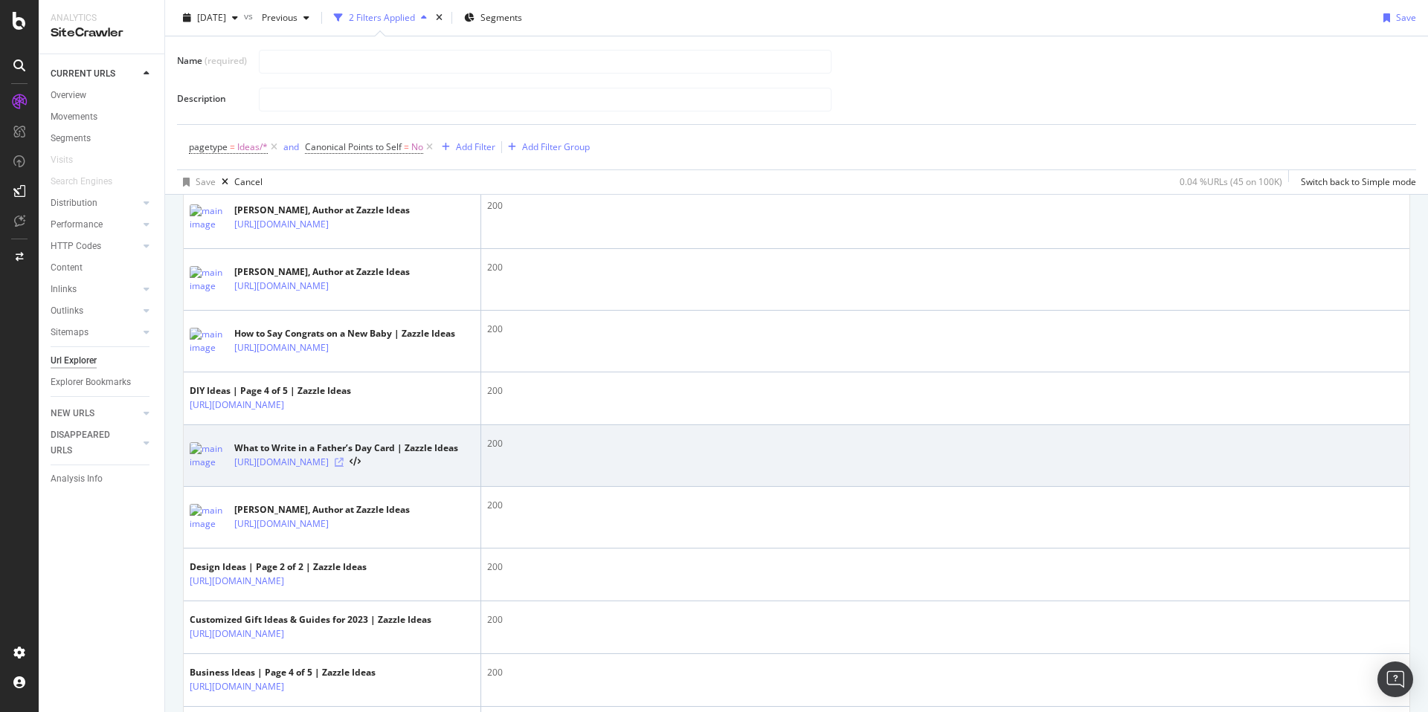
click at [344, 467] on icon at bounding box center [339, 462] width 9 height 9
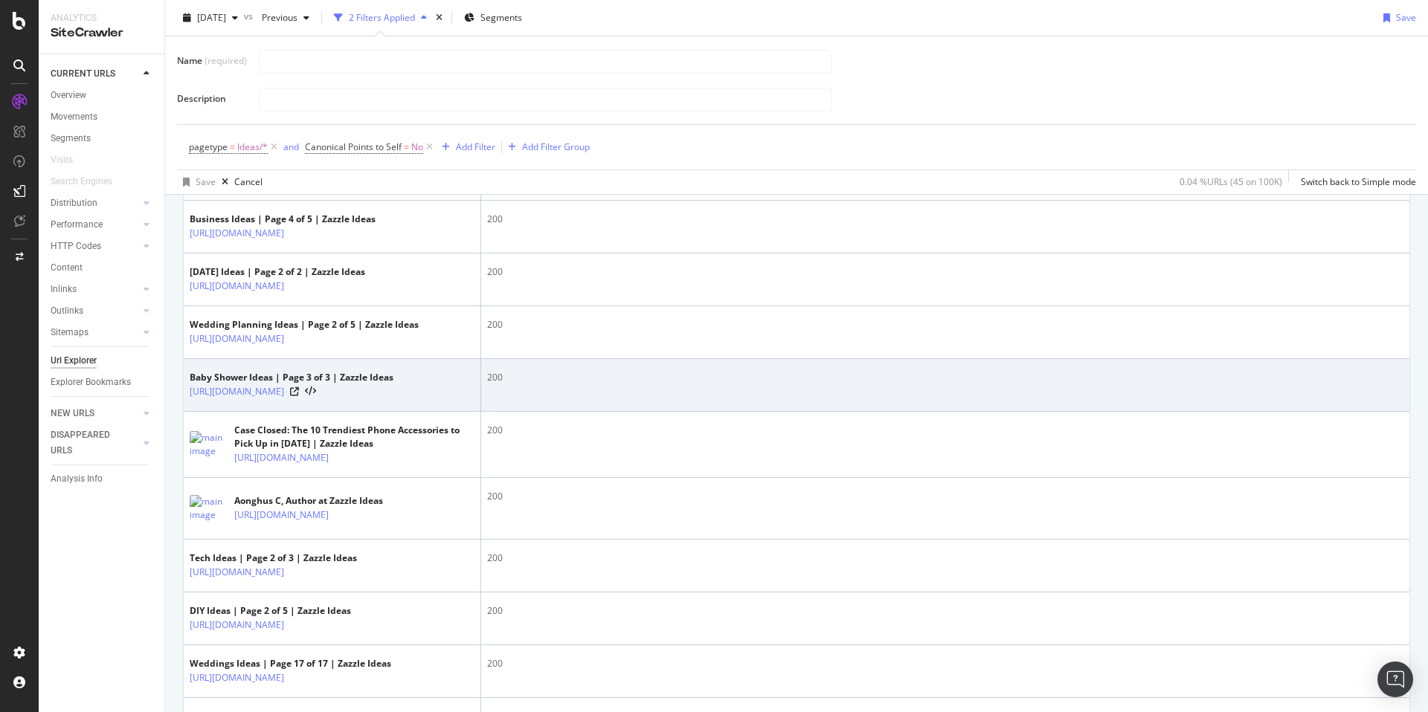
scroll to position [1346, 0]
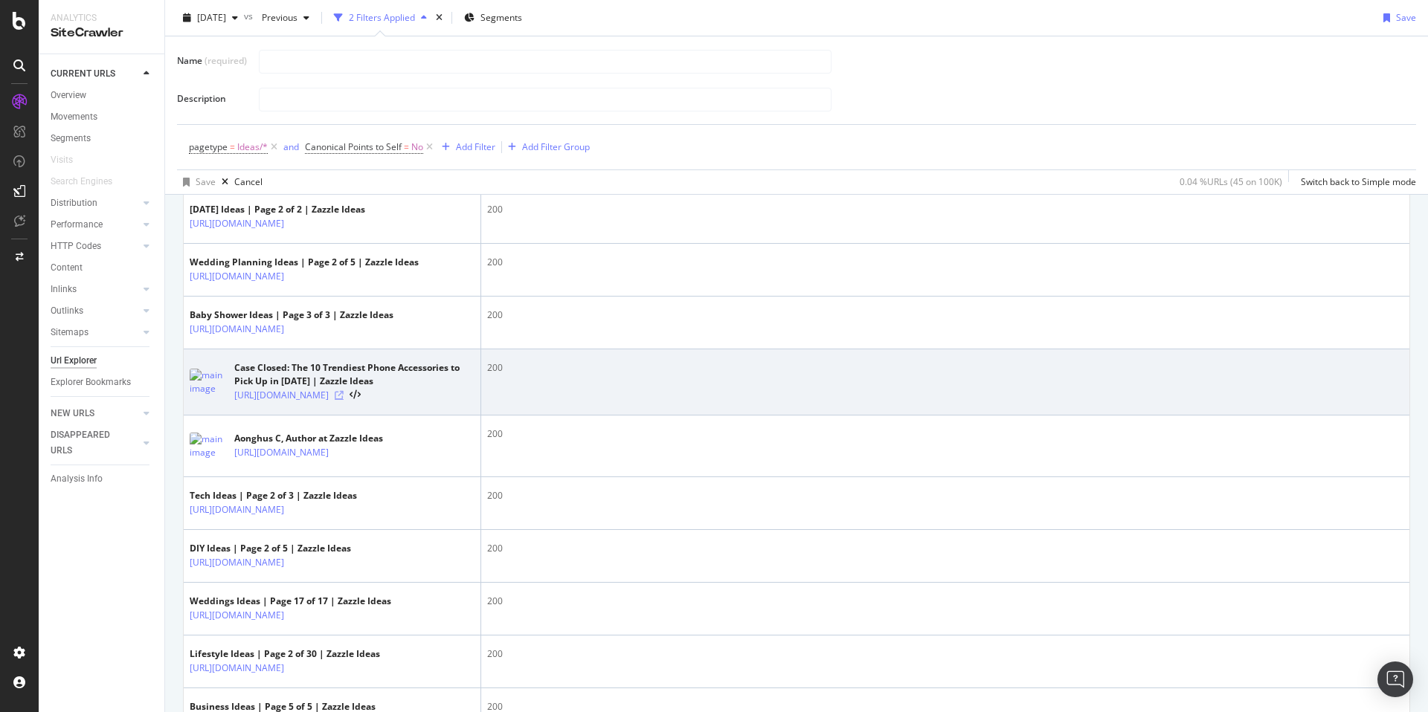
click at [344, 400] on icon at bounding box center [339, 395] width 9 height 9
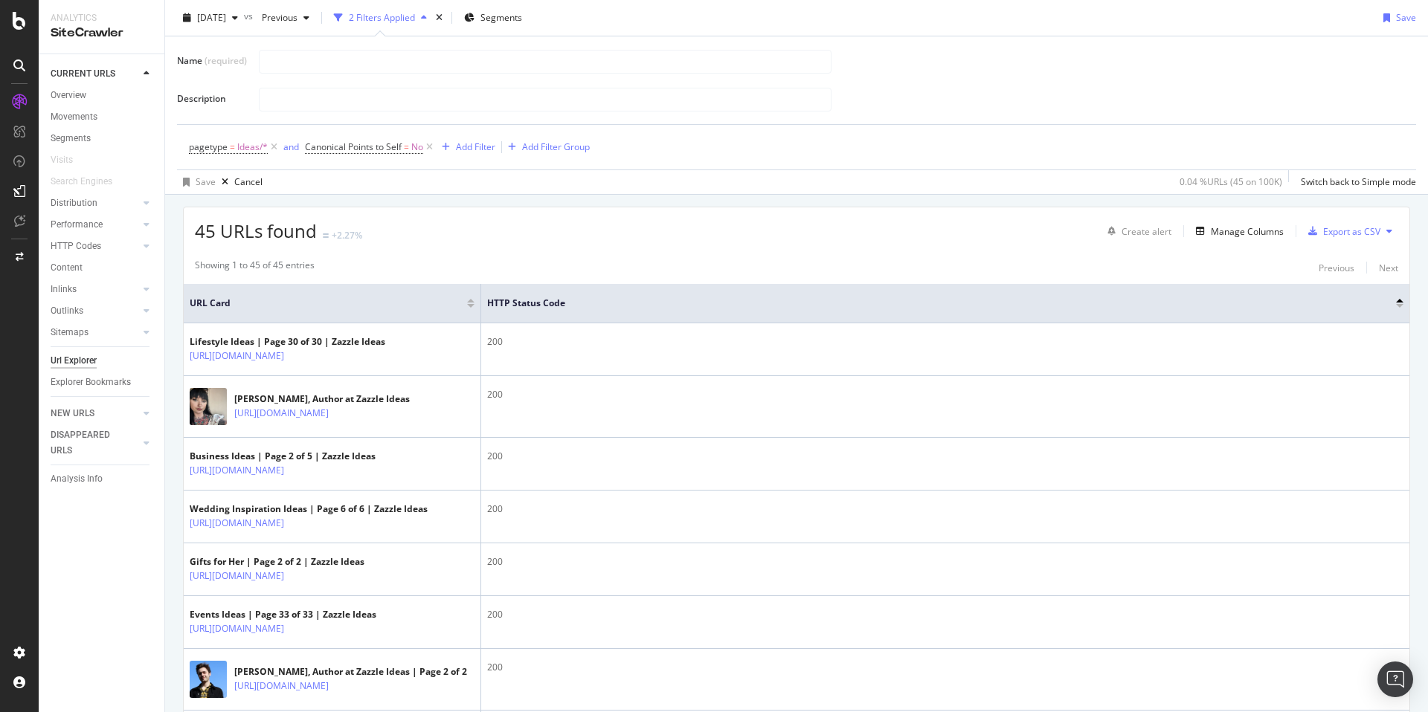
scroll to position [838, 0]
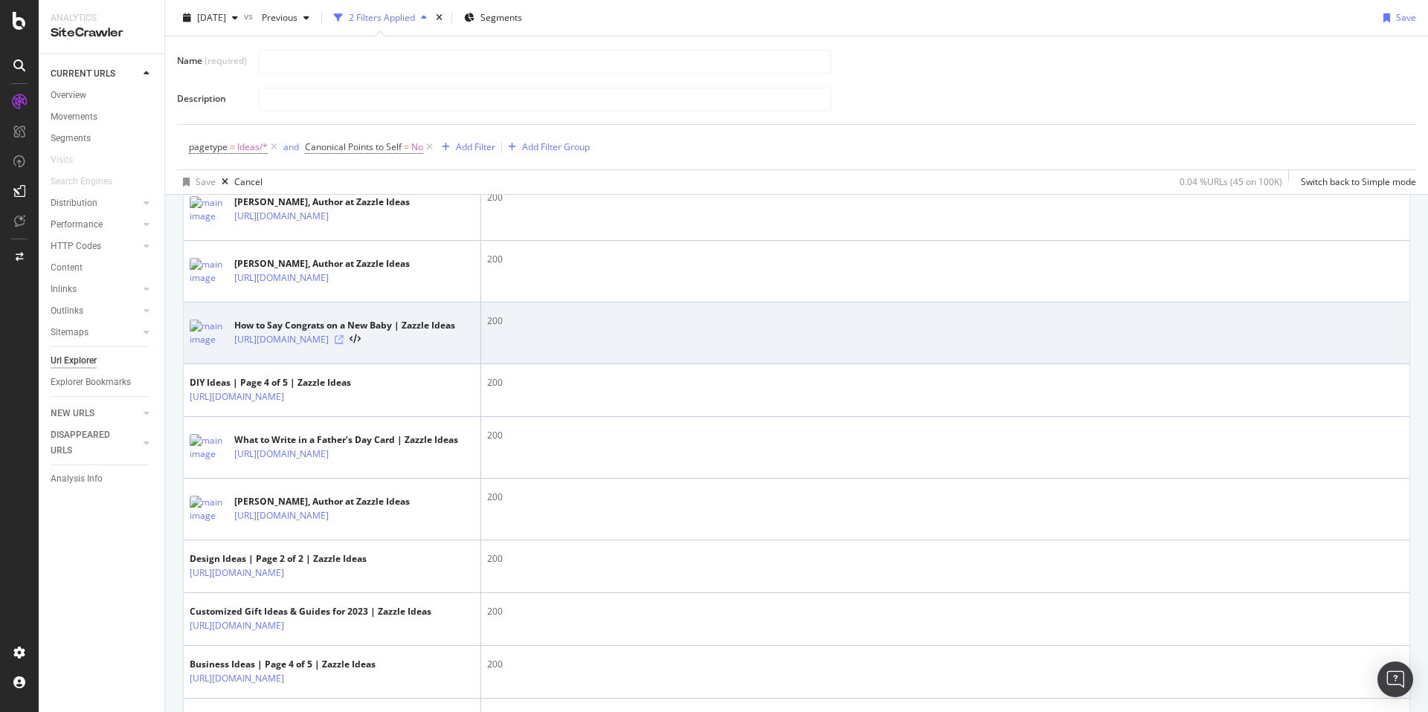
click at [344, 344] on icon at bounding box center [339, 339] width 9 height 9
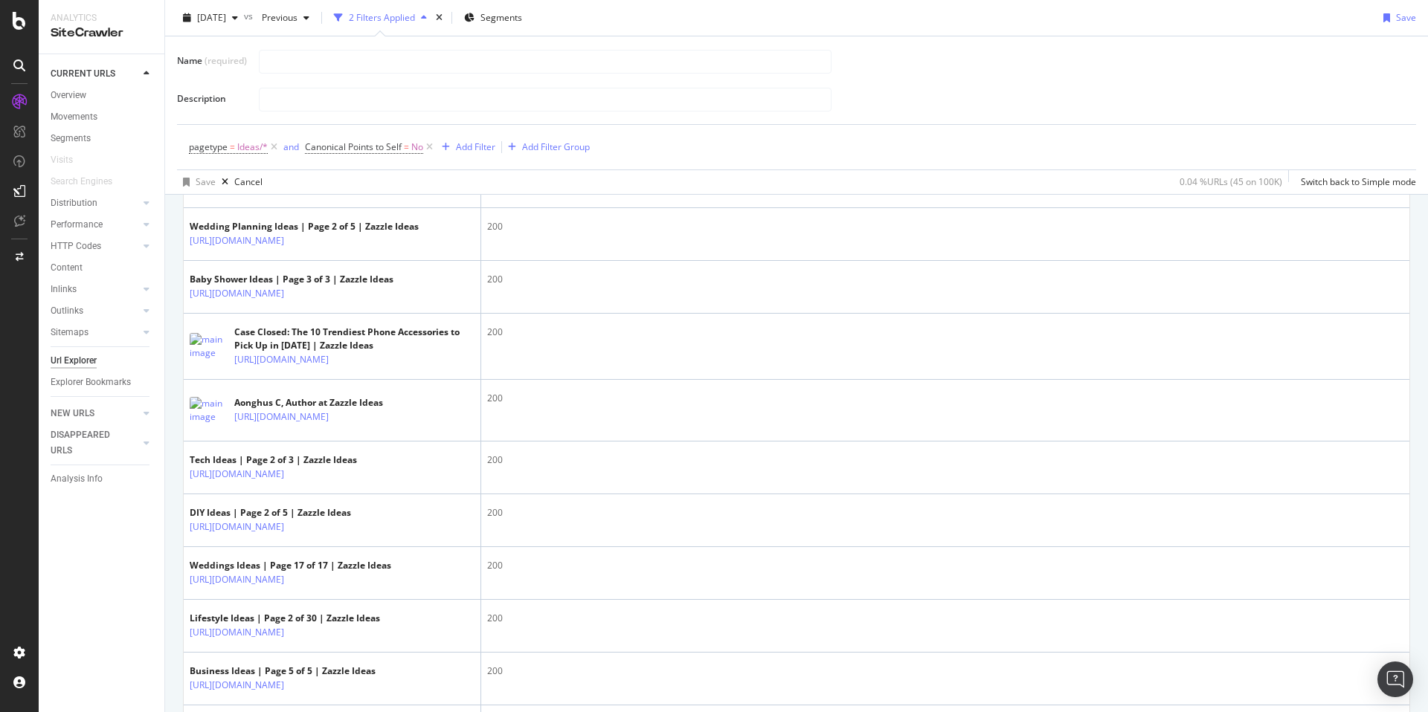
scroll to position [2664, 0]
